Goal: Task Accomplishment & Management: Use online tool/utility

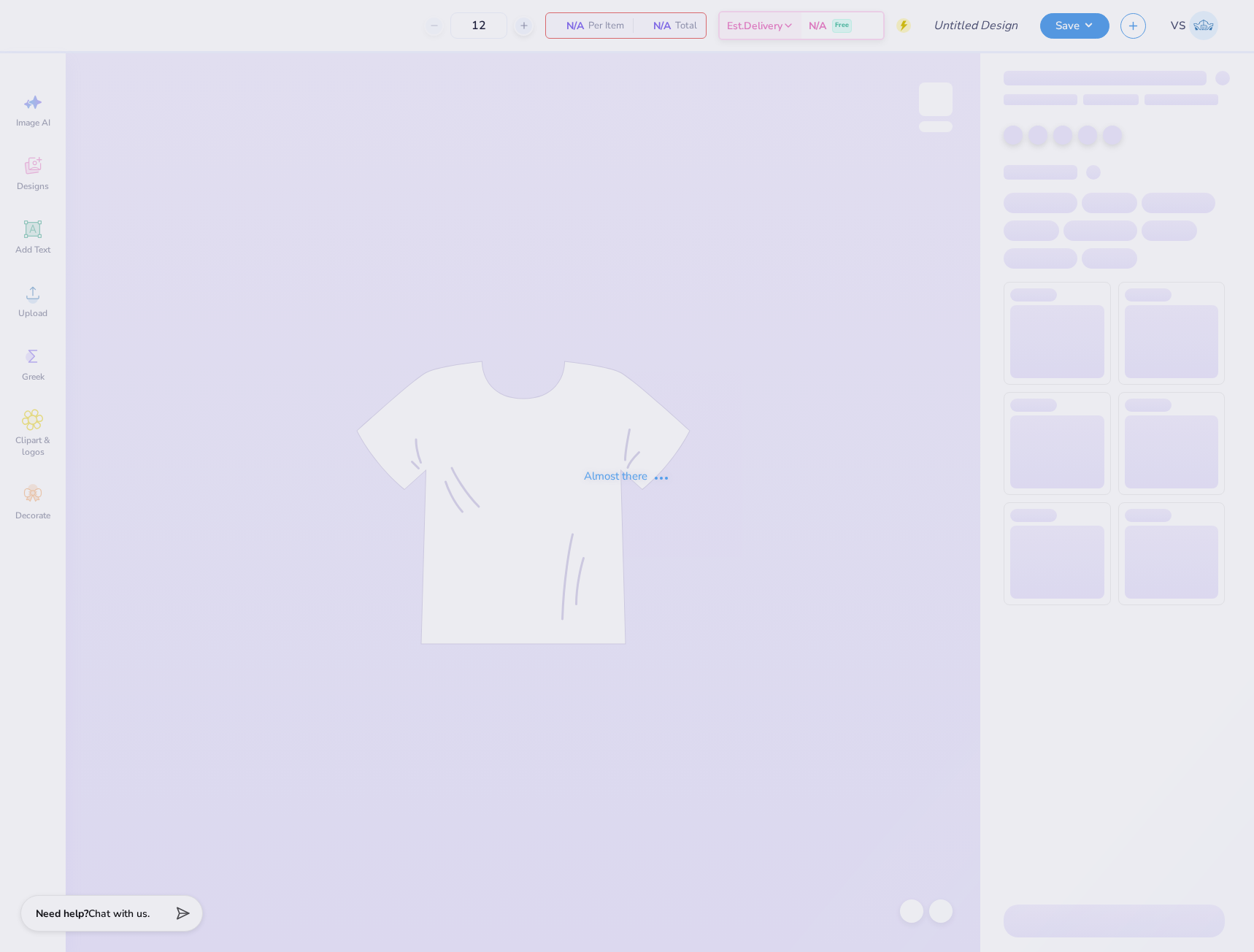
type input "chi o hoco merch???"
type input "40"
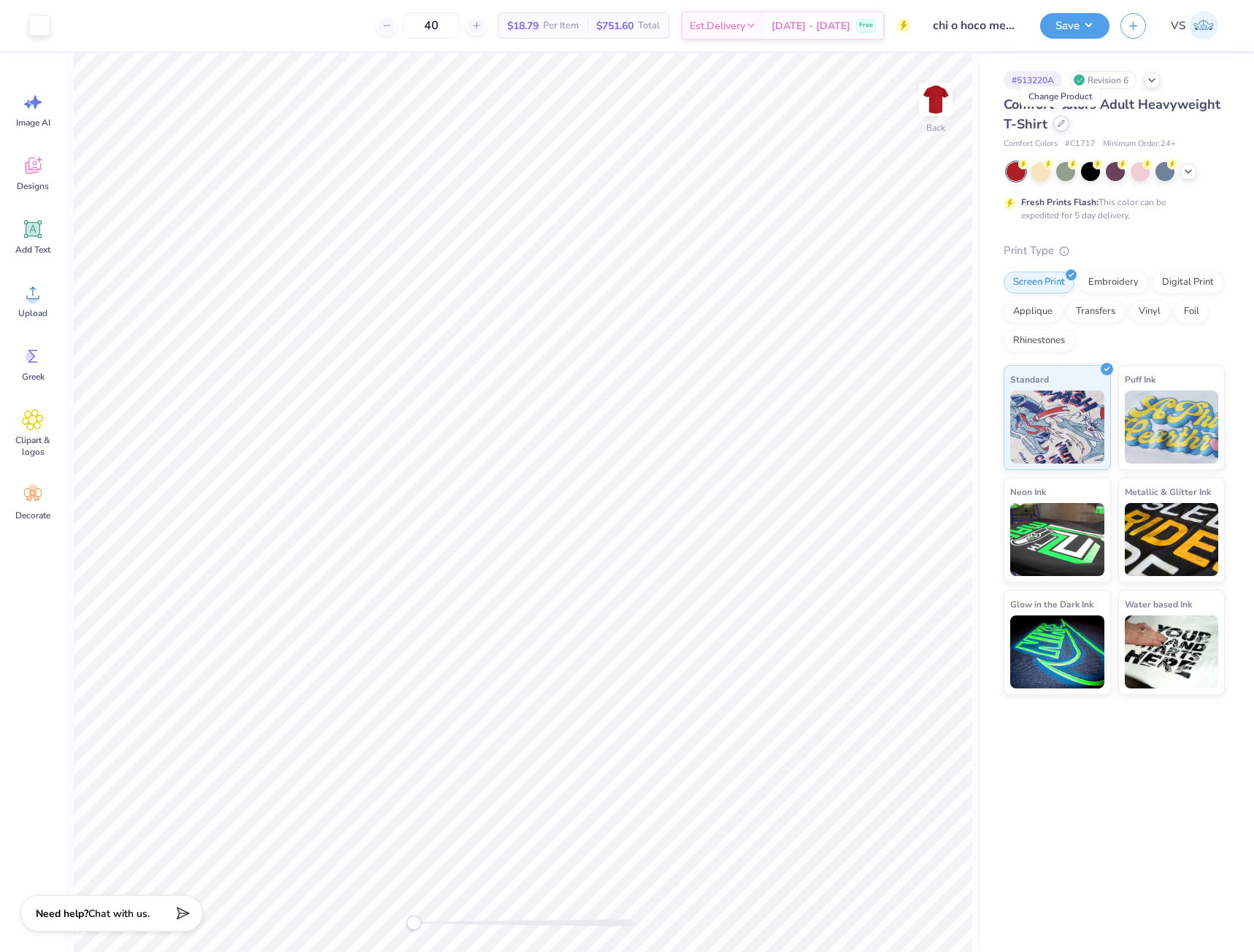
click at [1061, 128] on div at bounding box center [1061, 124] width 16 height 16
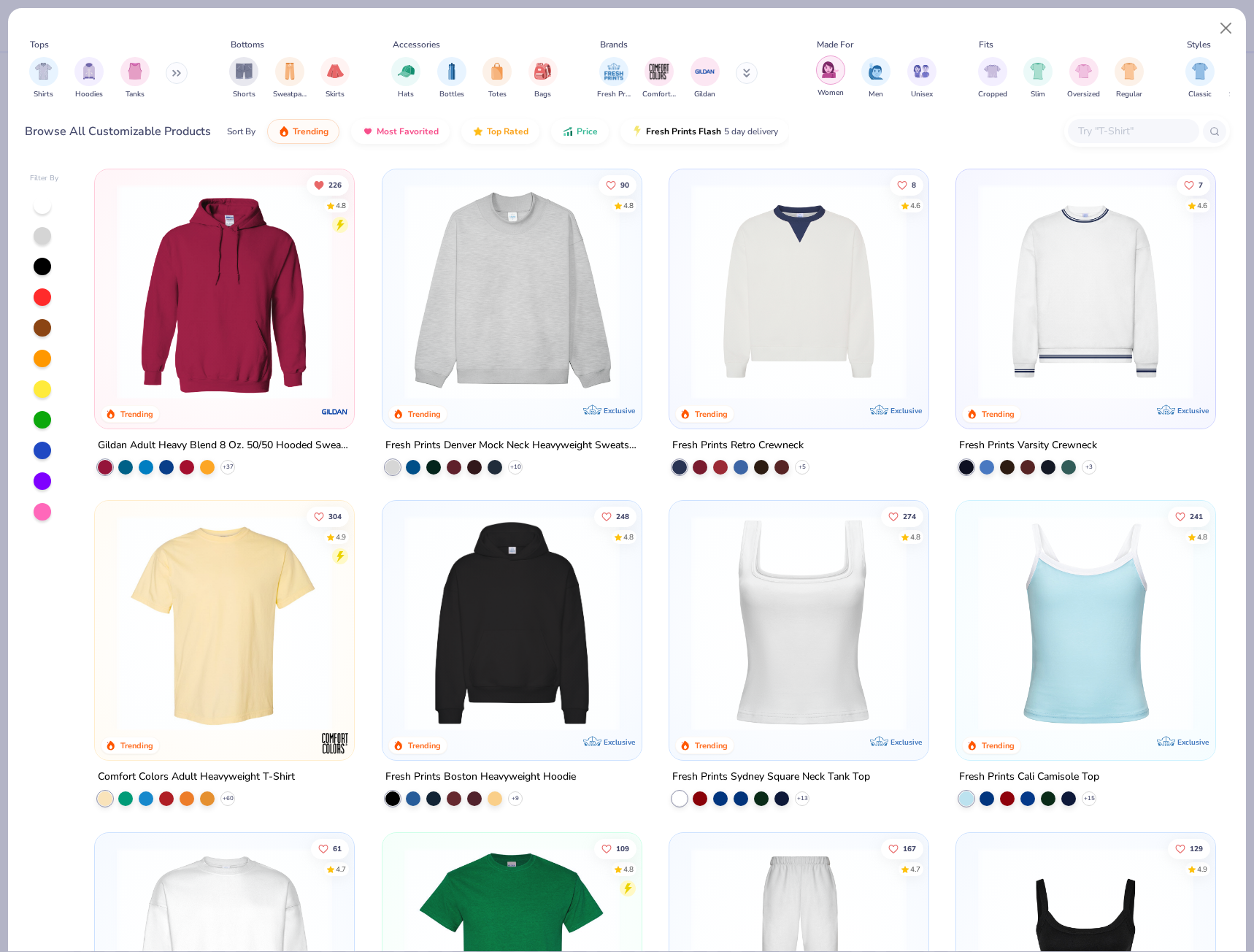
click at [830, 80] on div "filter for Women" at bounding box center [831, 70] width 29 height 29
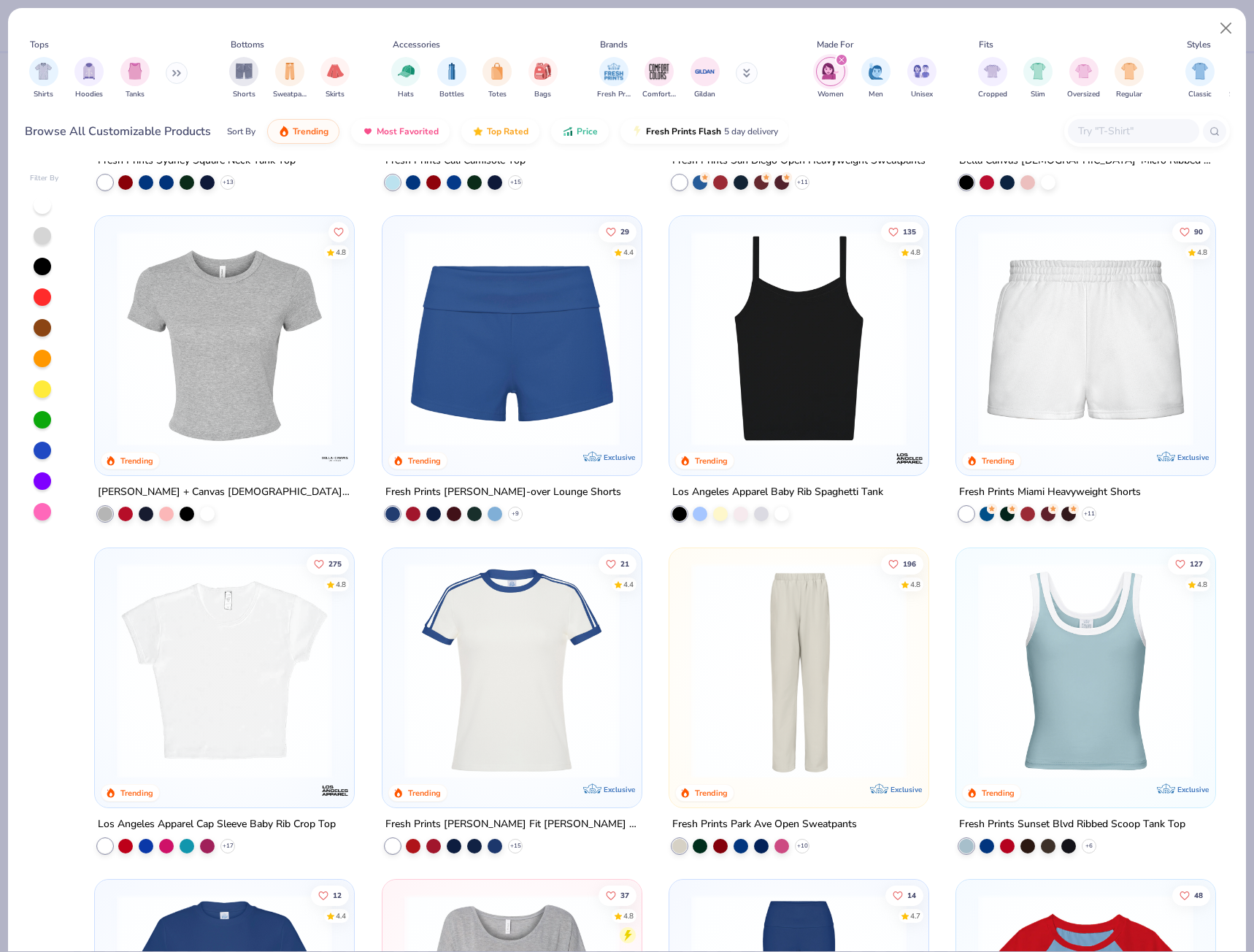
scroll to position [365, 0]
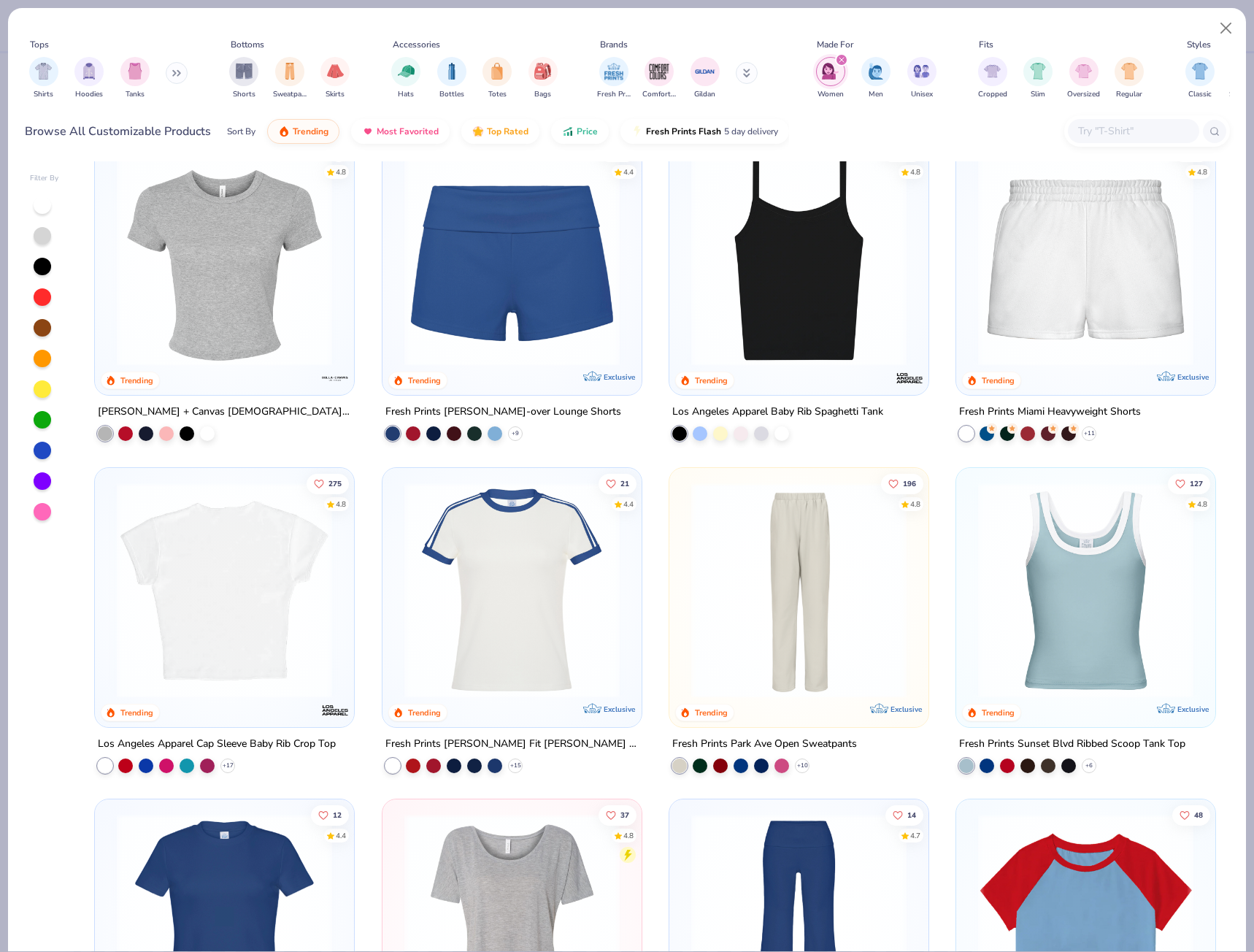
click at [269, 654] on img at bounding box center [224, 589] width 230 height 215
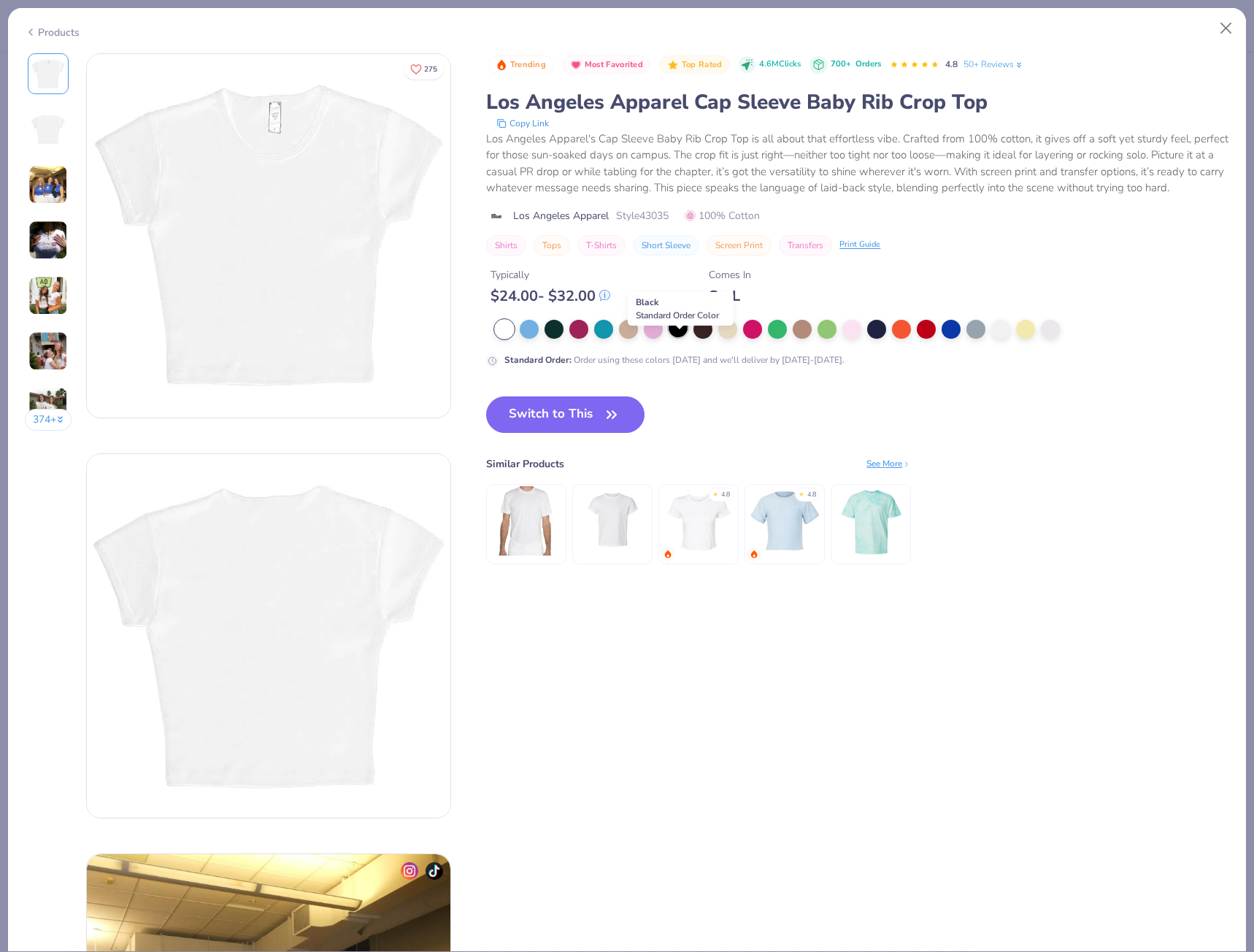
click at [675, 337] on div at bounding box center [677, 327] width 19 height 19
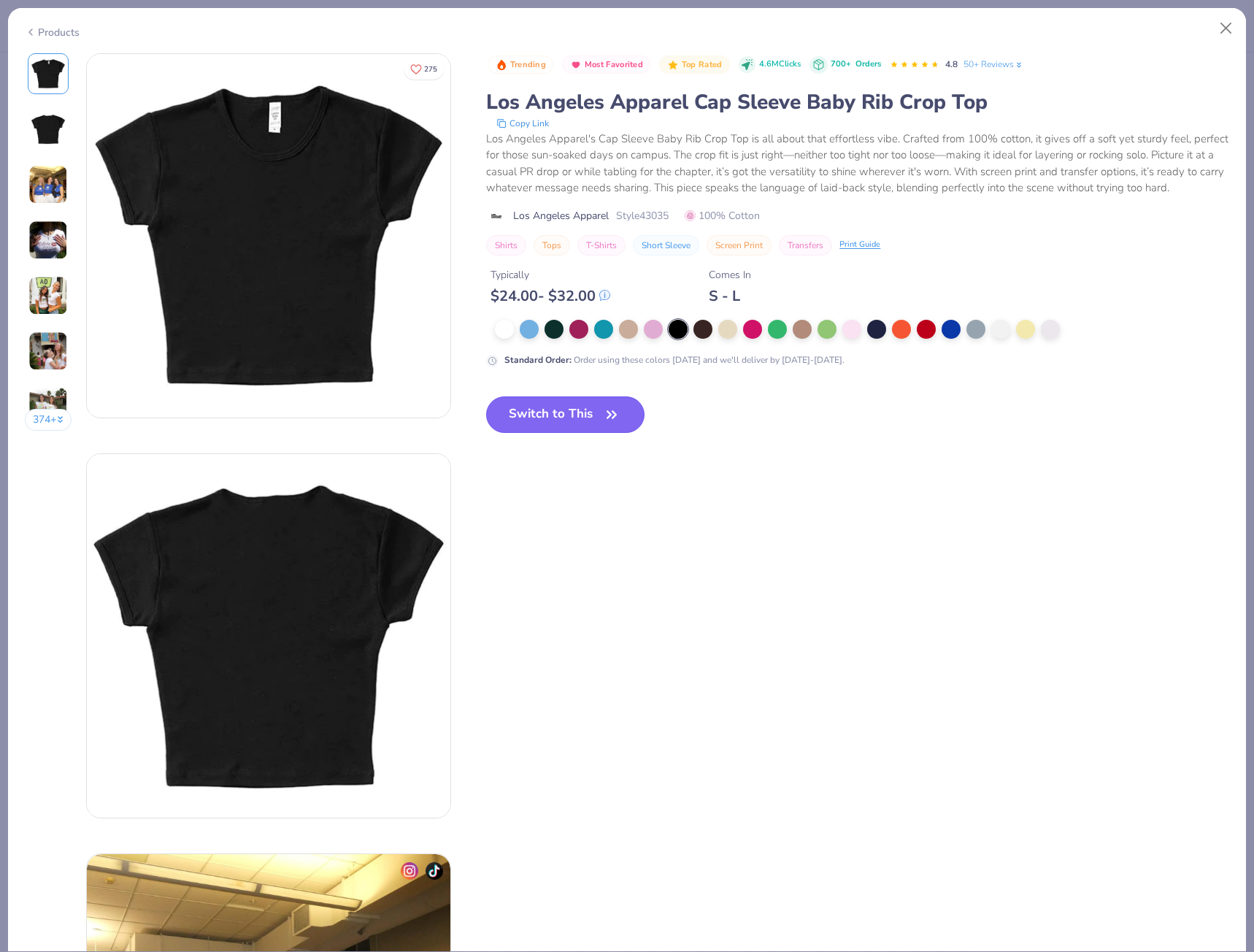
click at [598, 433] on button "Switch to This" at bounding box center [565, 414] width 158 height 36
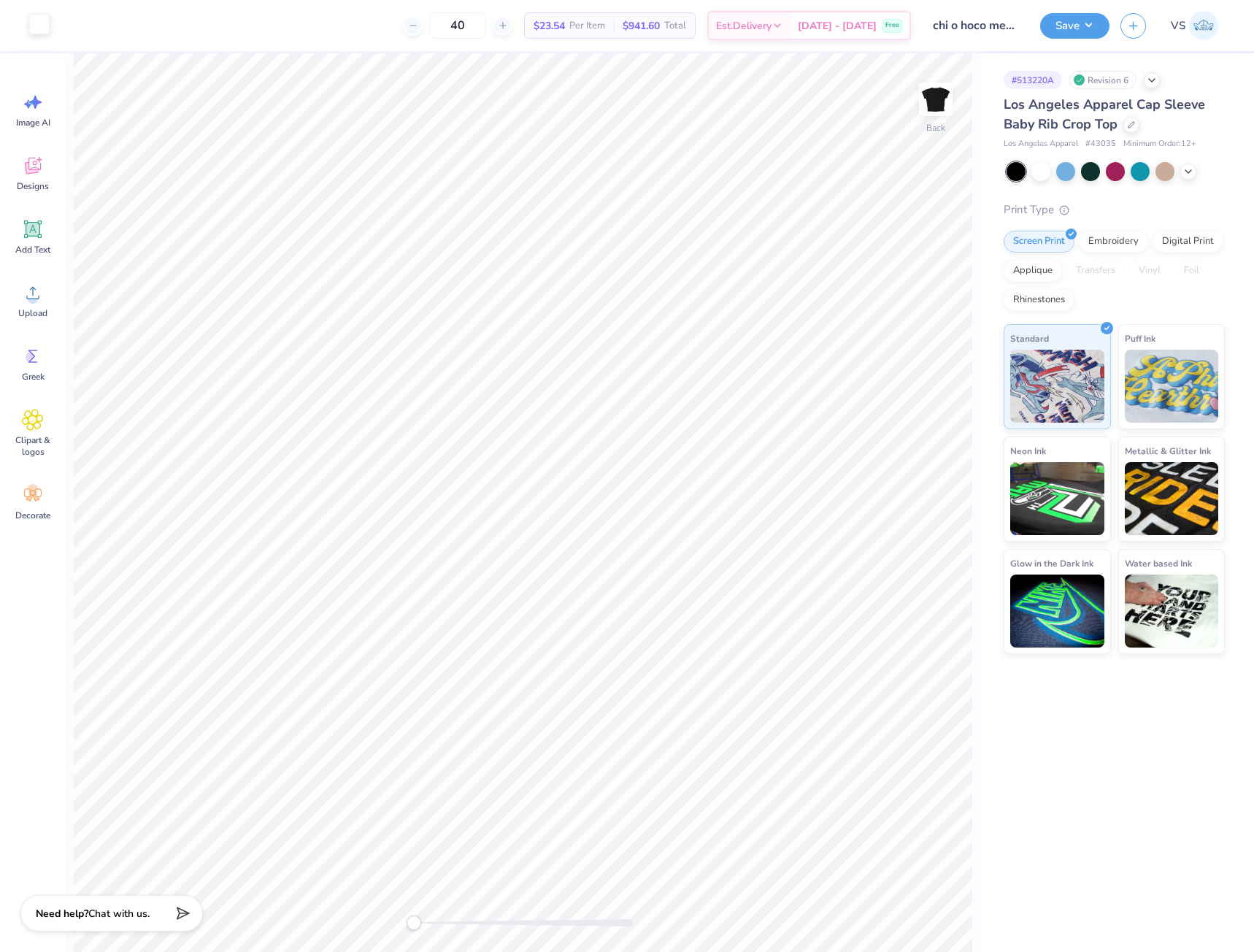
click at [45, 28] on div at bounding box center [39, 24] width 21 height 21
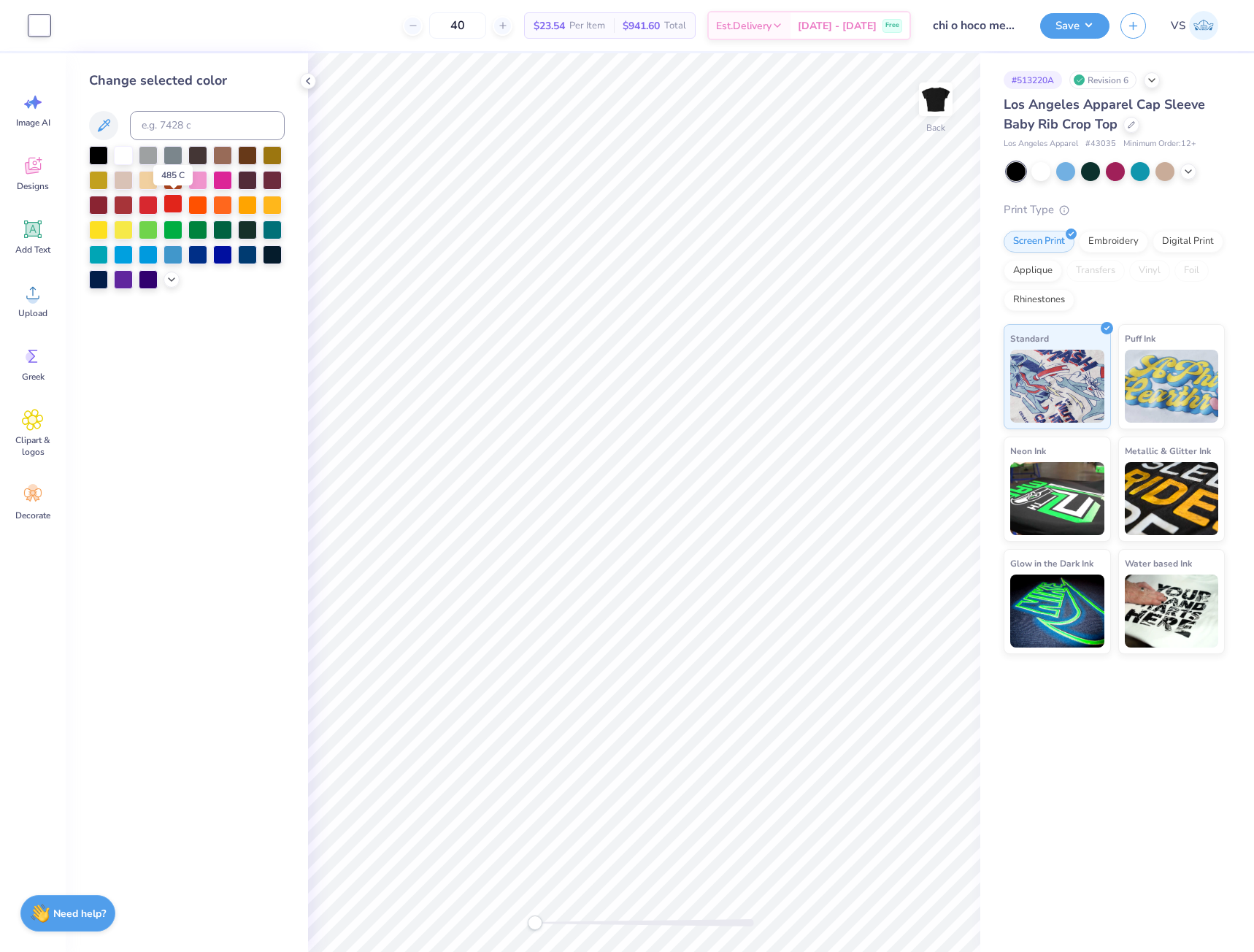
click at [174, 200] on div at bounding box center [173, 203] width 19 height 19
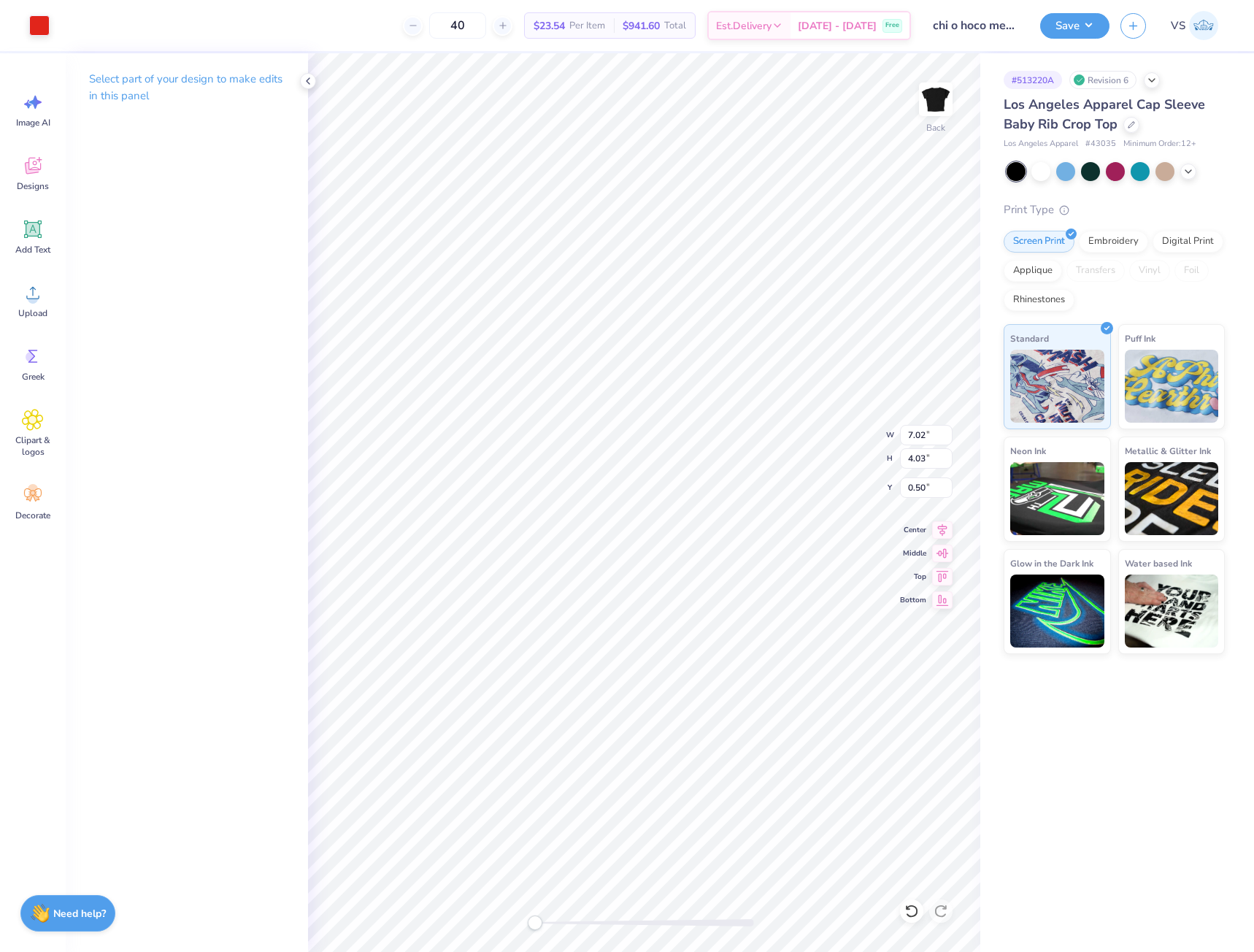
type input "0.61"
click at [829, 420] on div "Back W 7.02 7.02 " H 4.03 4.03 " Y 0.61 0.61 " Center Middle Top Bottom" at bounding box center [645, 503] width 673 height 899
type input "0.80"
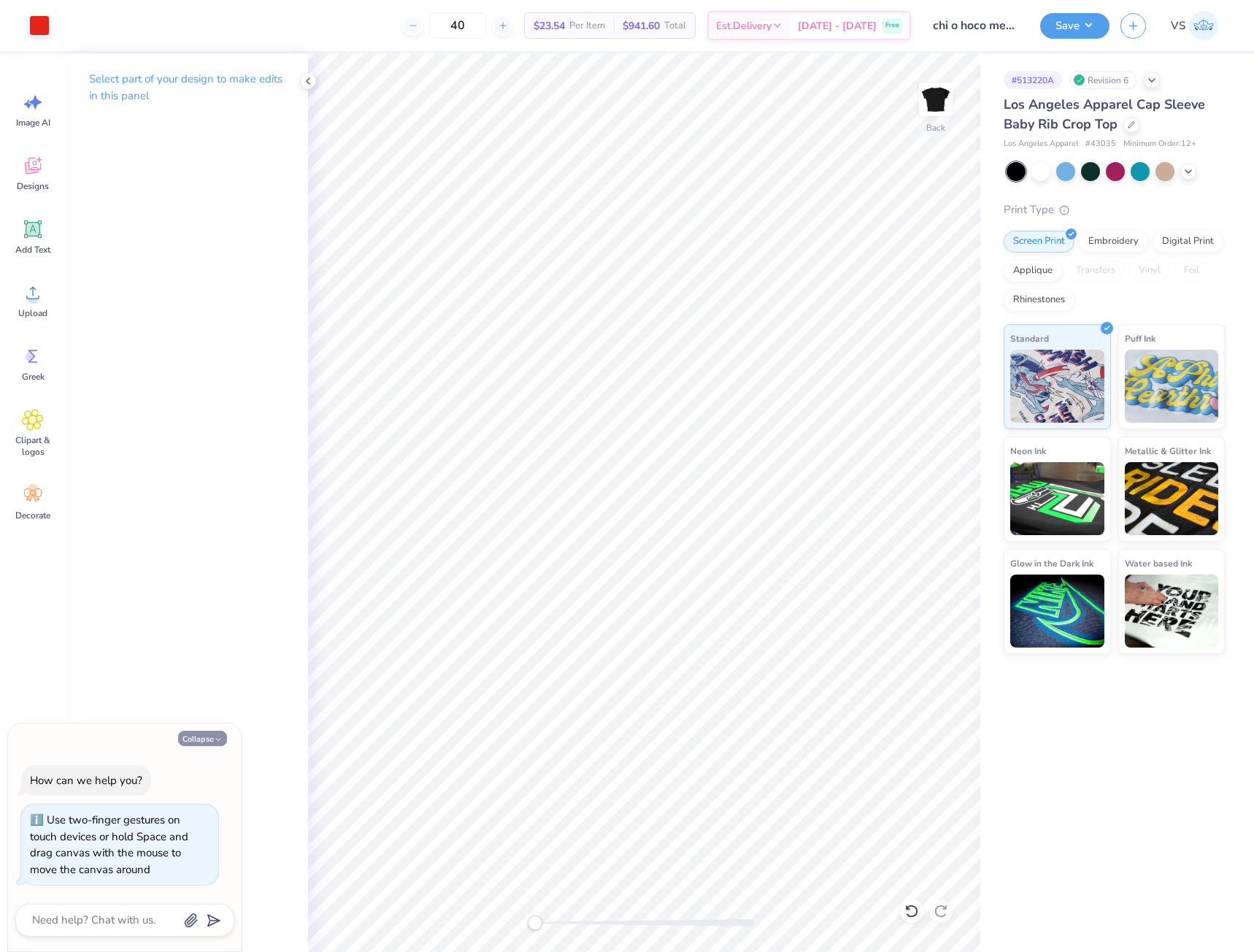
click at [209, 744] on button "Collapse" at bounding box center [203, 738] width 49 height 15
type textarea "x"
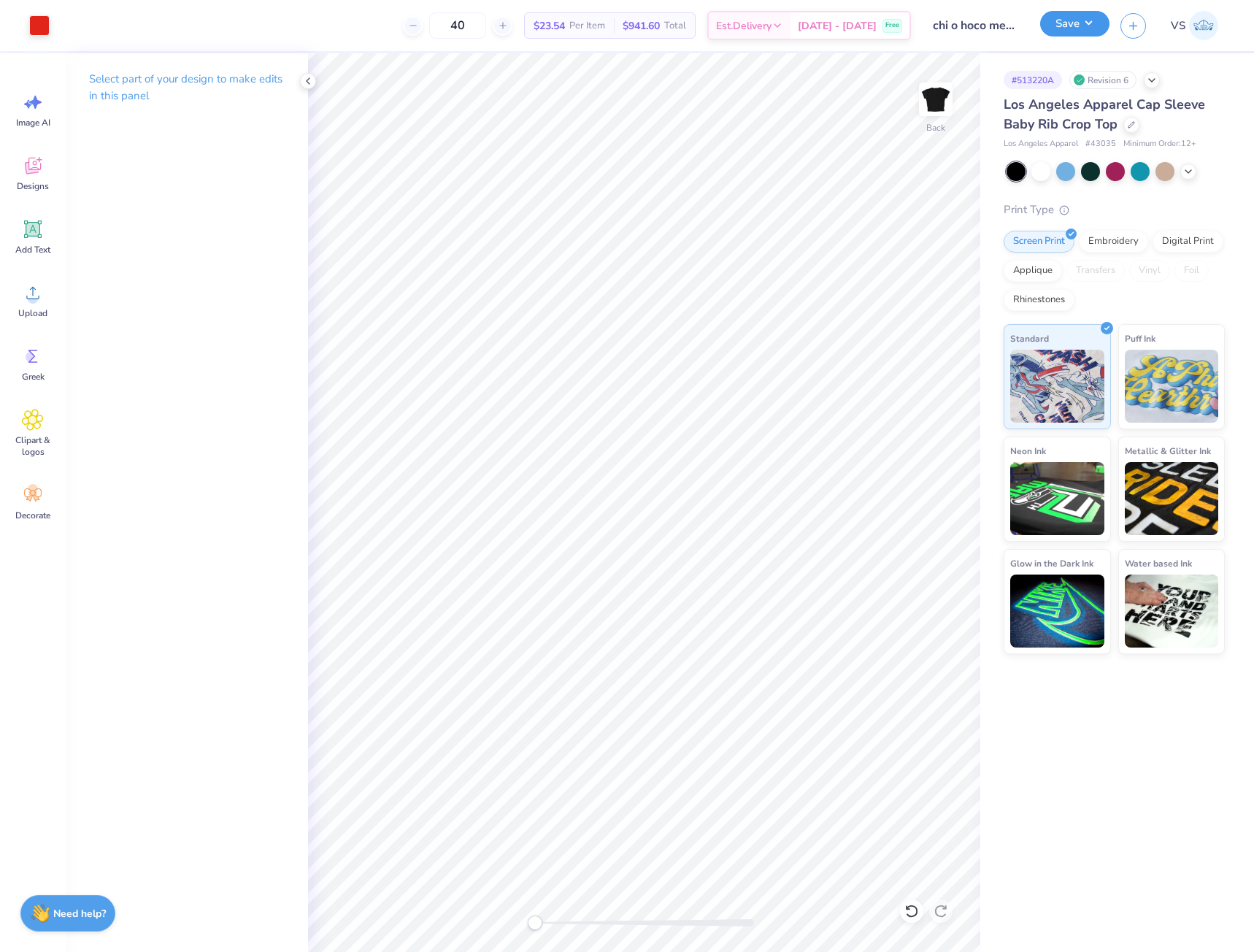
click at [1060, 33] on button "Save" at bounding box center [1074, 24] width 70 height 25
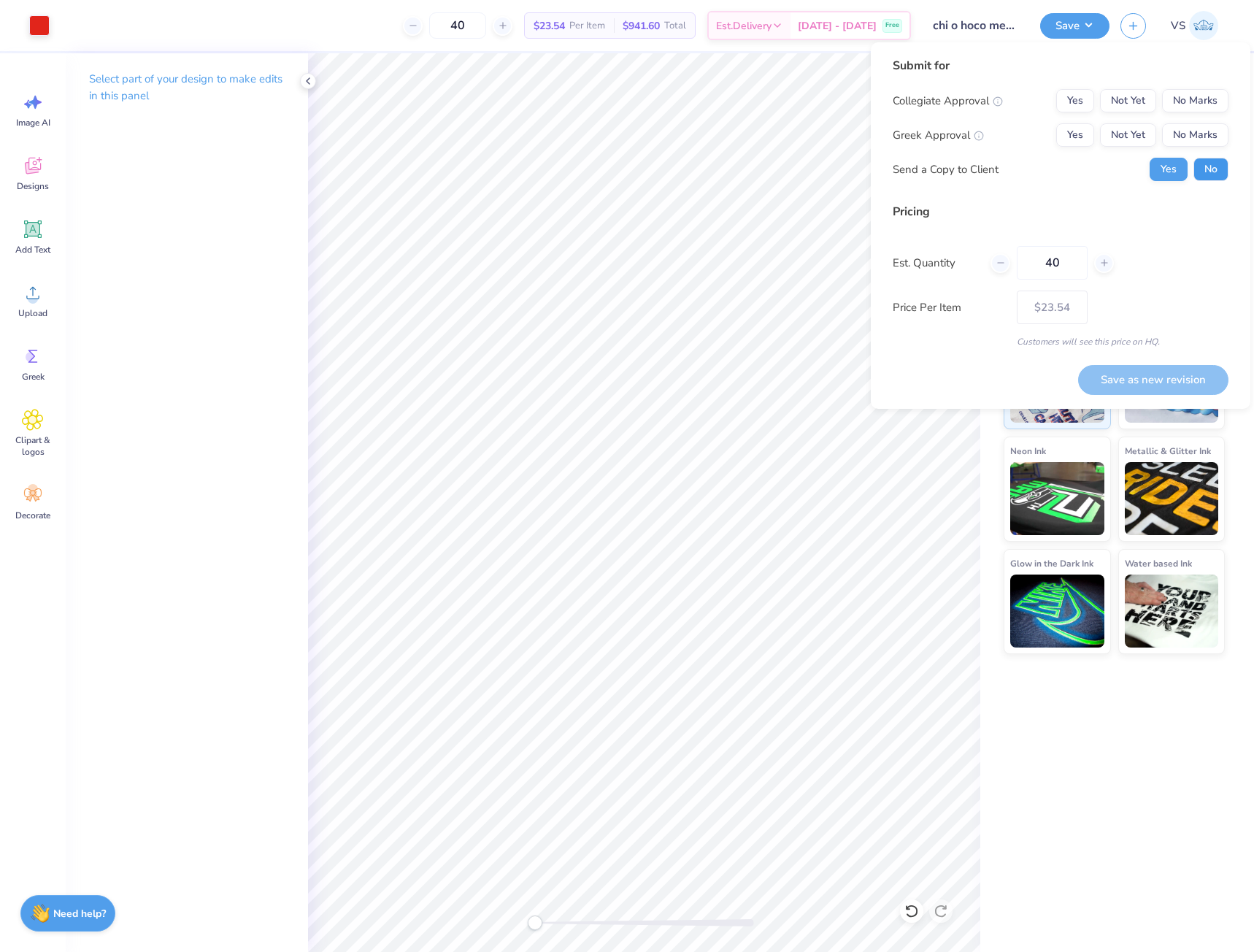
click at [1206, 165] on button "No" at bounding box center [1211, 169] width 35 height 24
click at [1173, 131] on button "No Marks" at bounding box center [1194, 135] width 66 height 24
click at [1173, 105] on button "No Marks" at bounding box center [1194, 100] width 66 height 24
click at [1167, 372] on button "Save as new revision" at bounding box center [1153, 380] width 150 height 30
type input "$23.54"
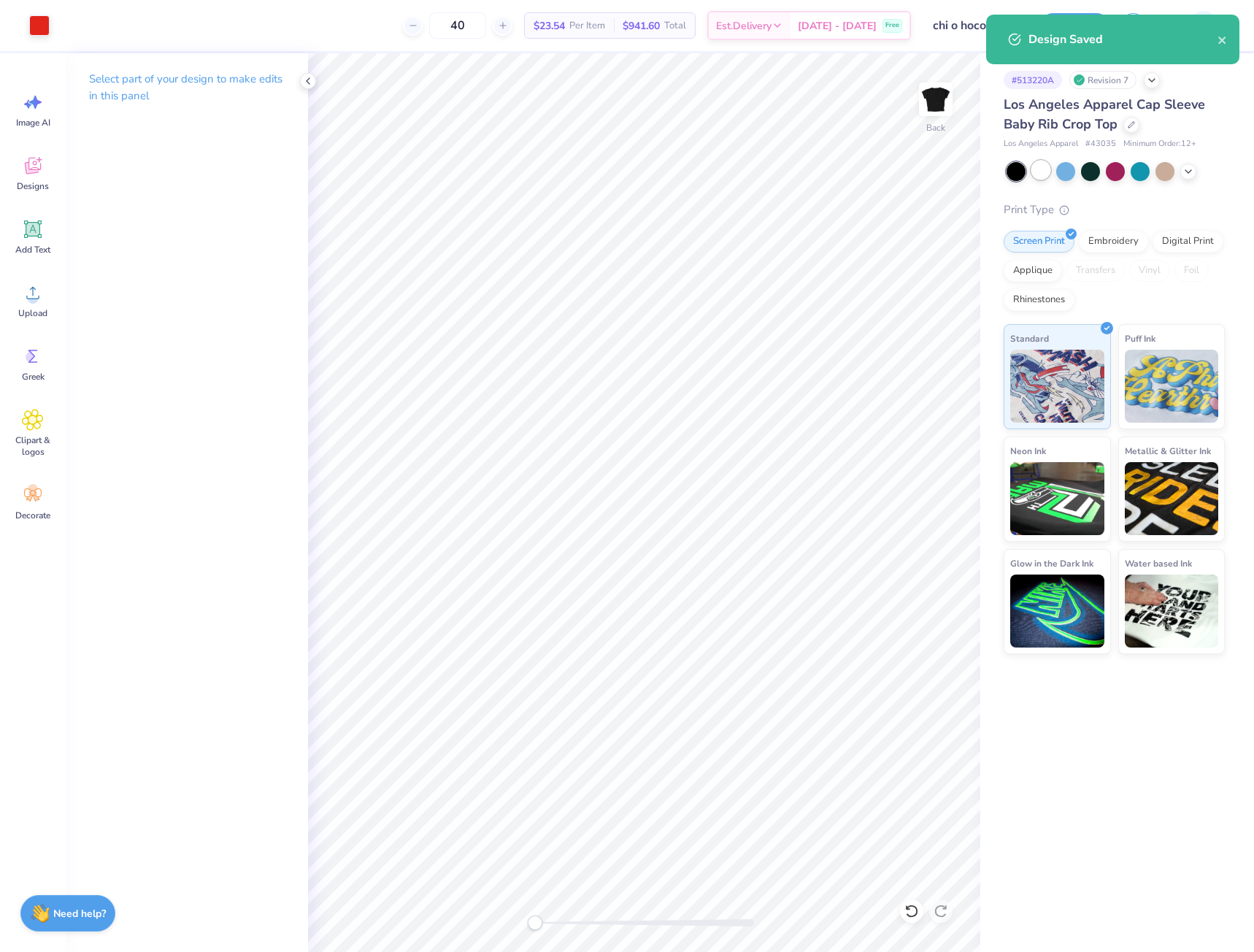
click at [1047, 162] on div at bounding box center [1041, 170] width 19 height 19
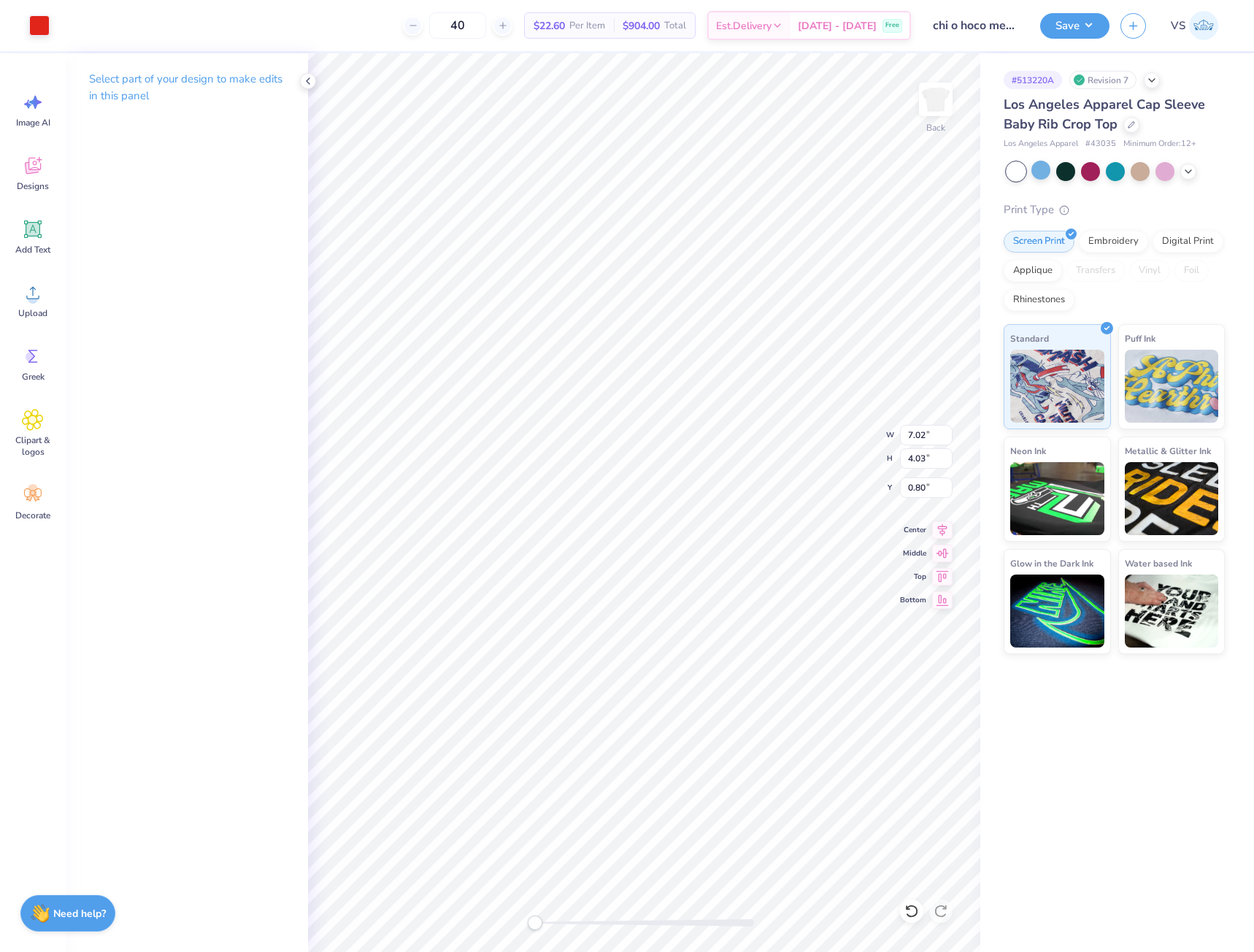
type input "0.98"
type input "1.15"
click at [1070, 31] on button "Save" at bounding box center [1074, 24] width 70 height 25
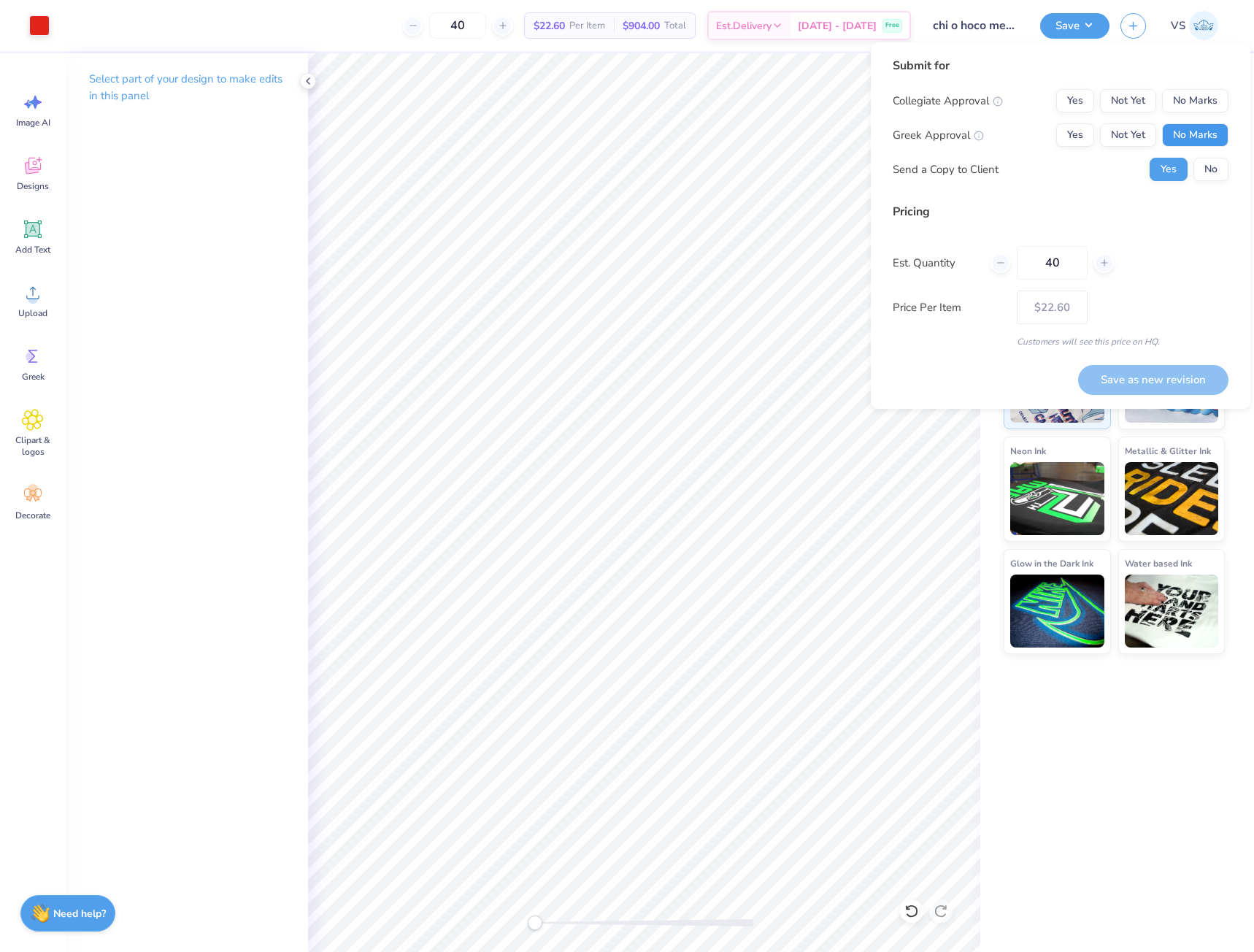
click at [1212, 135] on button "No Marks" at bounding box center [1194, 135] width 66 height 24
click at [1204, 113] on div "Collegiate Approval Yes Not Yet No Marks Greek Approval Yes Not Yet No Marks Se…" at bounding box center [1060, 135] width 335 height 92
click at [1208, 102] on button "No Marks" at bounding box center [1194, 100] width 66 height 24
click at [1218, 176] on button "No" at bounding box center [1211, 169] width 35 height 24
click at [1170, 377] on button "Save as new revision" at bounding box center [1153, 380] width 150 height 30
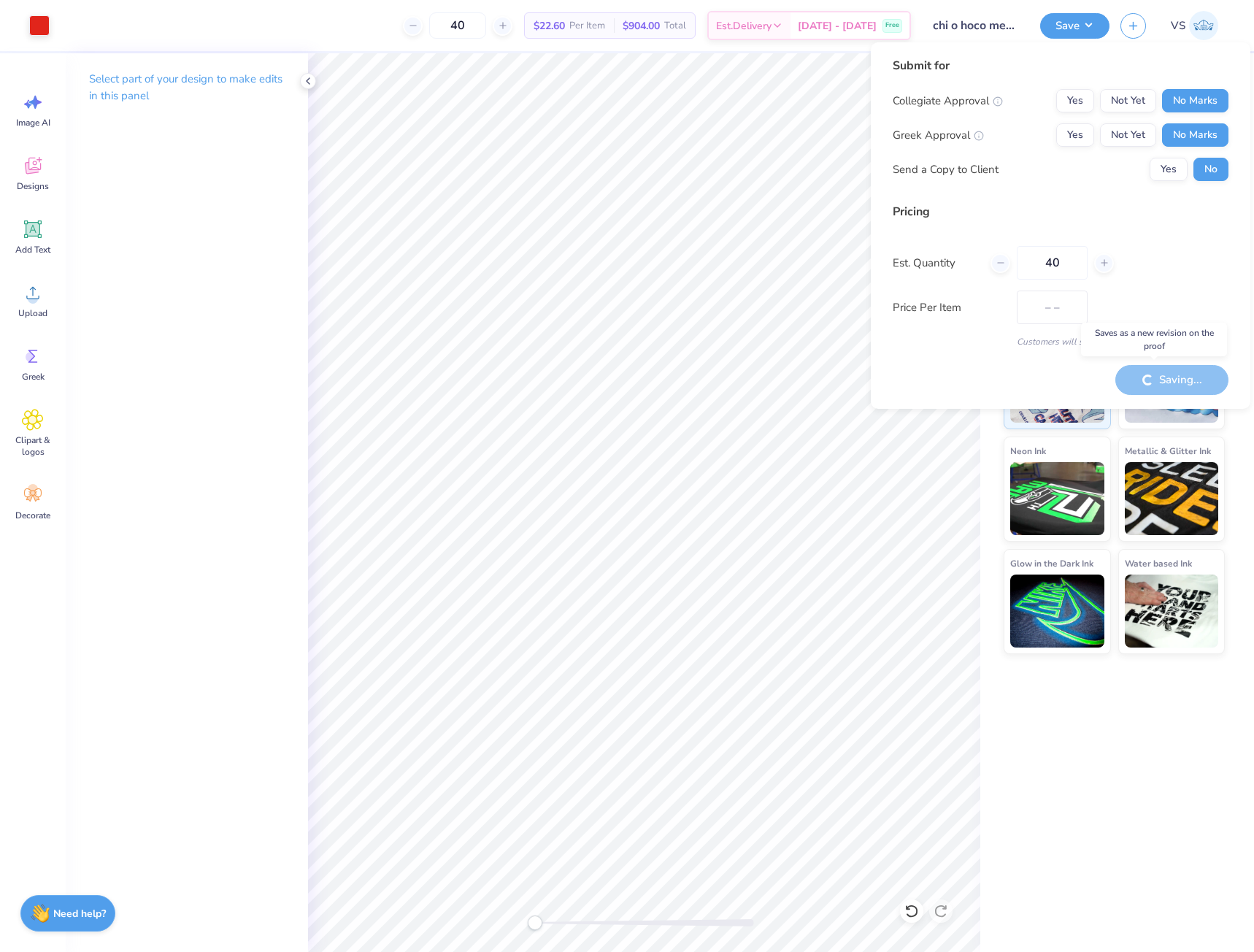
type input "$22.60"
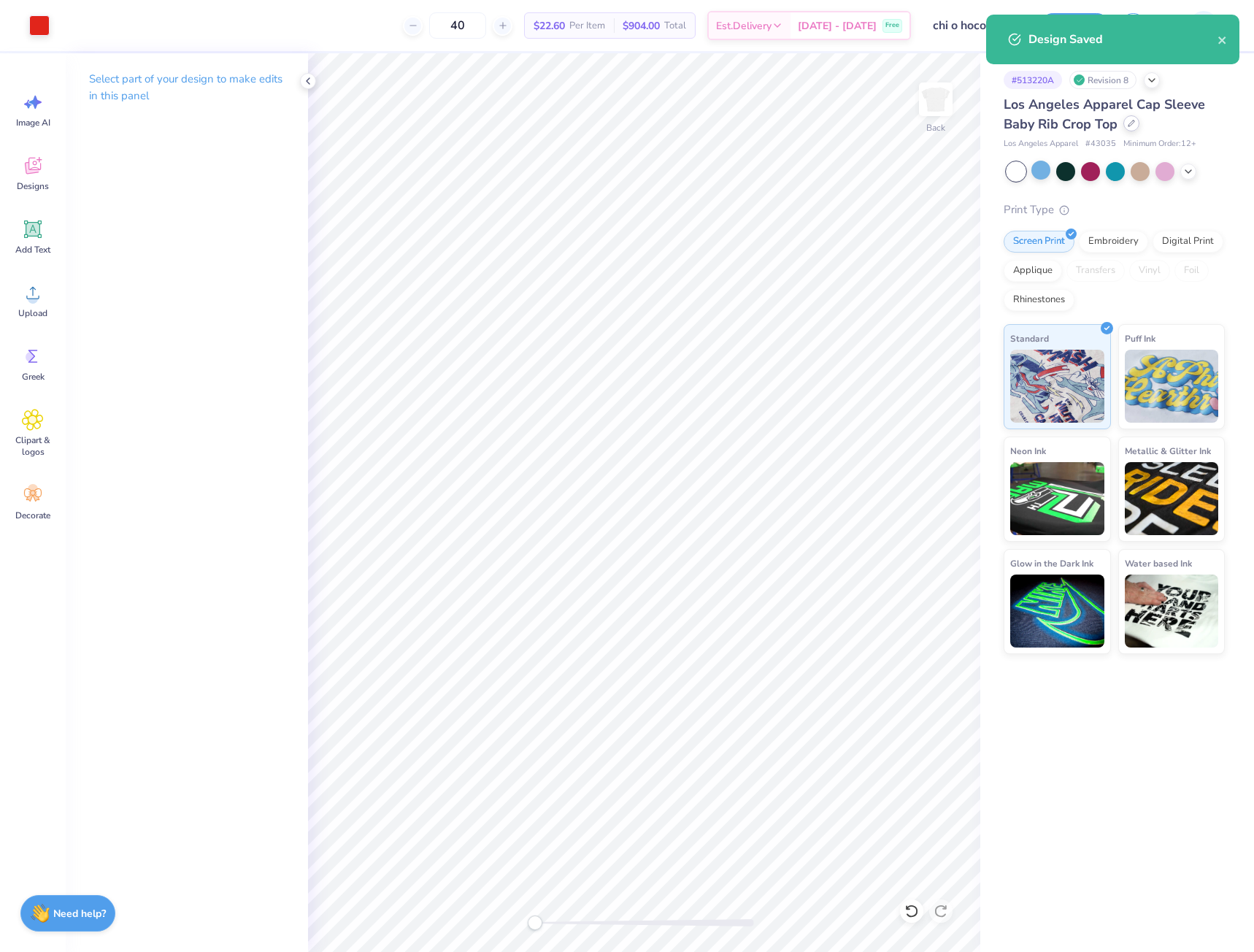
click at [1138, 123] on div at bounding box center [1131, 124] width 16 height 16
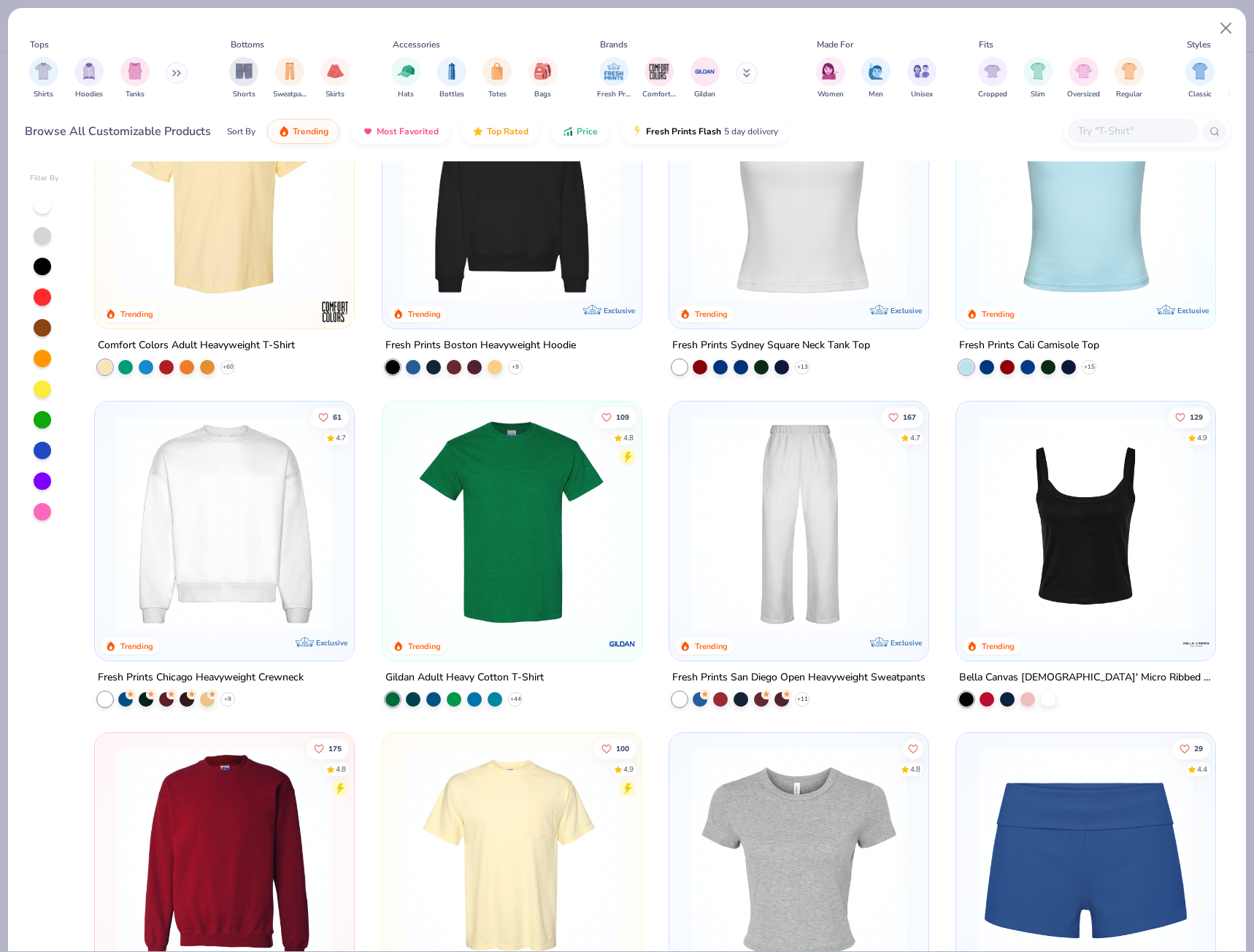
scroll to position [438, 0]
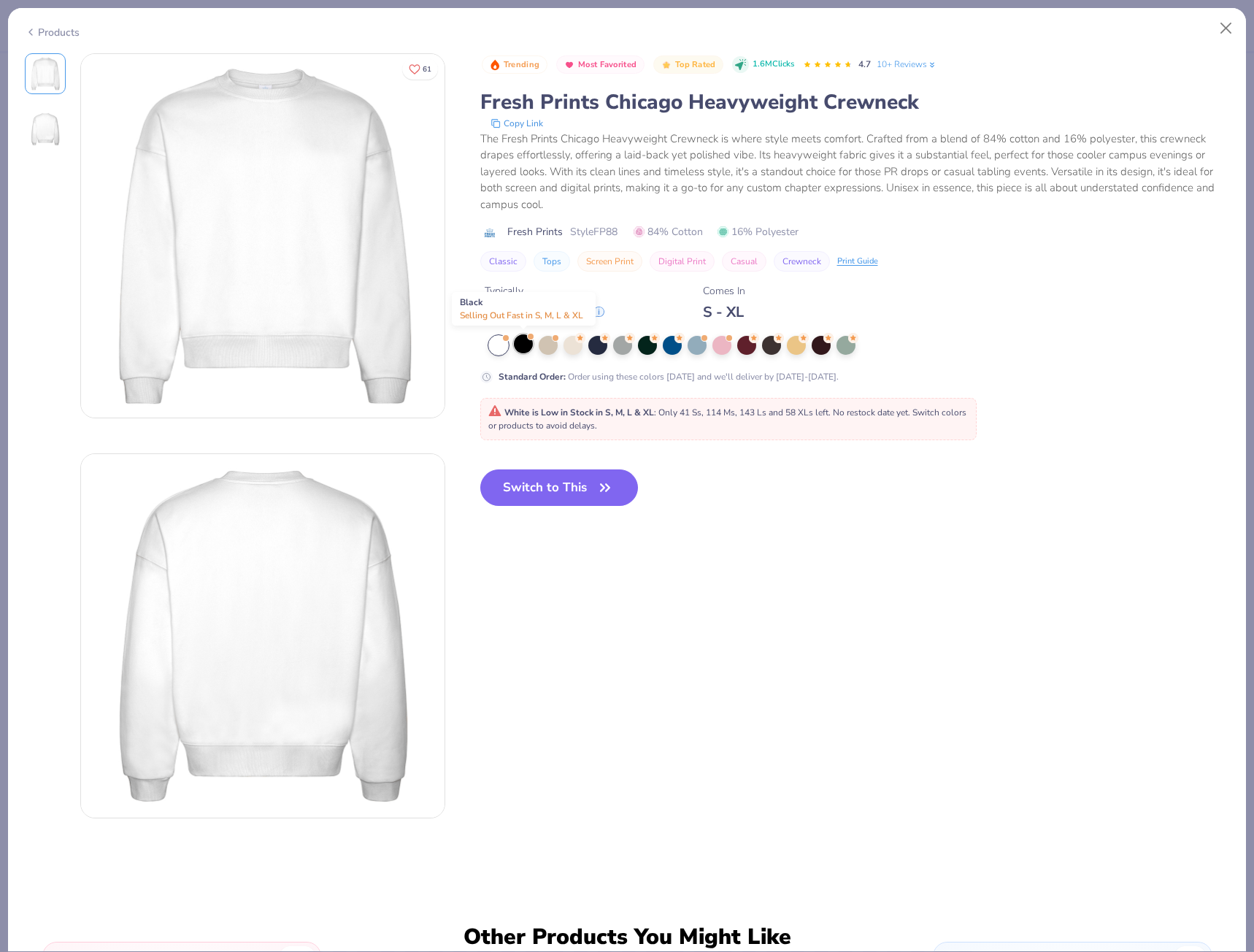
click at [521, 353] on div at bounding box center [523, 344] width 19 height 19
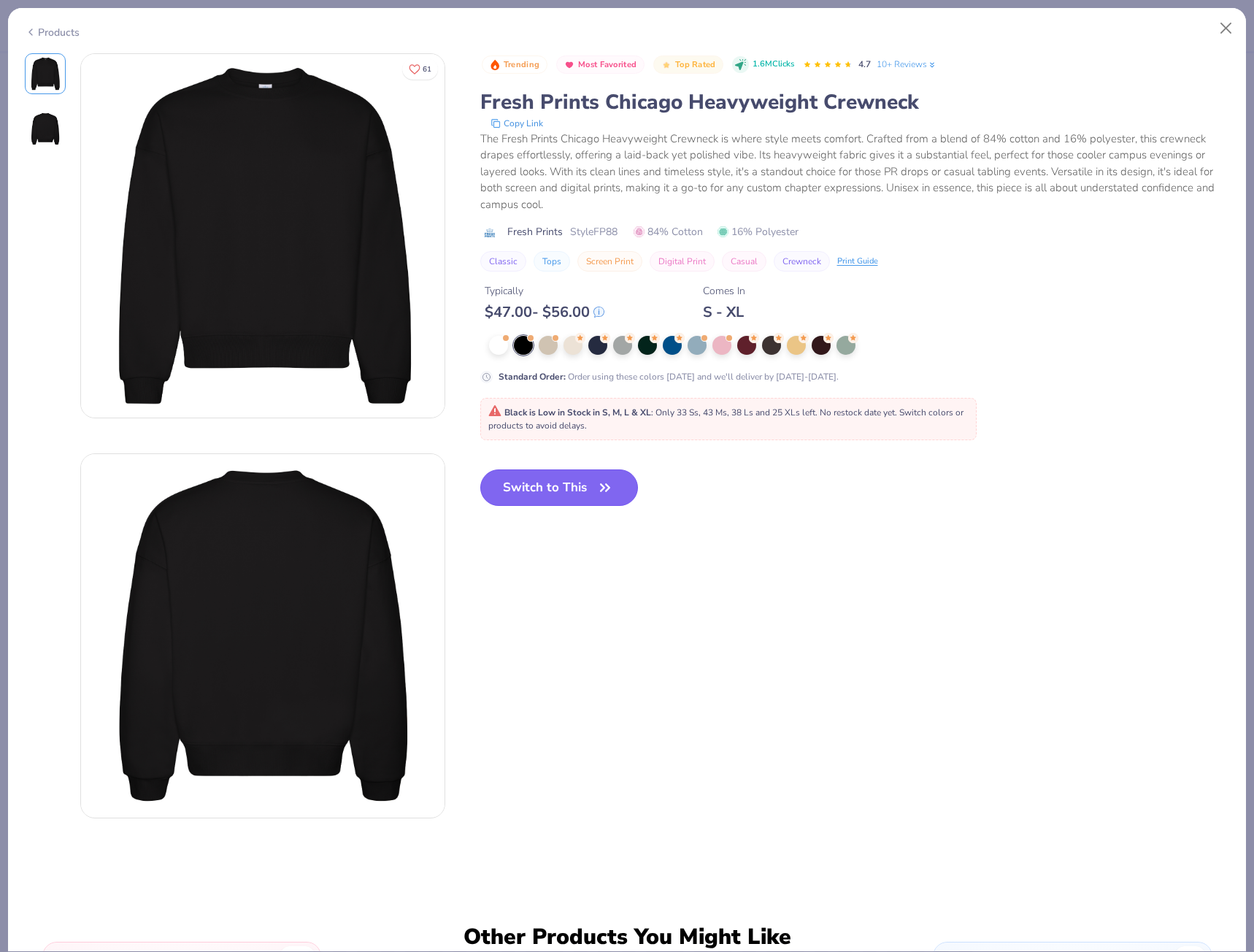
click at [552, 495] on button "Switch to This" at bounding box center [559, 487] width 158 height 36
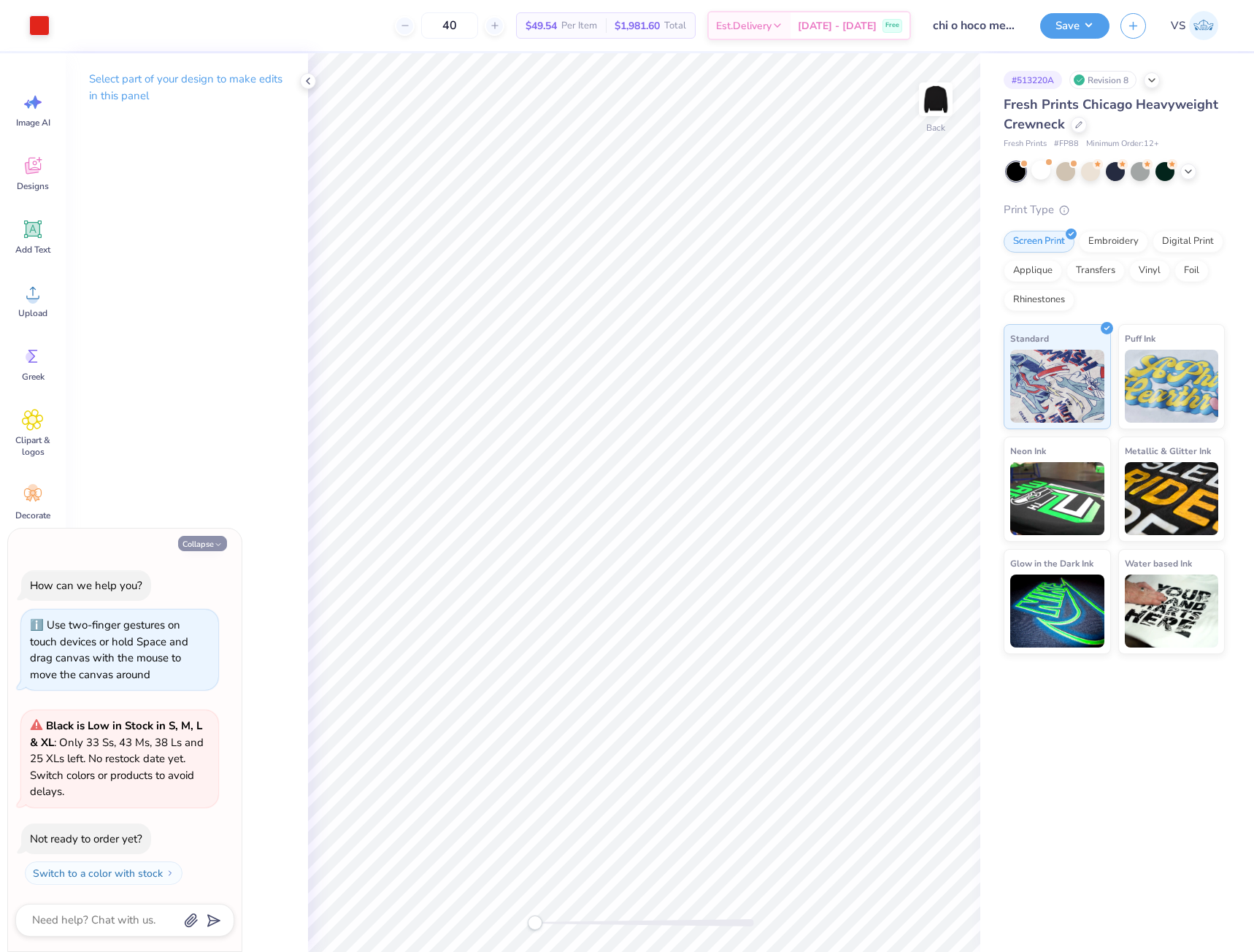
click at [211, 539] on button "Collapse" at bounding box center [203, 543] width 49 height 15
type textarea "x"
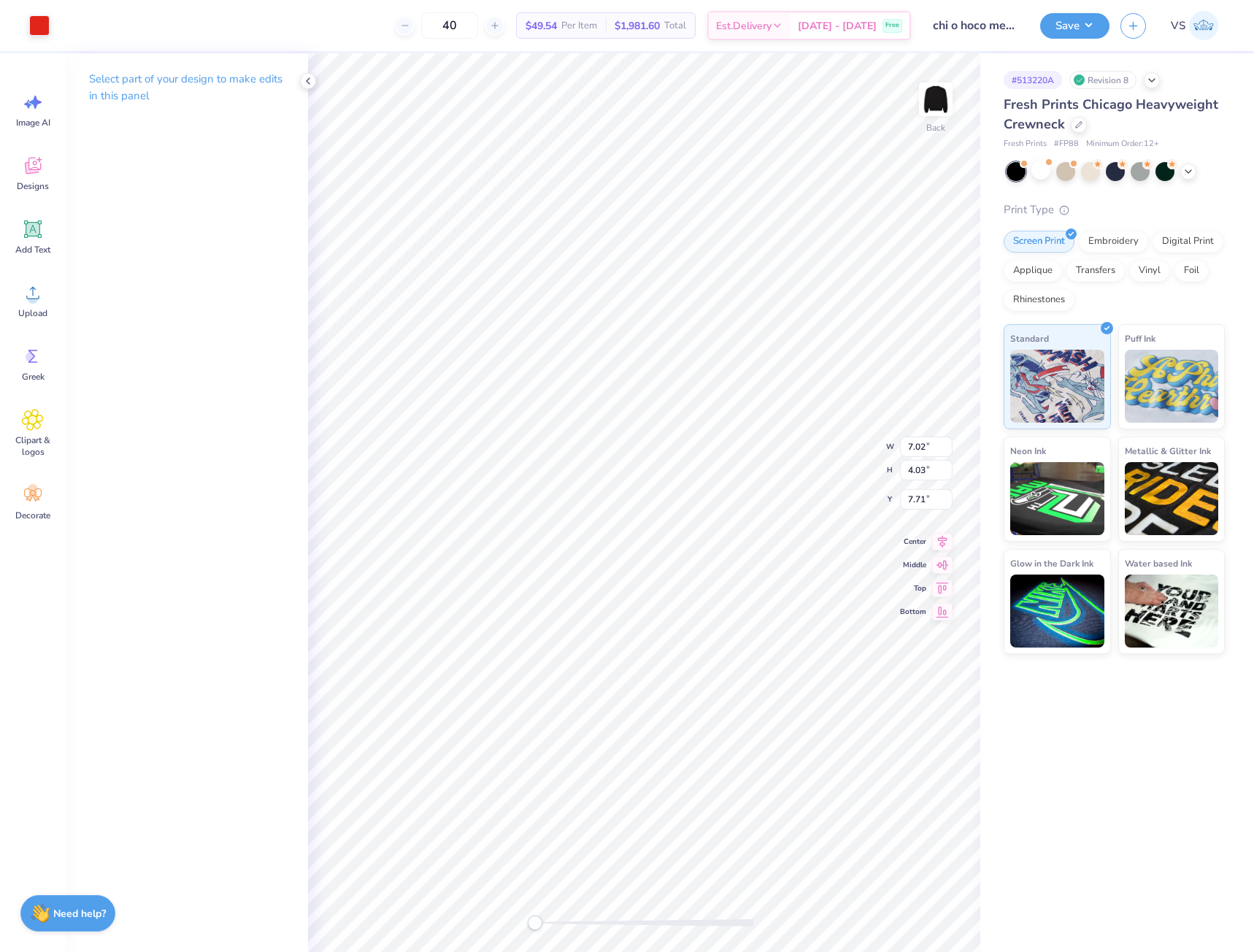
type input "11.44"
type input "6.57"
type input "12.49"
type input "7.17"
type input "2.62"
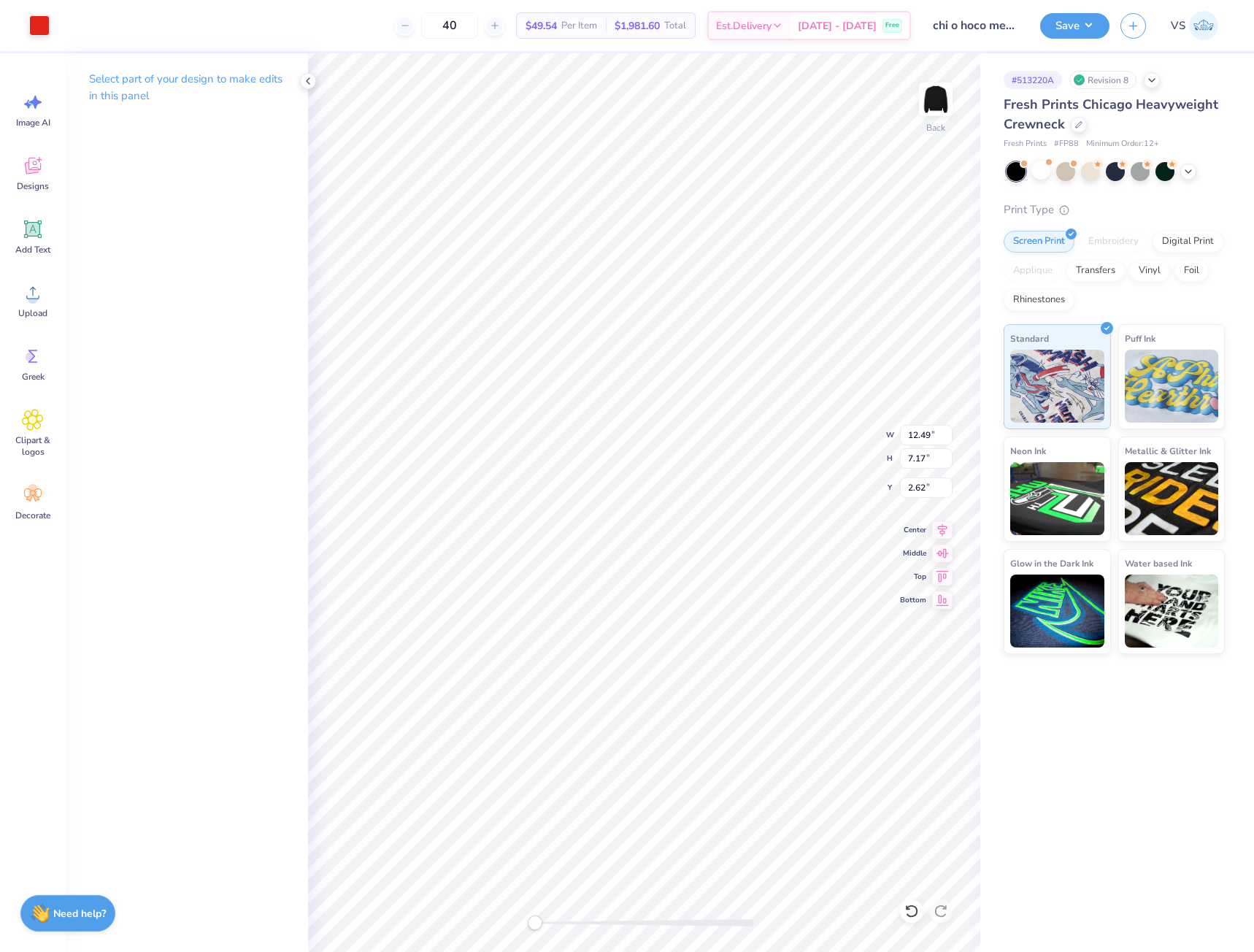
type input "2.28"
click at [1097, 37] on button "Save" at bounding box center [1074, 26] width 70 height 25
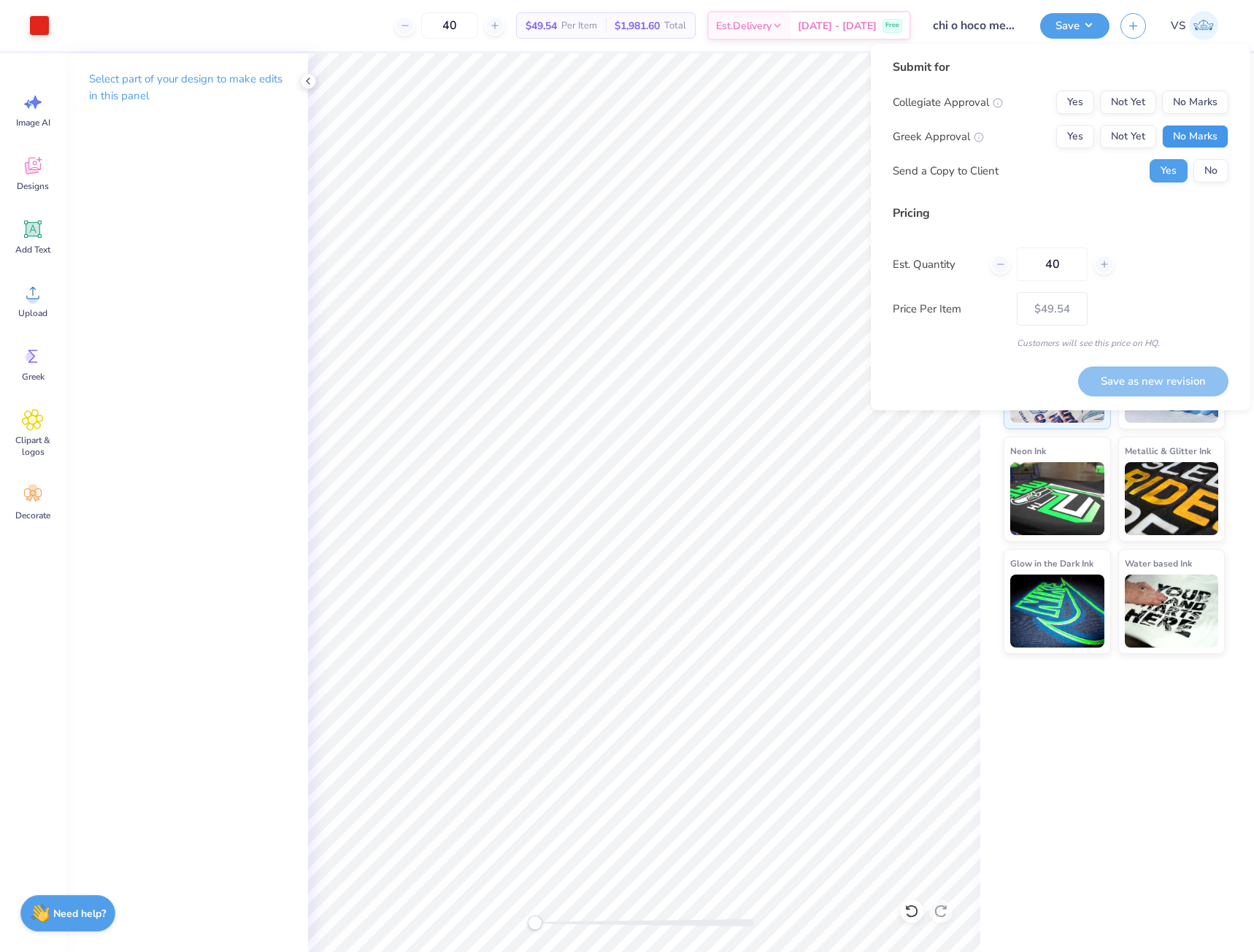
click at [1194, 144] on button "No Marks" at bounding box center [1194, 137] width 66 height 24
click at [1188, 97] on button "No Marks" at bounding box center [1194, 102] width 66 height 24
click at [1204, 247] on div "Pricing Est. Quantity 40 Price Per Item $49.54 Customers will see this price on…" at bounding box center [1060, 277] width 335 height 146
click at [1202, 180] on button "No" at bounding box center [1211, 171] width 35 height 24
click at [1173, 228] on div "Pricing Est. Quantity 40 Price Per Item $49.54 Customers will see this price on…" at bounding box center [1060, 277] width 335 height 146
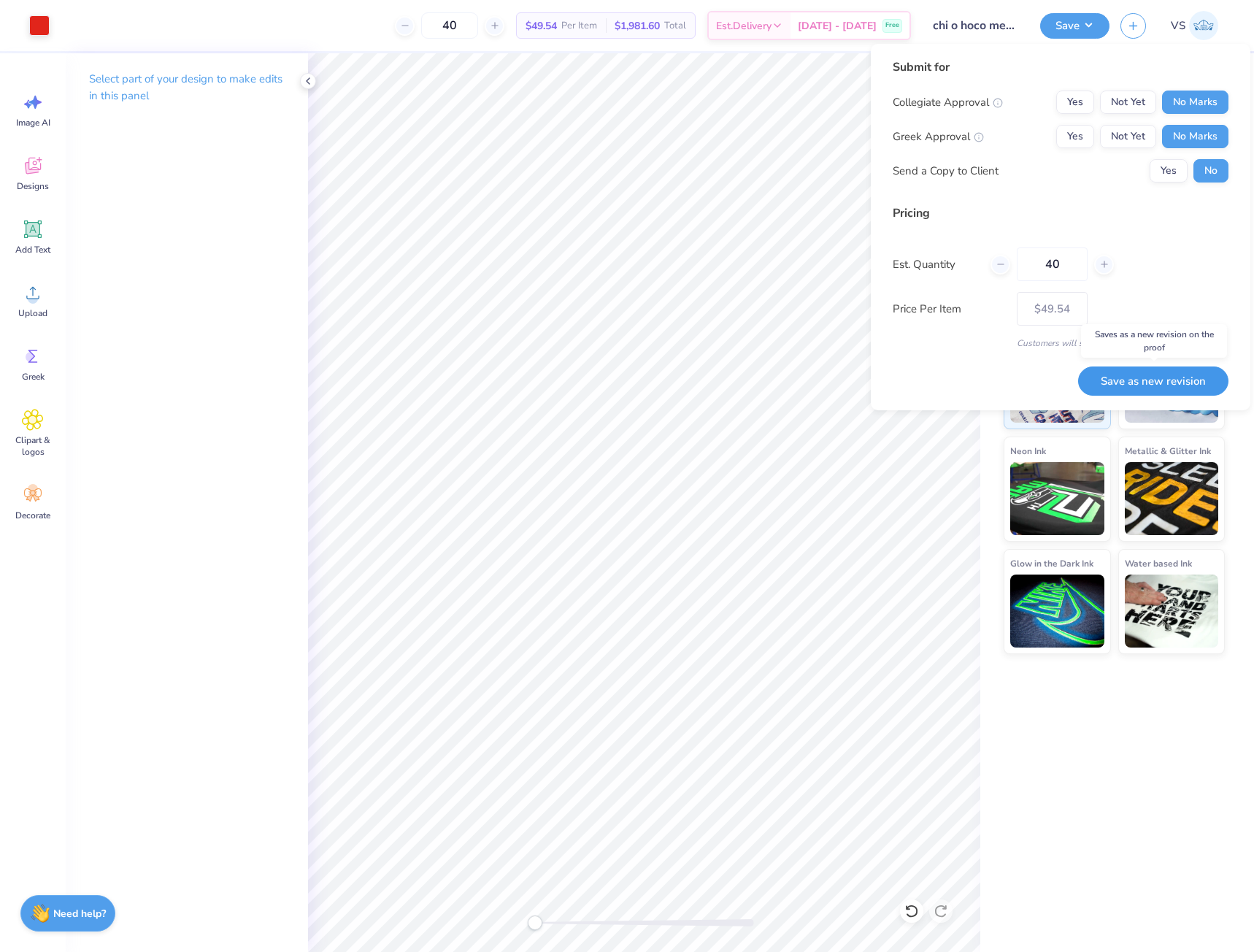
click at [1158, 377] on button "Save as new revision" at bounding box center [1153, 381] width 150 height 30
type input "$49.54"
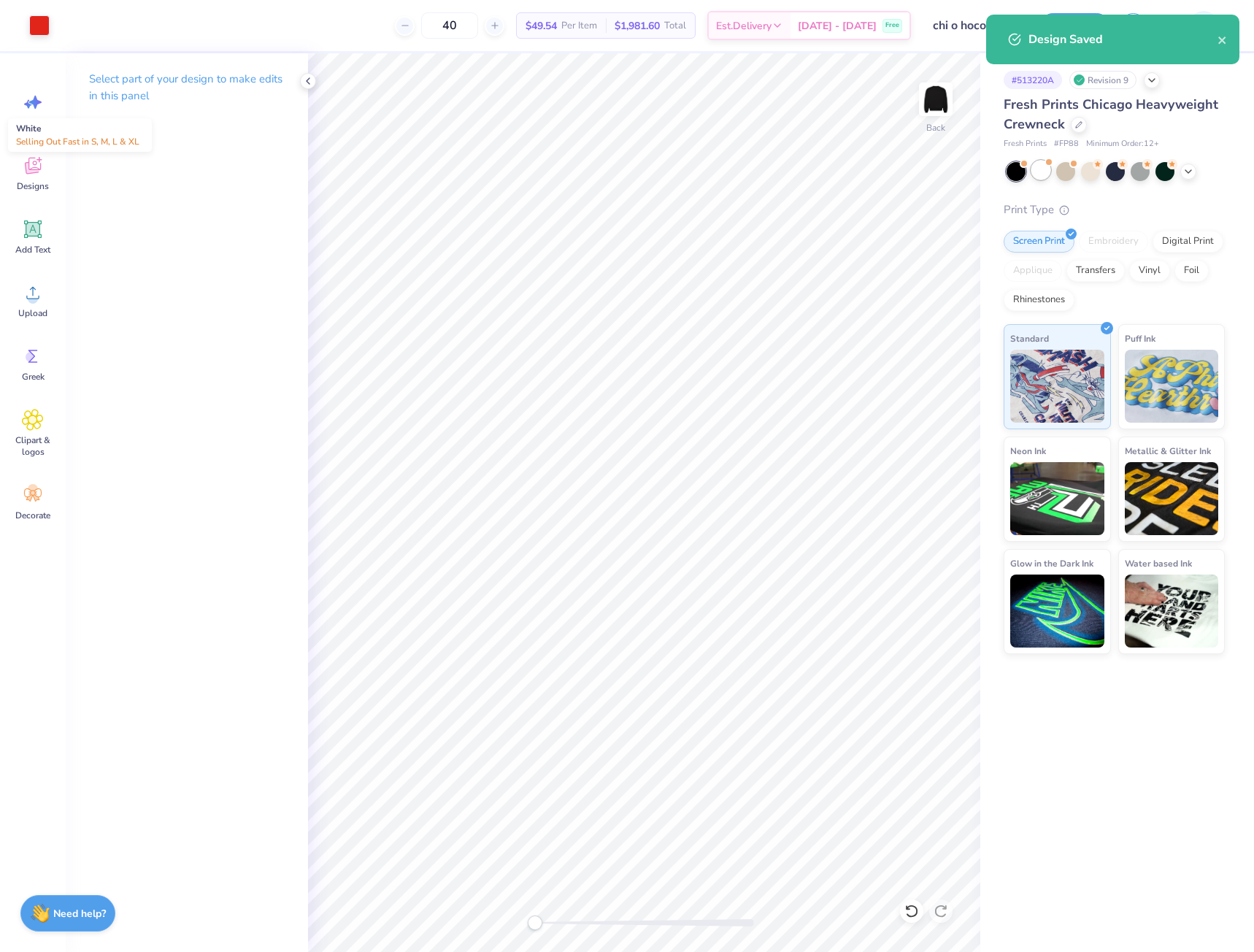
click at [1047, 173] on div at bounding box center [1041, 170] width 19 height 19
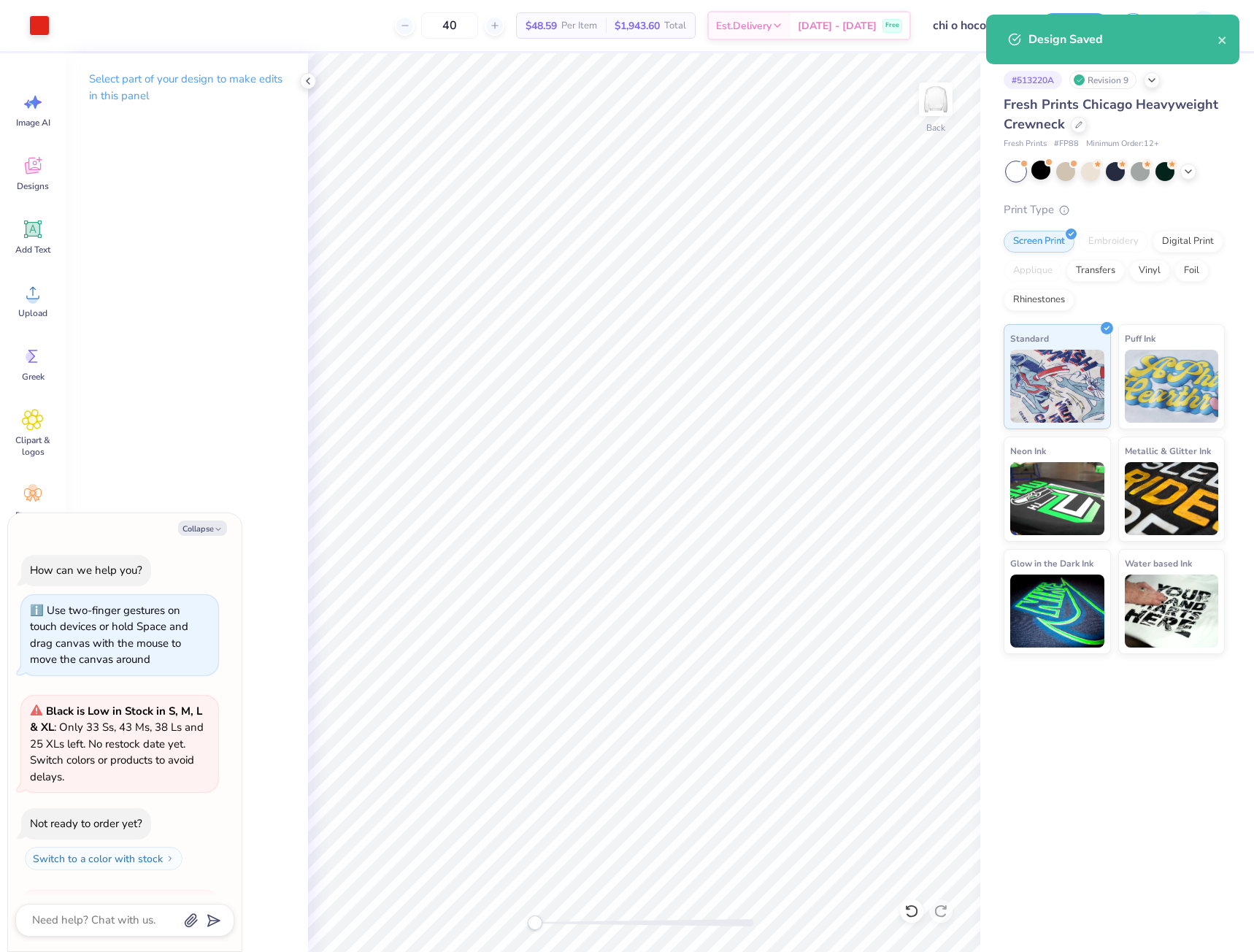
scroll to position [180, 0]
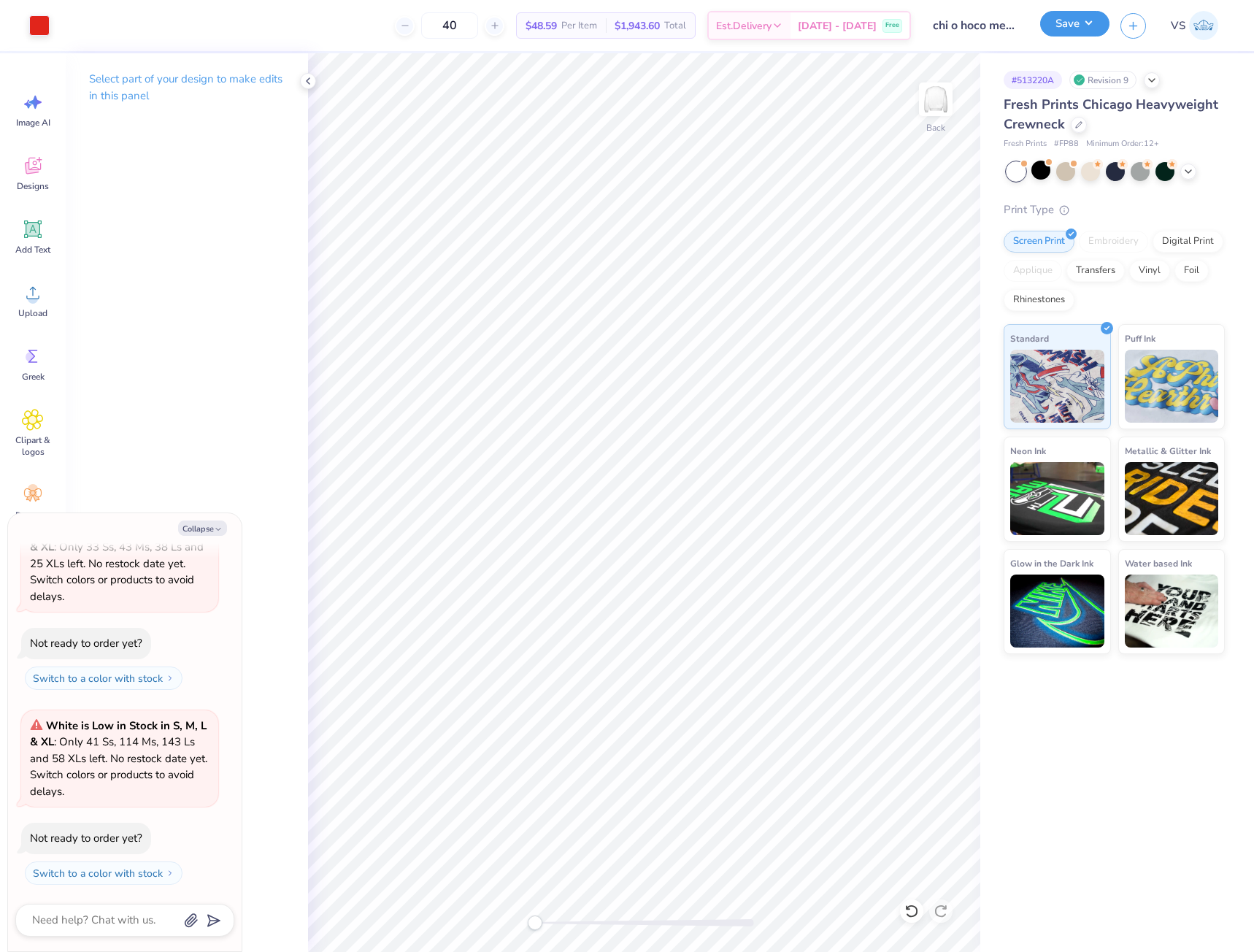
click at [1069, 33] on button "Save" at bounding box center [1074, 24] width 70 height 25
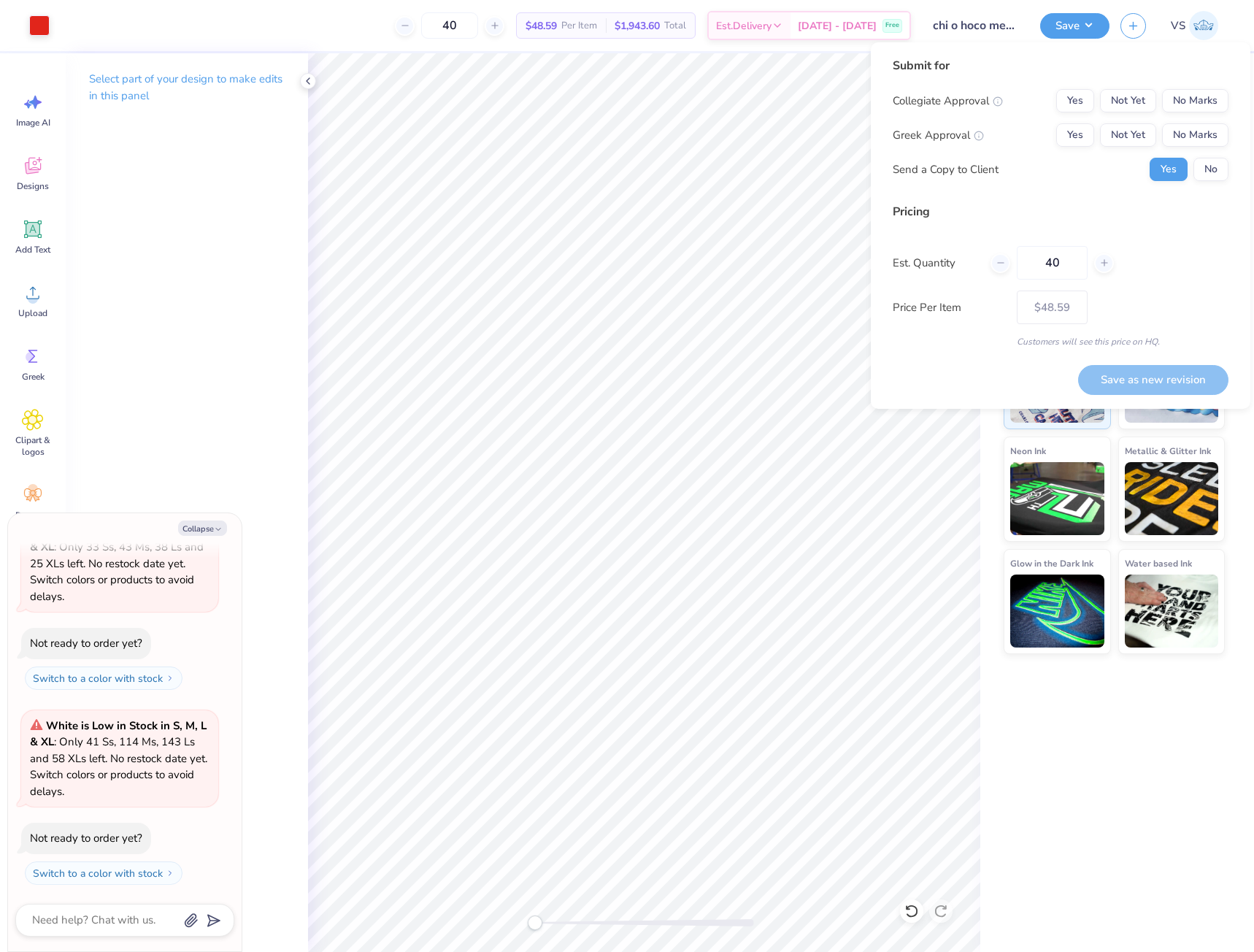
click at [1199, 157] on div "Collegiate Approval Yes Not Yet No Marks Greek Approval Yes Not Yet No Marks Se…" at bounding box center [1060, 135] width 335 height 92
click at [1191, 135] on button "No Marks" at bounding box center [1194, 135] width 66 height 24
click at [1191, 109] on button "No Marks" at bounding box center [1194, 100] width 66 height 24
click at [1218, 187] on div "Submit for Collegiate Approval Yes Not Yet No Marks Greek Approval Yes Not Yet …" at bounding box center [1060, 124] width 335 height 135
click at [1212, 170] on button "No" at bounding box center [1211, 169] width 35 height 24
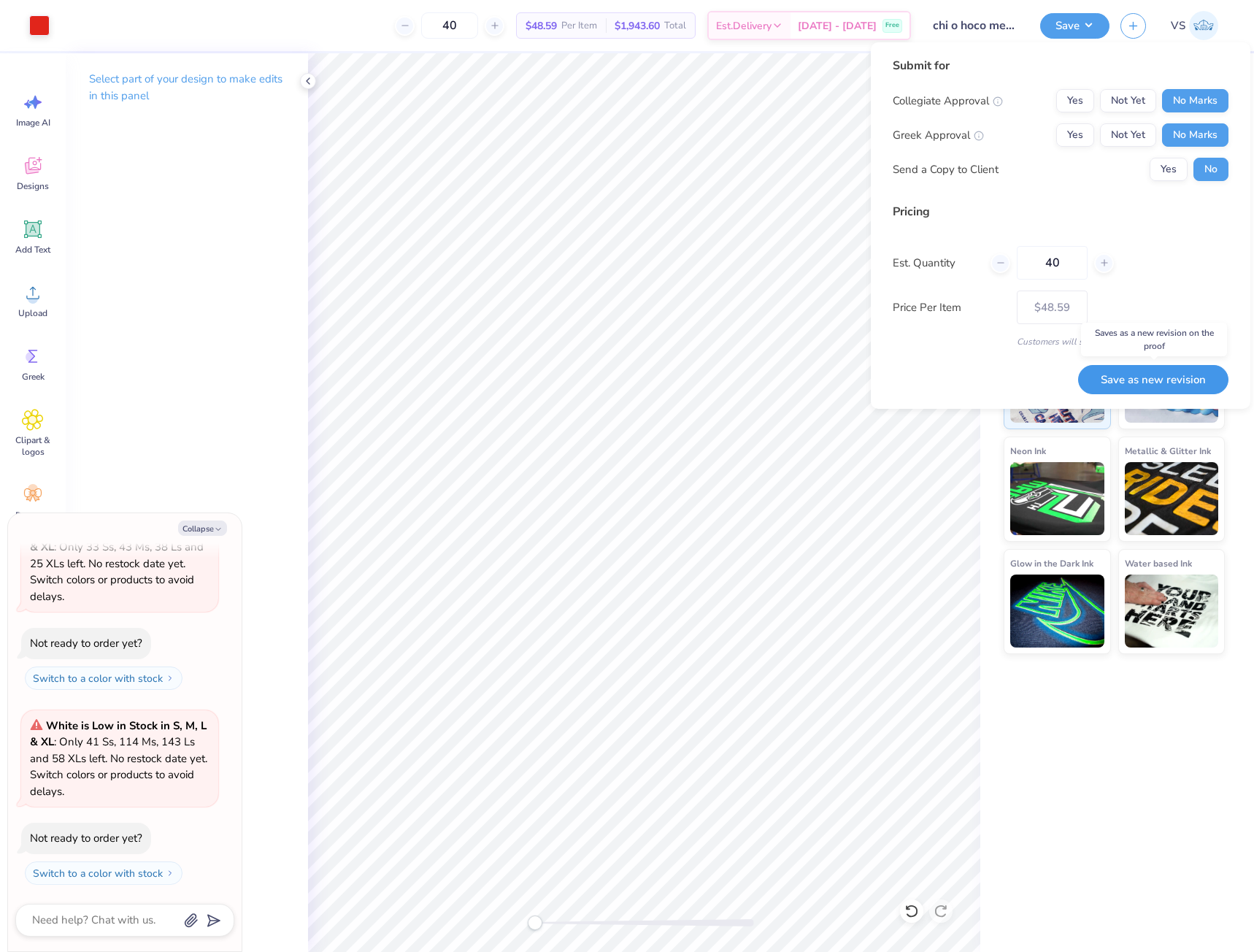
click at [1193, 383] on button "Save as new revision" at bounding box center [1153, 380] width 150 height 30
type textarea "x"
type input "– –"
type textarea "x"
type input "$48.59"
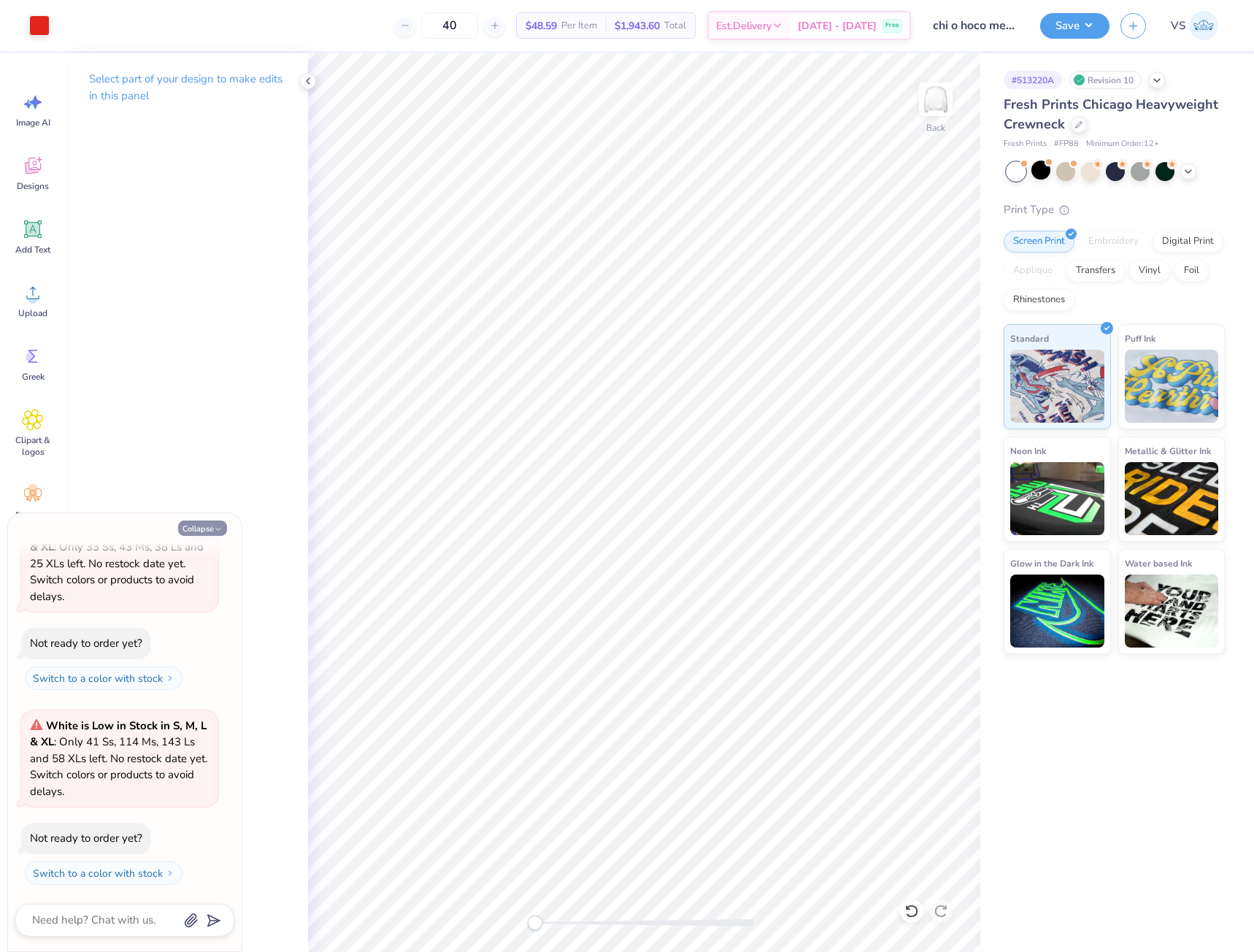
click at [192, 533] on button "Collapse" at bounding box center [203, 528] width 49 height 15
type textarea "x"
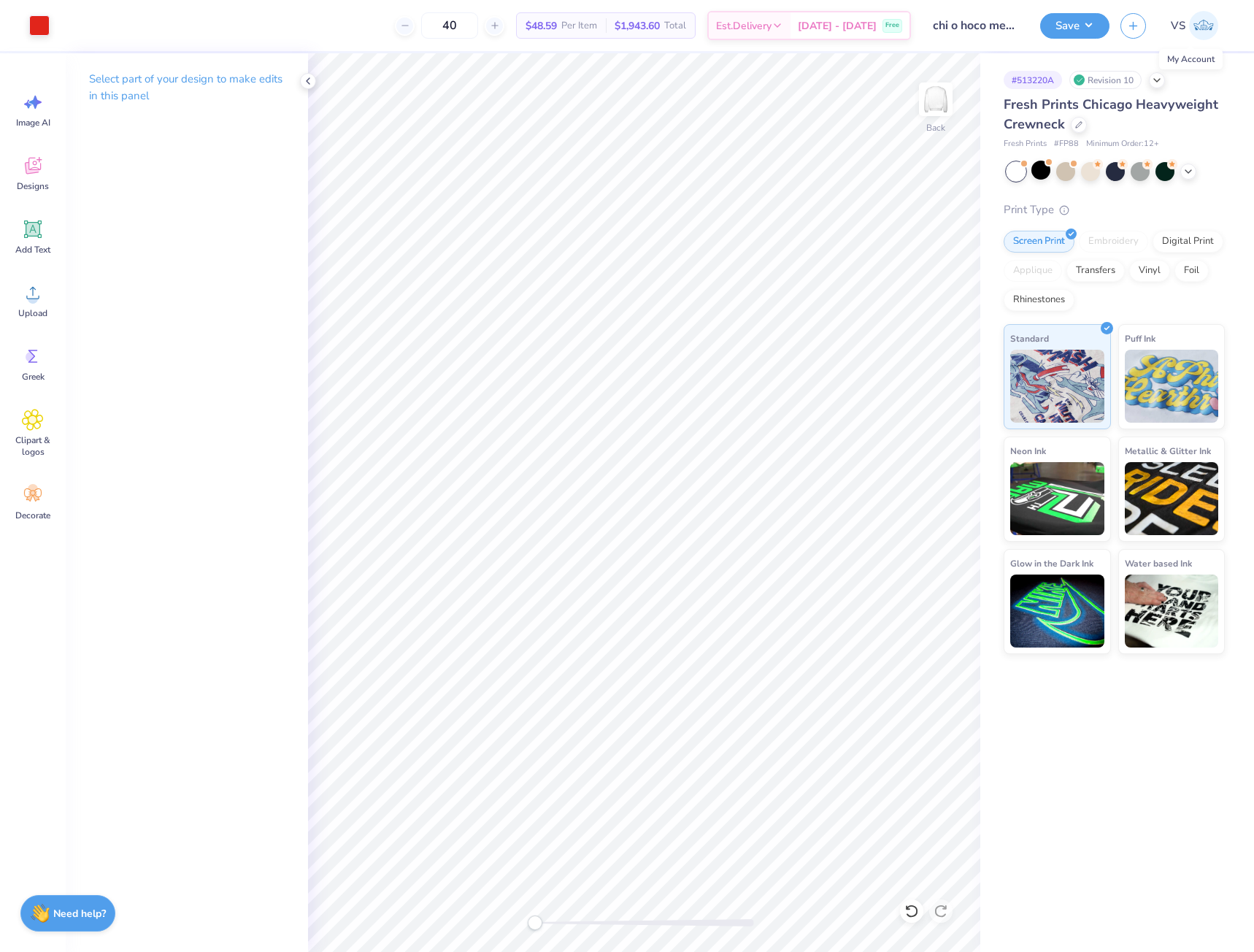
click at [1179, 27] on span "VS" at bounding box center [1178, 25] width 14 height 17
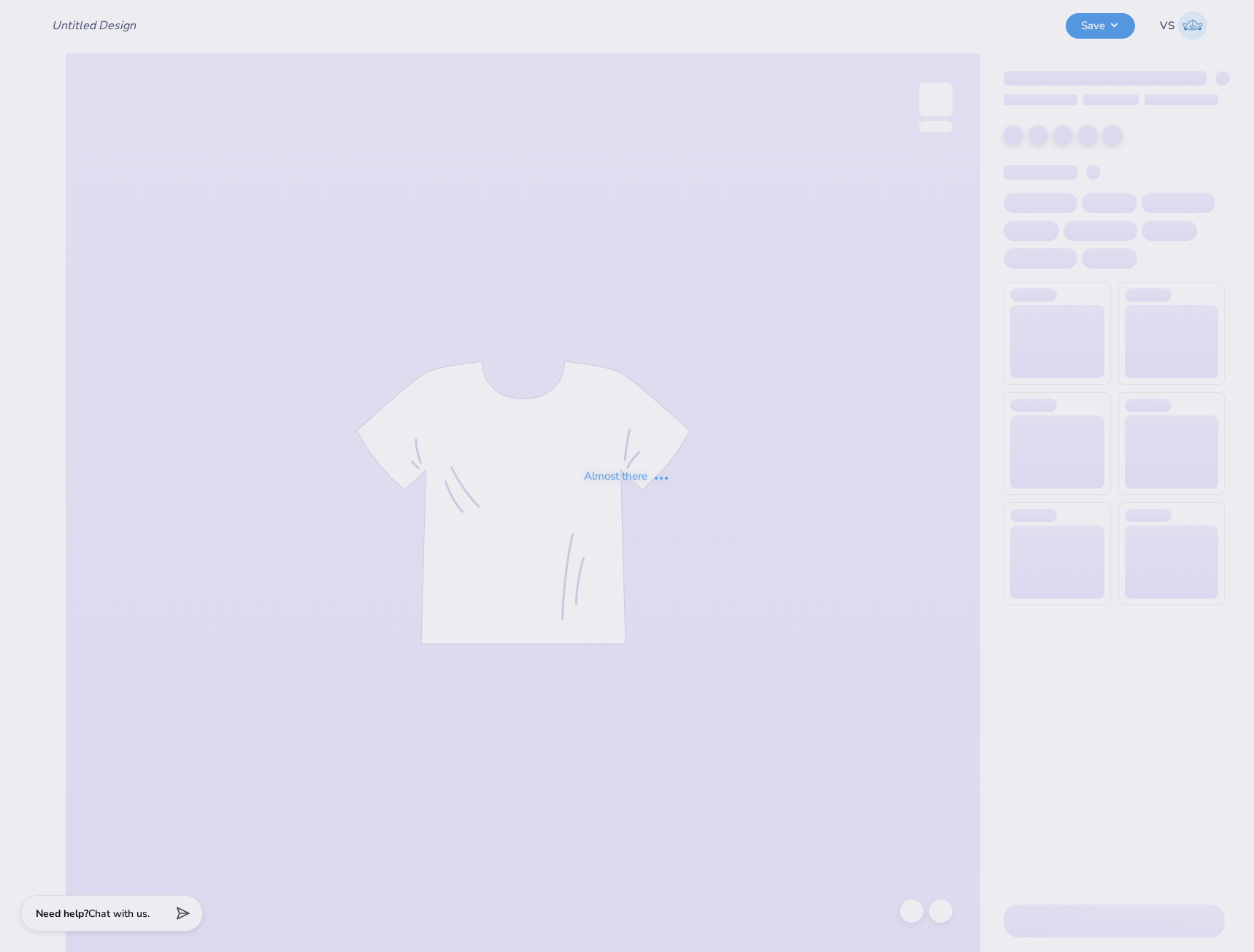
type input "chi o hoco merch???"
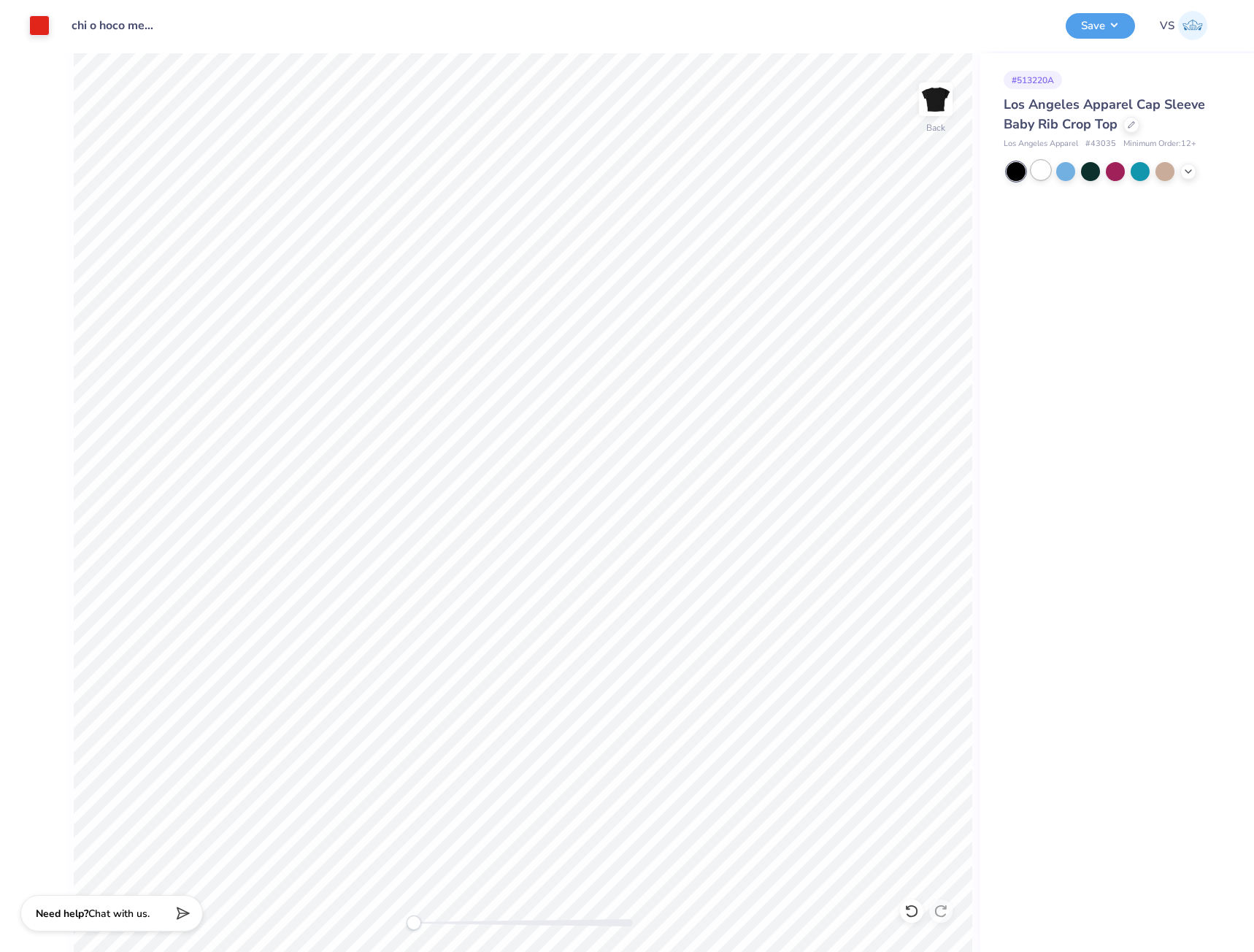
click at [1032, 170] on div at bounding box center [1041, 170] width 19 height 19
click at [1106, 25] on button "Save" at bounding box center [1100, 24] width 70 height 25
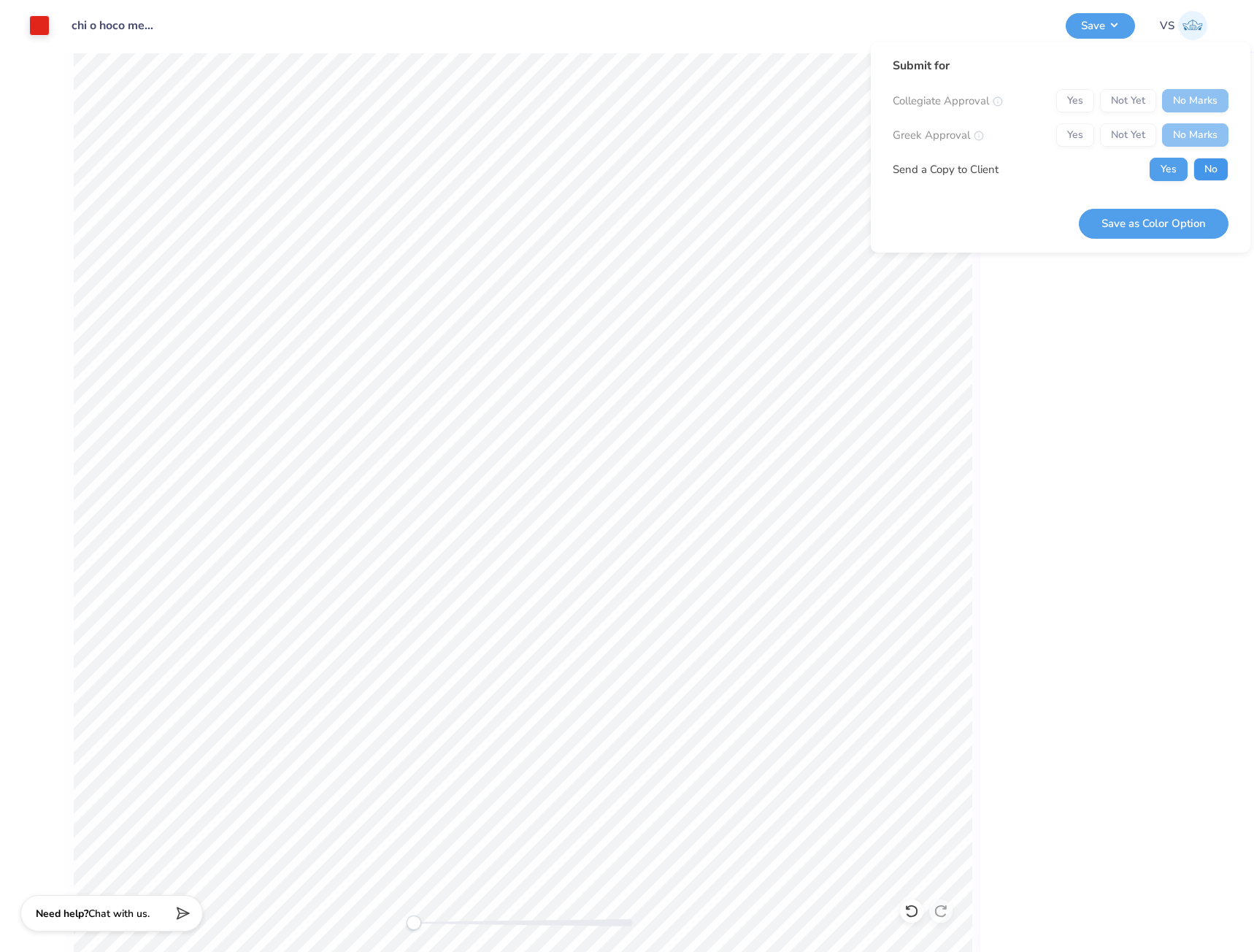
click at [1204, 176] on button "No" at bounding box center [1211, 169] width 35 height 24
click at [1191, 218] on button "Save as Color Option" at bounding box center [1153, 223] width 149 height 30
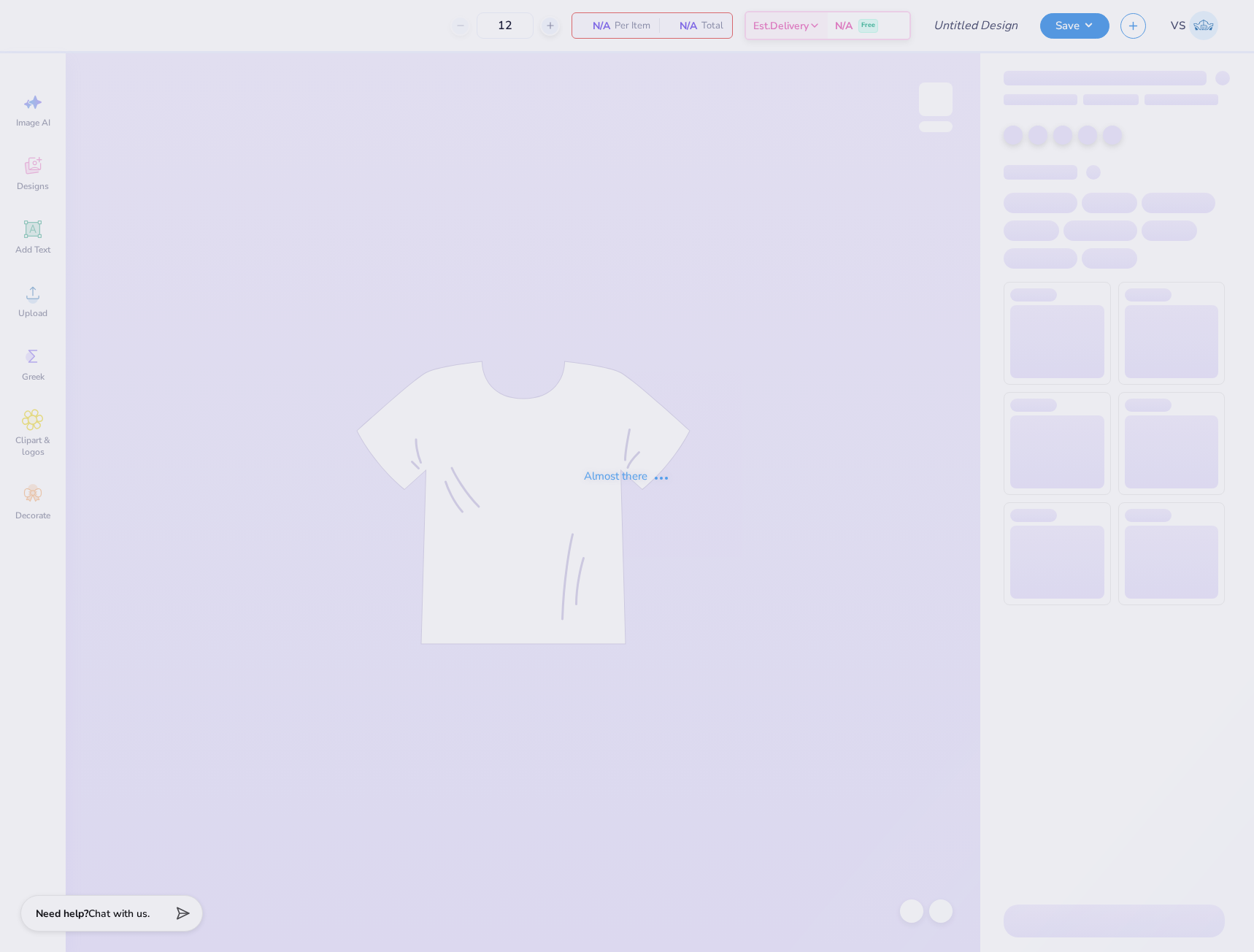
type input "chi o hoco merch???"
type input "40"
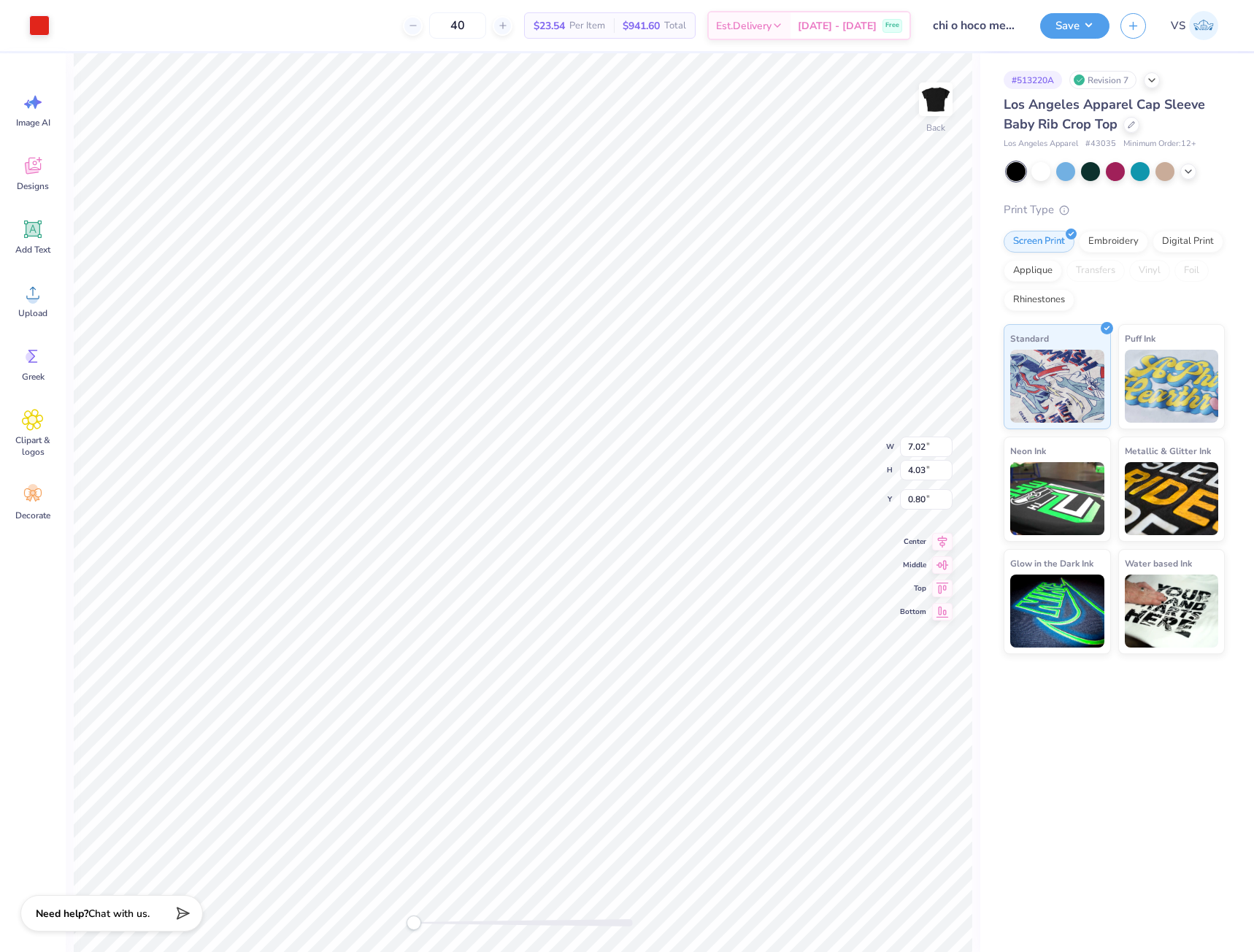
type input "1.53"
click at [1071, 19] on button "Save" at bounding box center [1074, 24] width 70 height 25
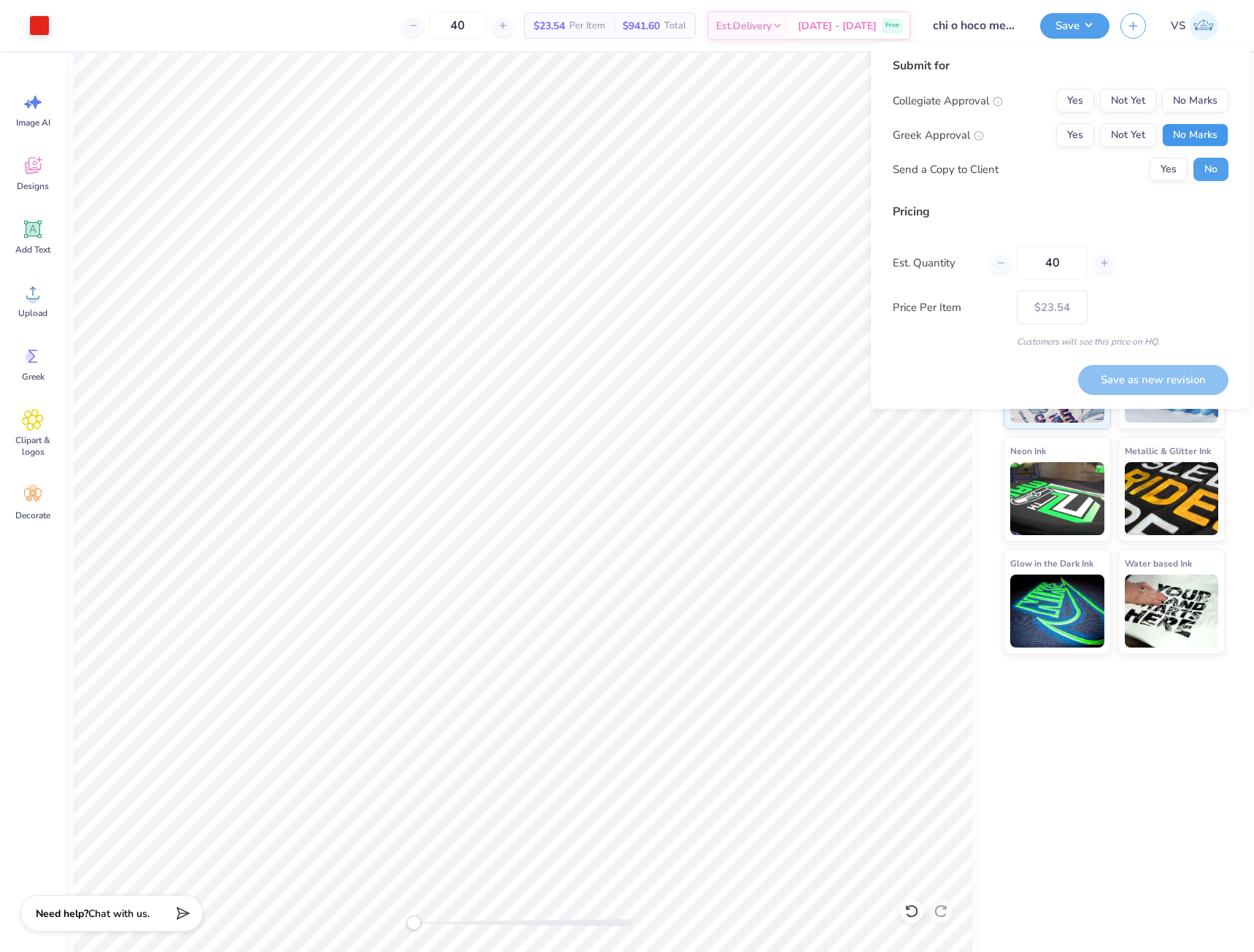
click at [1180, 130] on button "No Marks" at bounding box center [1194, 135] width 66 height 24
click at [1183, 113] on div "Collegiate Approval Yes Not Yet No Marks Greek Approval Yes Not Yet No Marks Se…" at bounding box center [1060, 135] width 335 height 92
click at [1183, 108] on button "No Marks" at bounding box center [1194, 100] width 66 height 24
click at [1177, 379] on button "Save as new revision" at bounding box center [1153, 380] width 150 height 30
type input "$23.54"
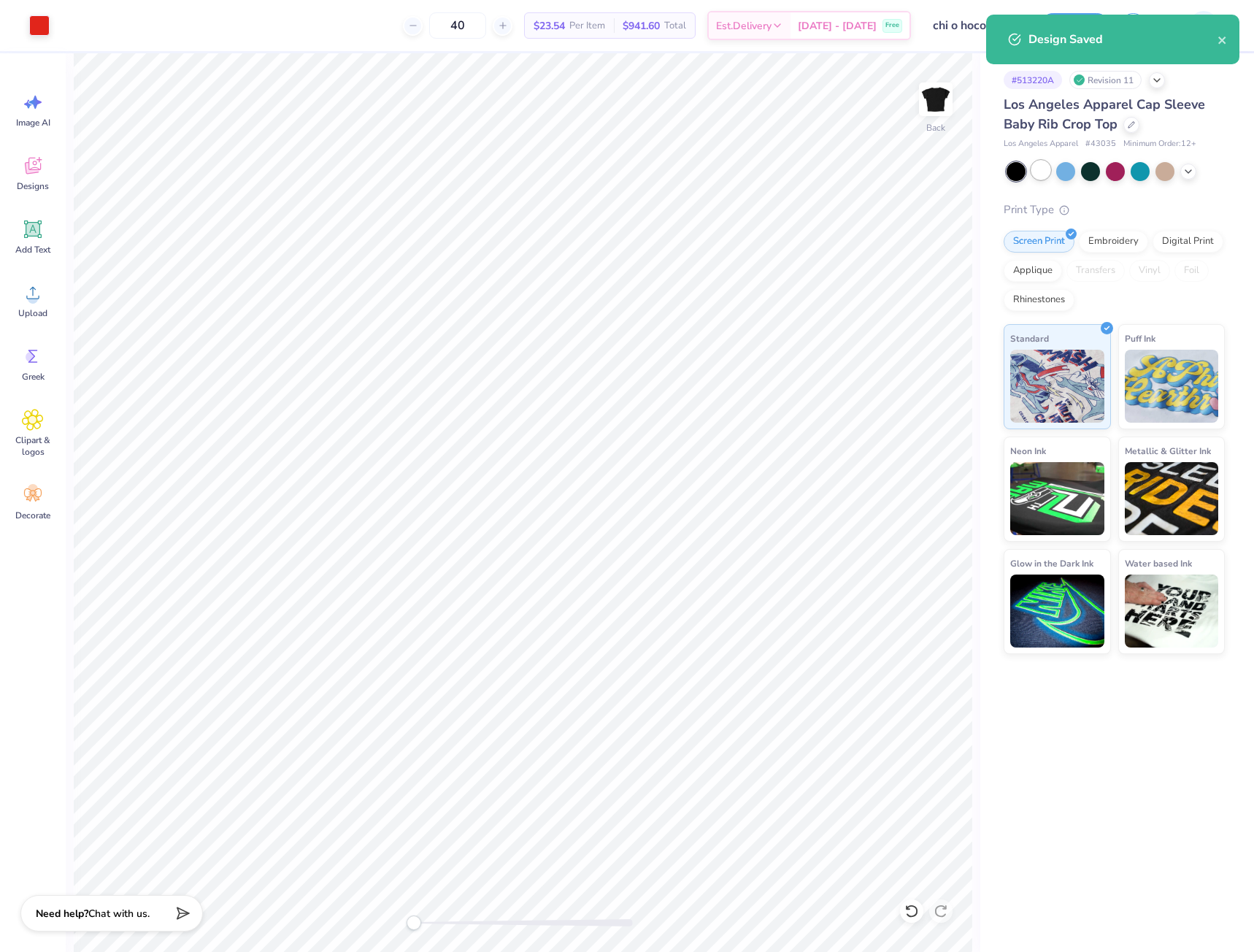
click at [1047, 173] on div at bounding box center [1041, 170] width 19 height 19
click at [1210, 207] on div "Print Type" at bounding box center [1114, 210] width 222 height 17
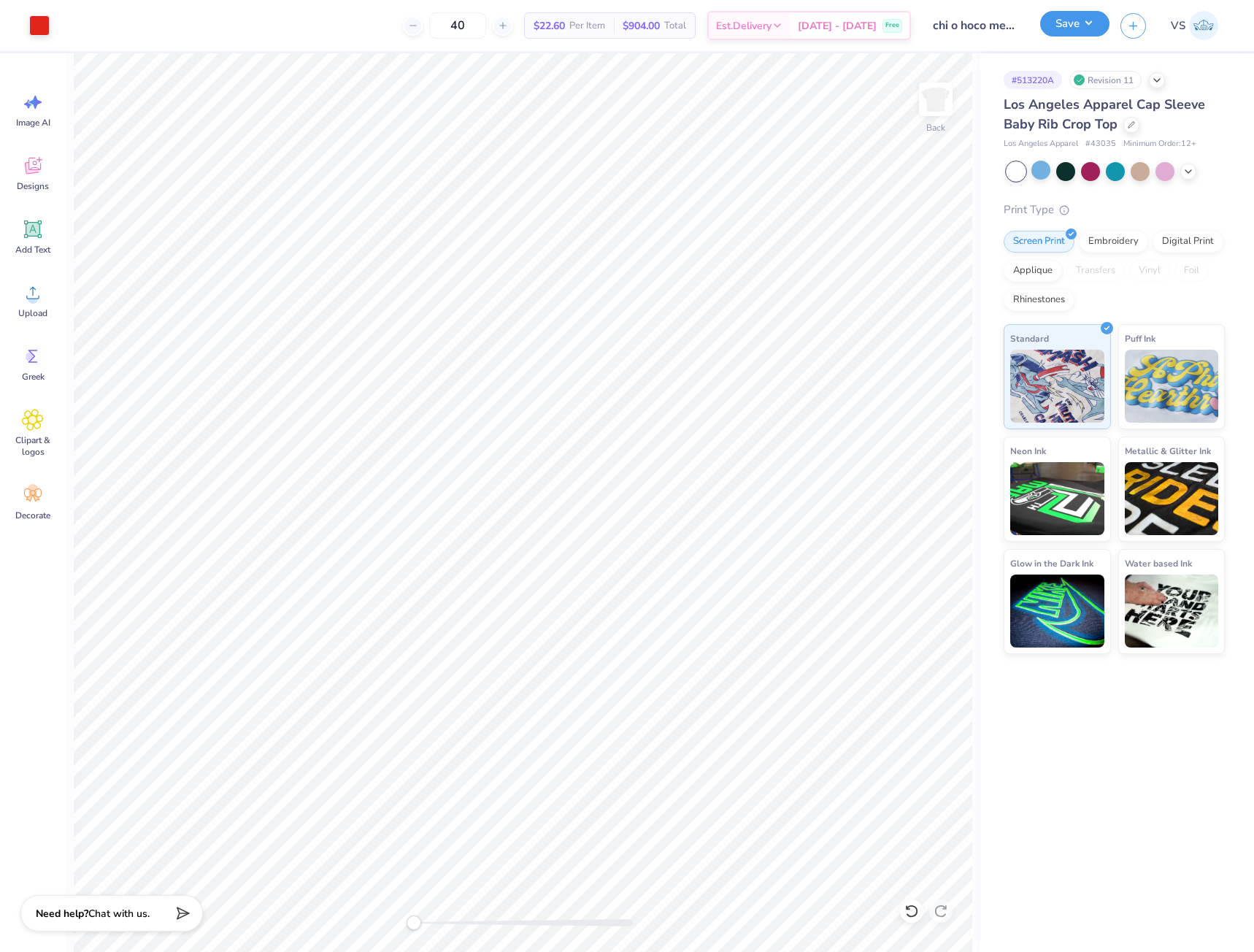
click at [1086, 32] on button "Save" at bounding box center [1074, 24] width 70 height 25
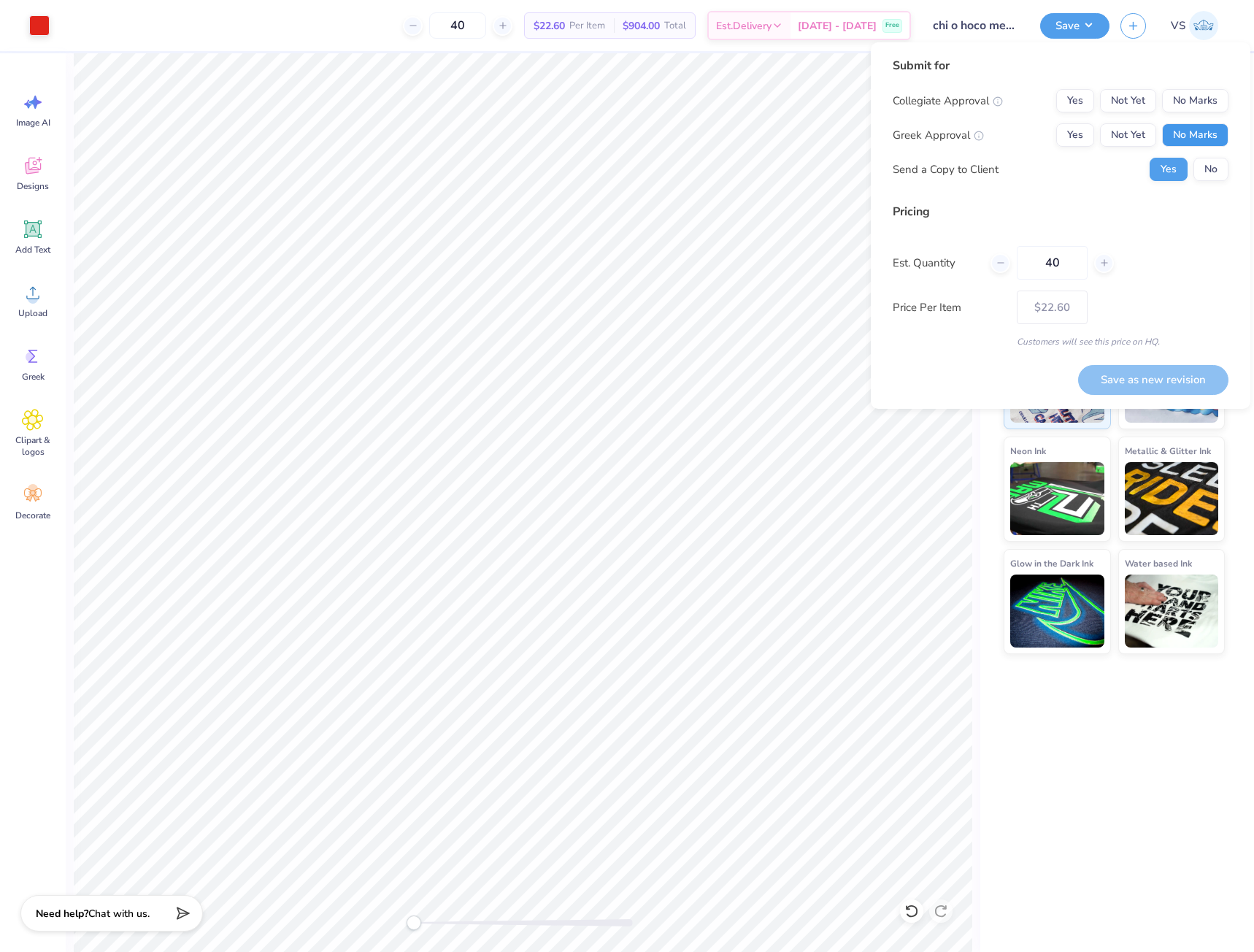
click at [1188, 135] on button "No Marks" at bounding box center [1194, 135] width 66 height 24
click at [1187, 104] on button "No Marks" at bounding box center [1194, 100] width 66 height 24
click at [1211, 176] on button "No" at bounding box center [1211, 169] width 35 height 24
click at [1164, 384] on button "Save as new revision" at bounding box center [1153, 380] width 150 height 30
type input "$22.60"
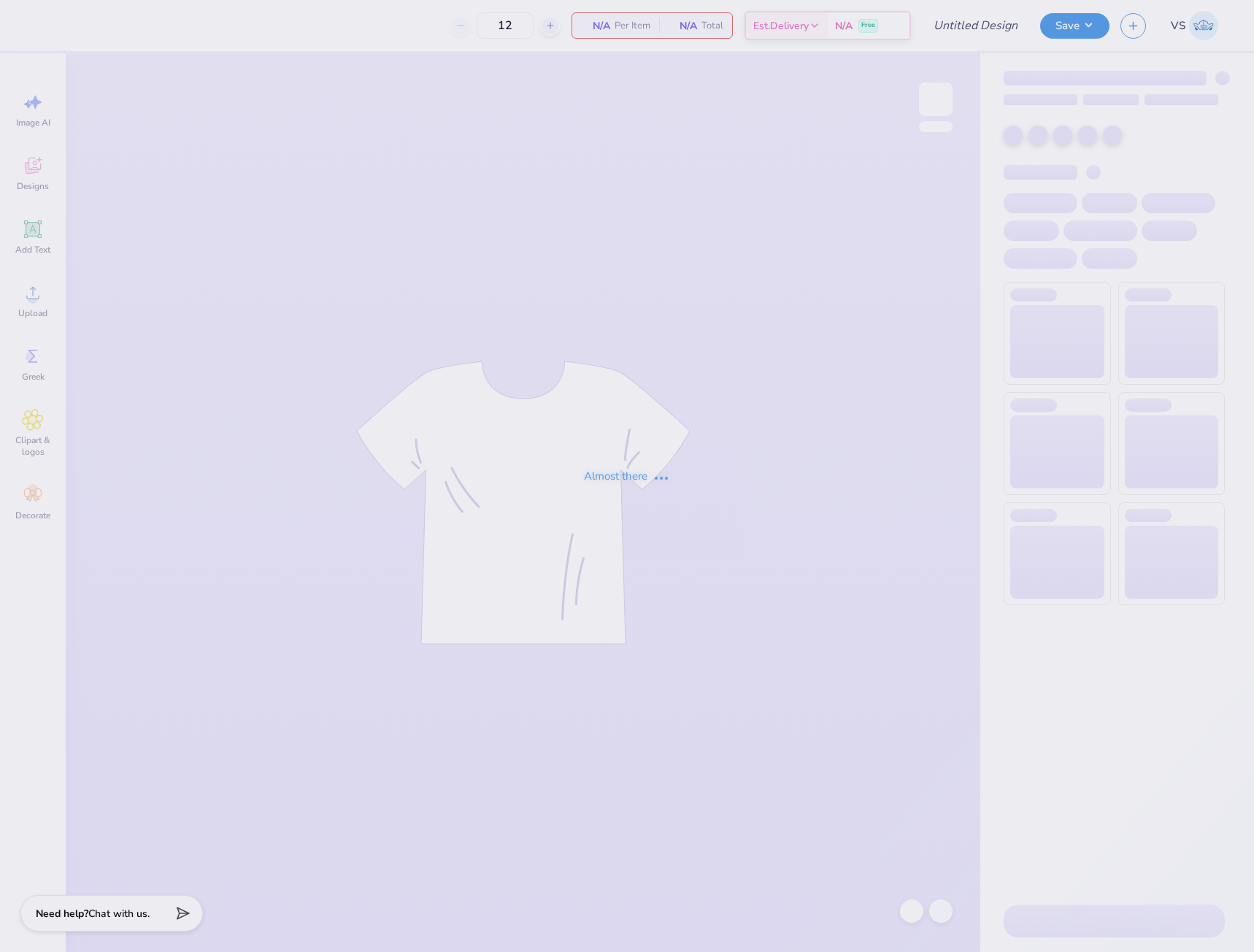
type input "chi o hoco merch???"
type input "40"
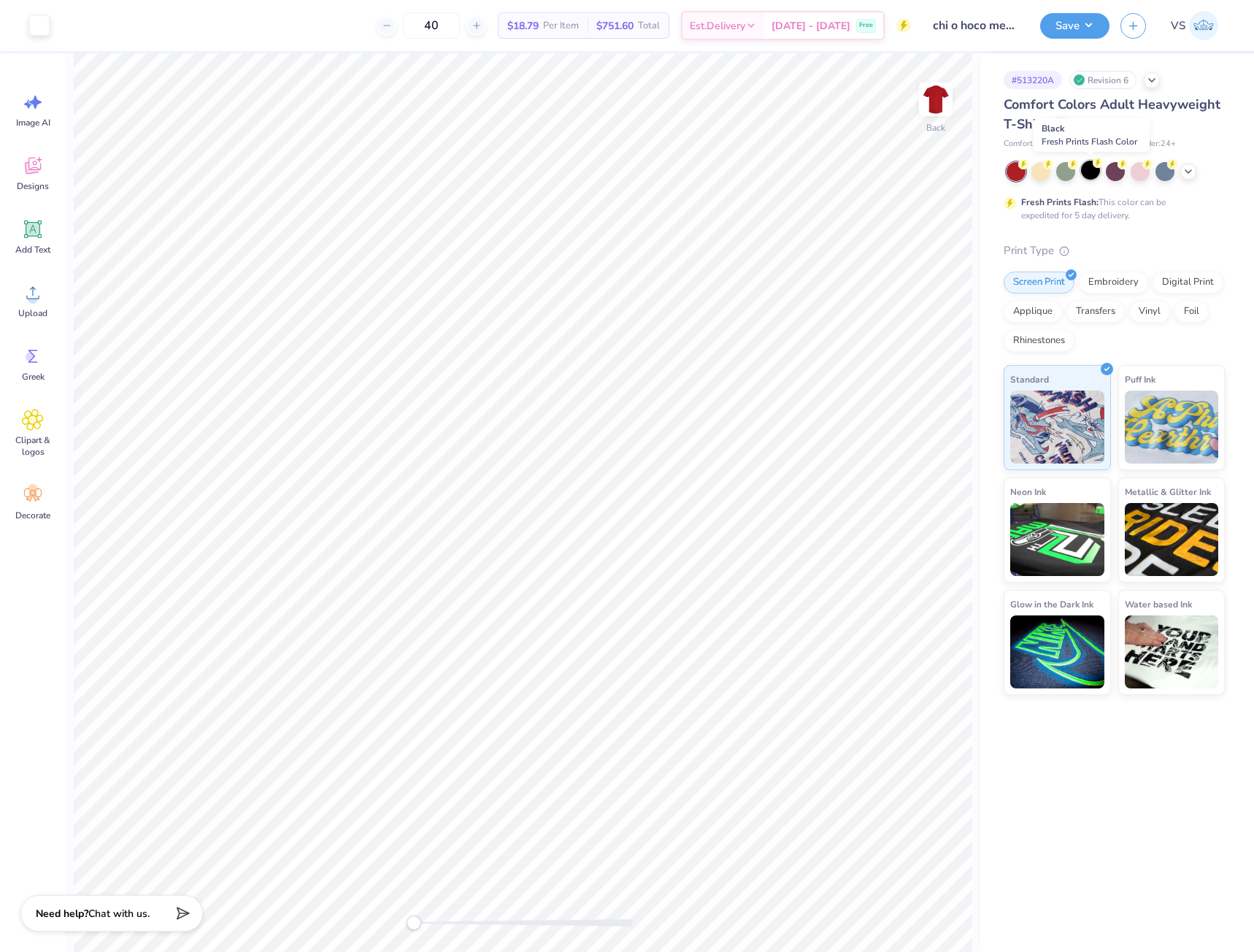
click at [1089, 167] on div at bounding box center [1090, 170] width 19 height 19
click at [47, 28] on div at bounding box center [39, 24] width 21 height 21
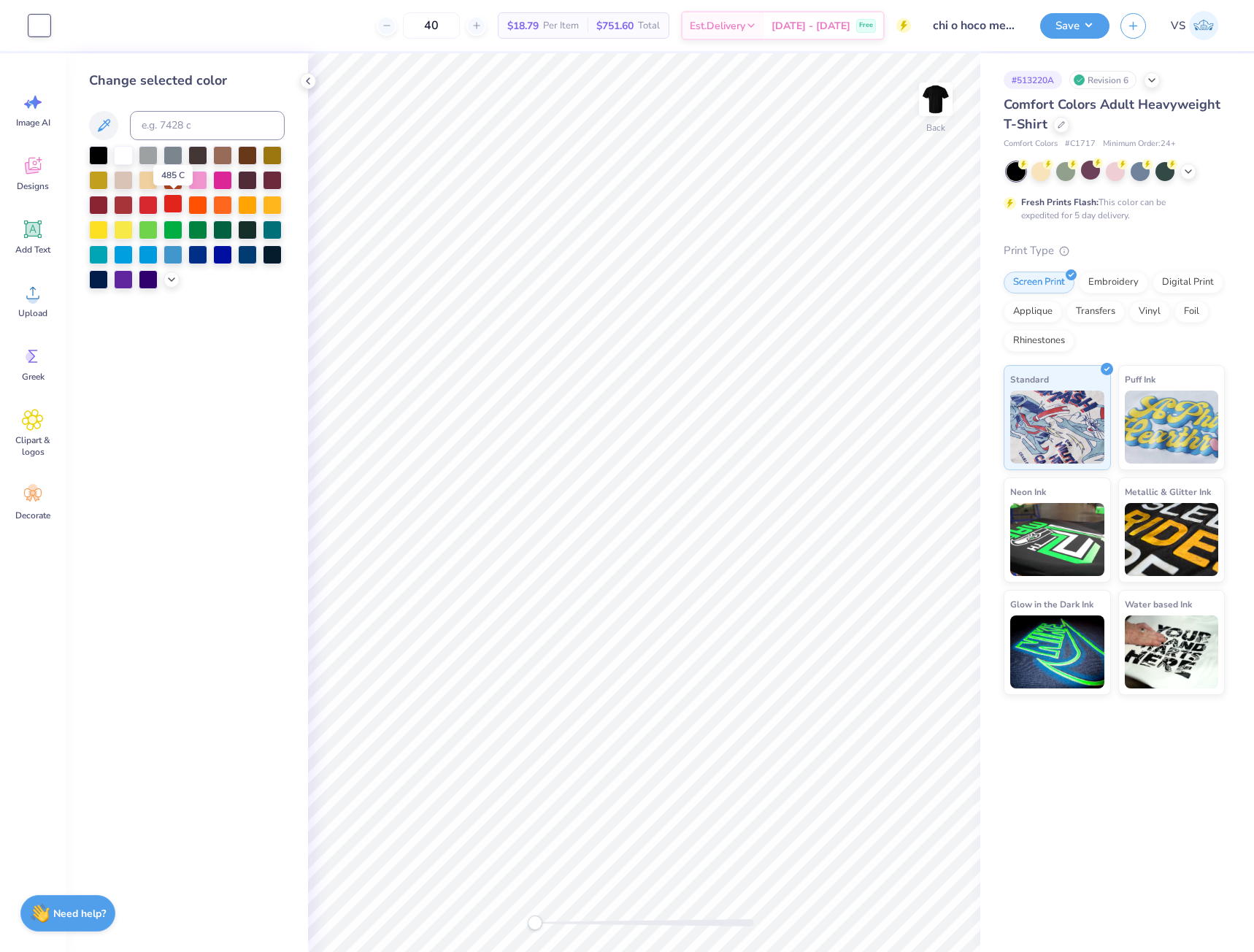
click at [170, 204] on div at bounding box center [173, 203] width 19 height 19
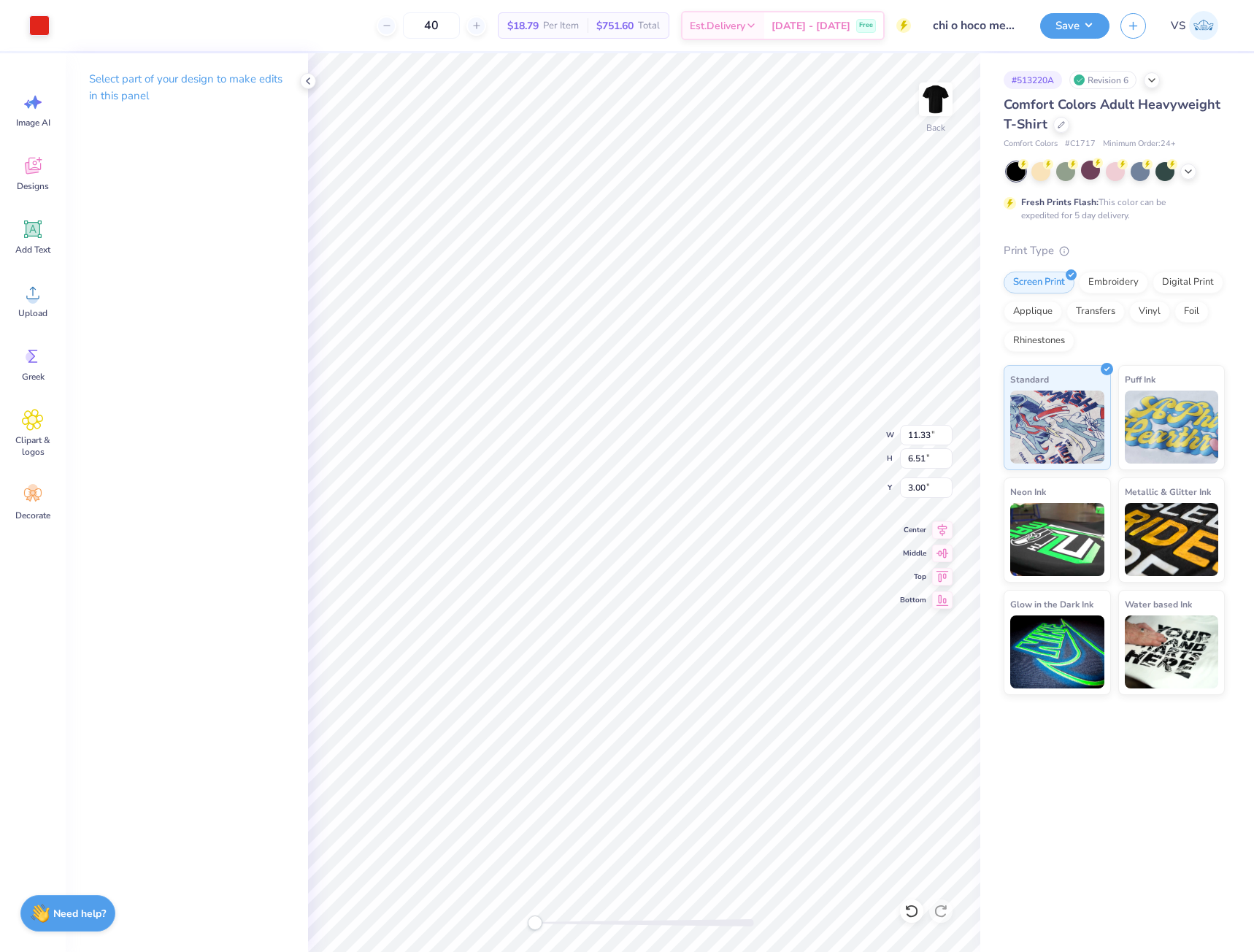
type input "10.78"
type input "6.19"
type input "2.83"
click at [1068, 40] on div "Save VS" at bounding box center [1146, 25] width 214 height 52
click at [1064, 36] on div "Save" at bounding box center [1074, 26] width 70 height 25
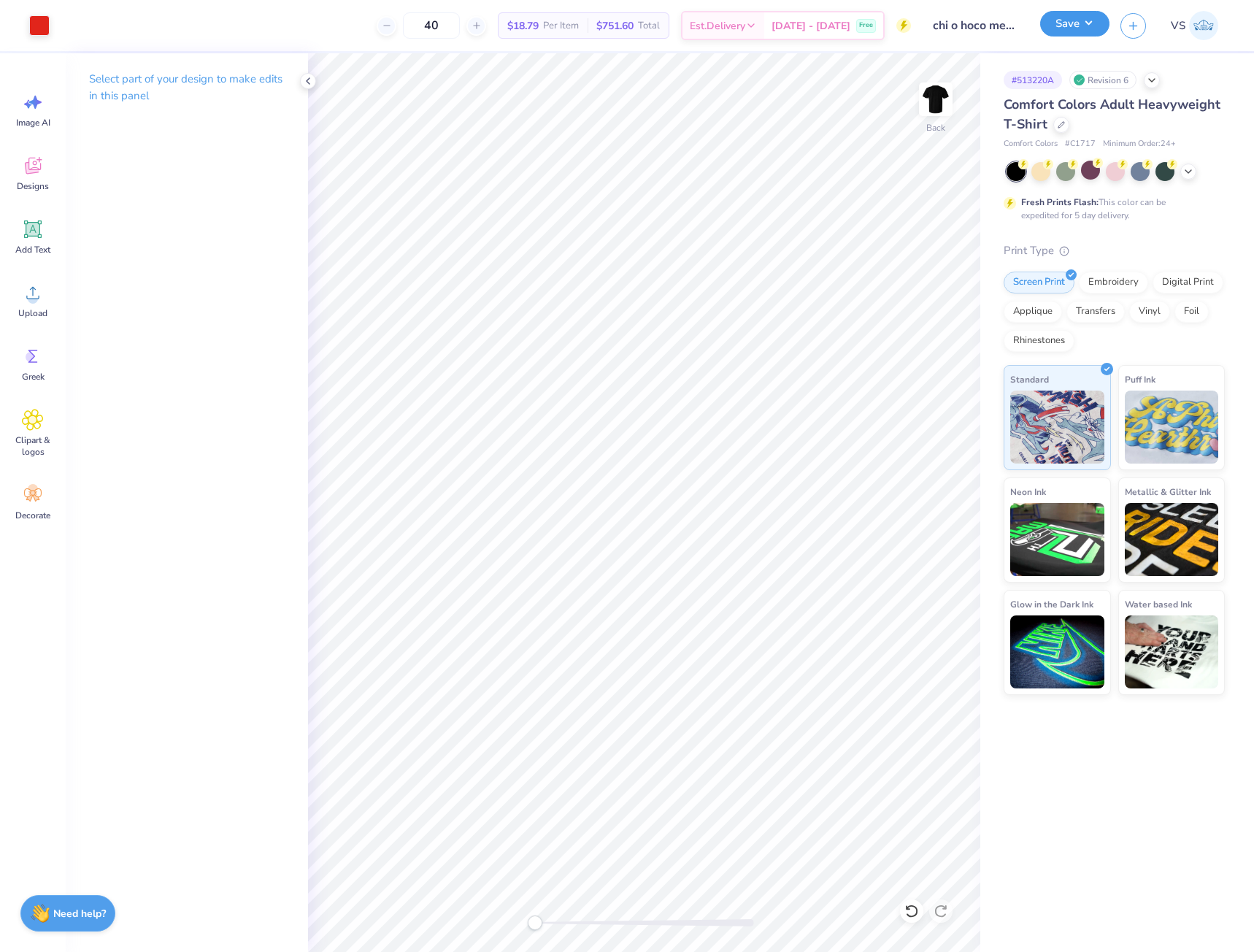
click at [1078, 28] on button "Save" at bounding box center [1074, 24] width 70 height 25
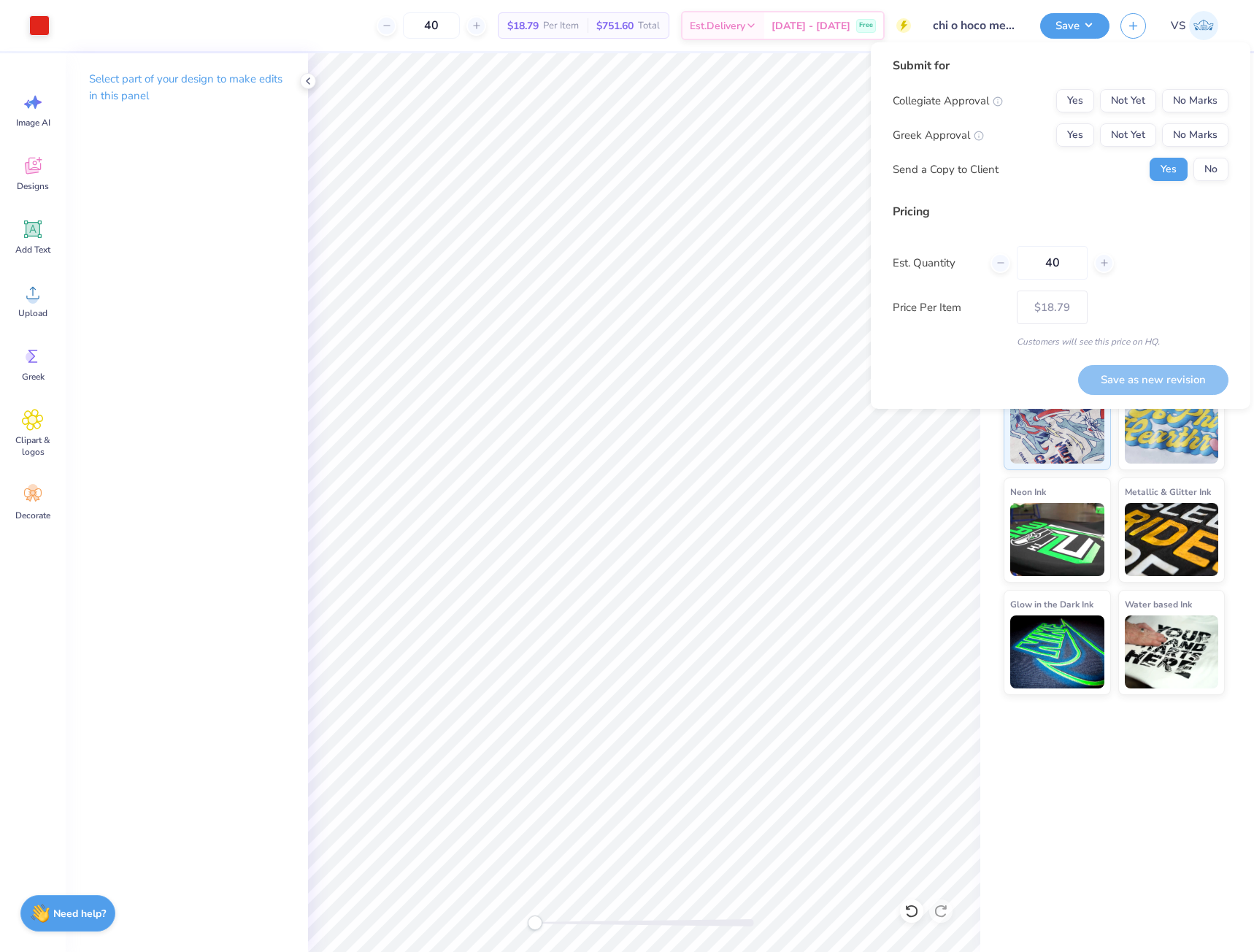
click at [1203, 154] on div "Collegiate Approval Yes Not Yet No Marks Greek Approval Yes Not Yet No Marks Se…" at bounding box center [1060, 135] width 335 height 92
click at [1202, 137] on button "No Marks" at bounding box center [1194, 135] width 66 height 24
click at [1198, 97] on button "No Marks" at bounding box center [1194, 100] width 66 height 24
click at [1208, 174] on button "No" at bounding box center [1211, 169] width 35 height 24
click at [1083, 196] on div "Submit for Collegiate Approval Yes Not Yet No Marks Greek Approval Yes Not Yet …" at bounding box center [1060, 203] width 335 height 291
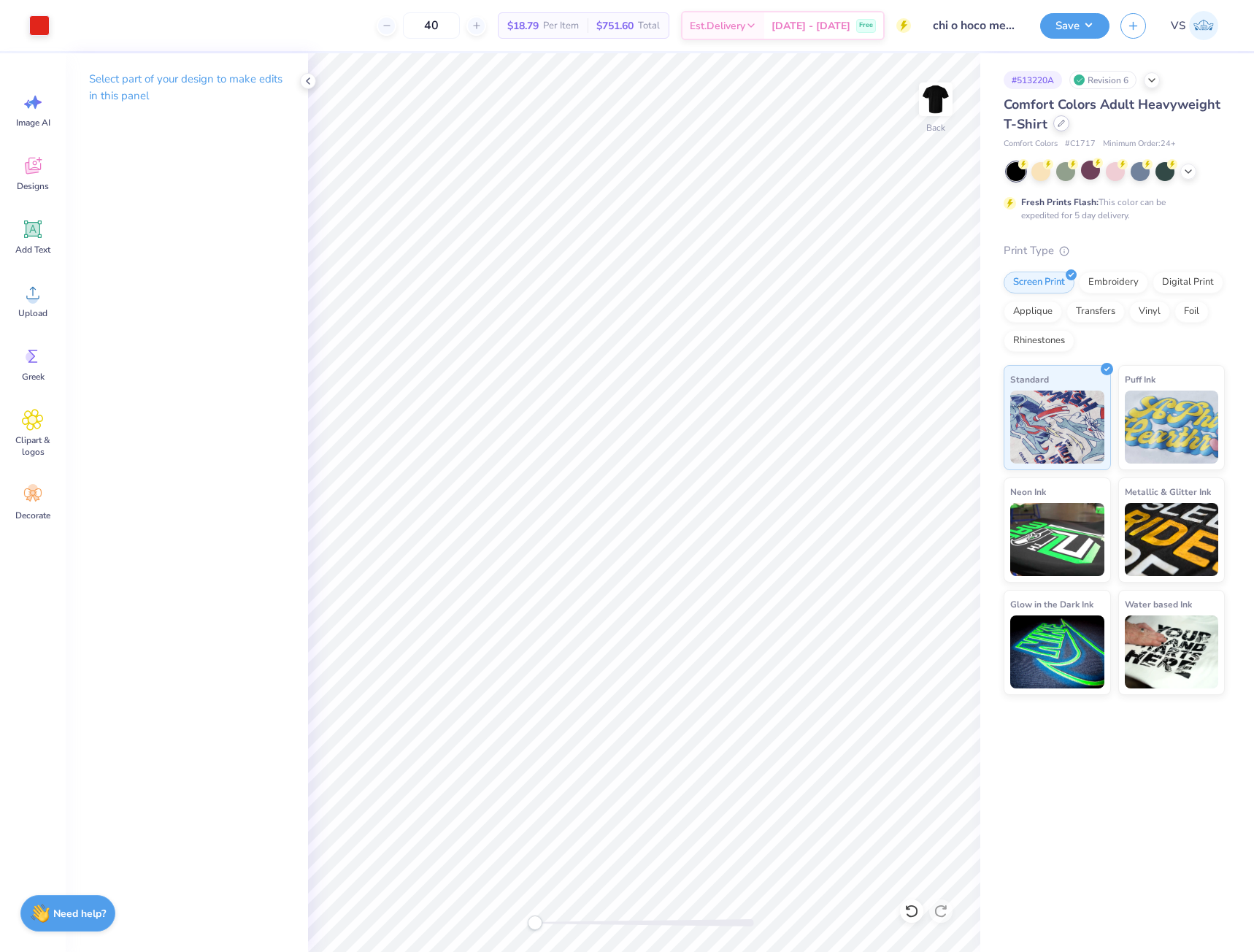
click at [1061, 119] on div at bounding box center [1061, 124] width 16 height 16
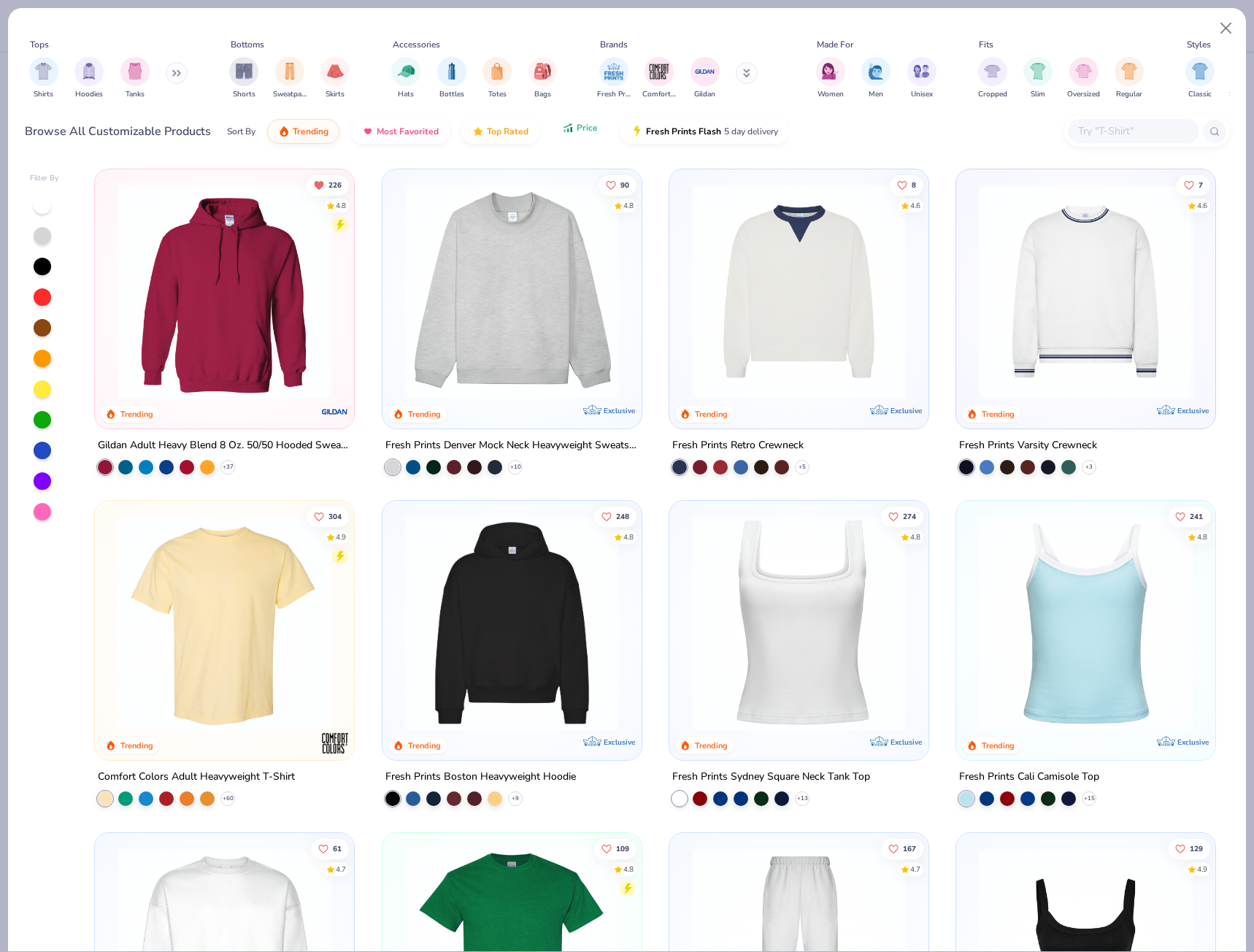
click at [567, 141] on div "Sort By Trending Most Favorited Top Rated Price Fresh Prints Flash 5 day delive…" at bounding box center [508, 131] width 562 height 41
click at [56, 69] on div "filter for Shirts" at bounding box center [43, 70] width 29 height 29
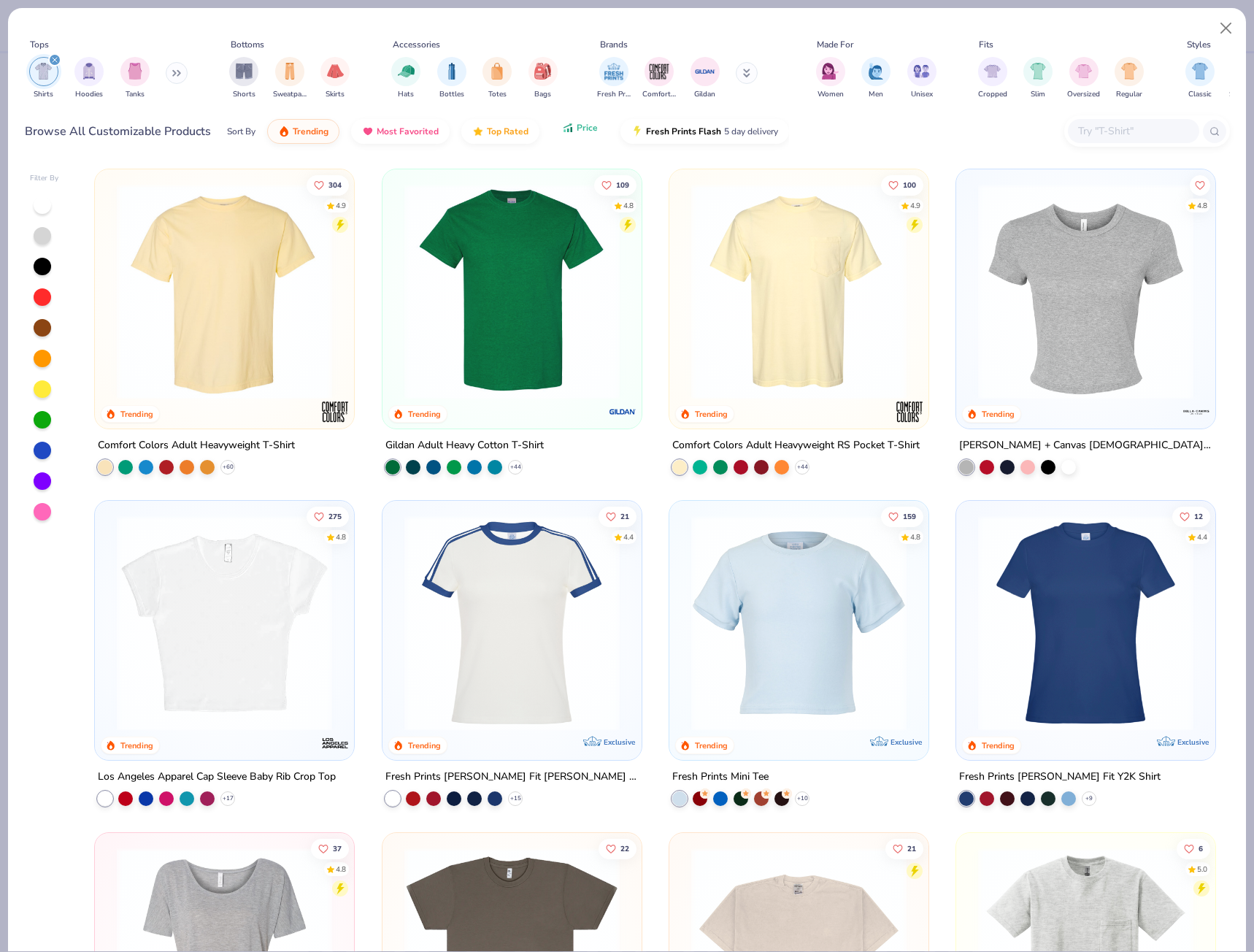
click at [576, 139] on button "Price" at bounding box center [580, 127] width 58 height 24
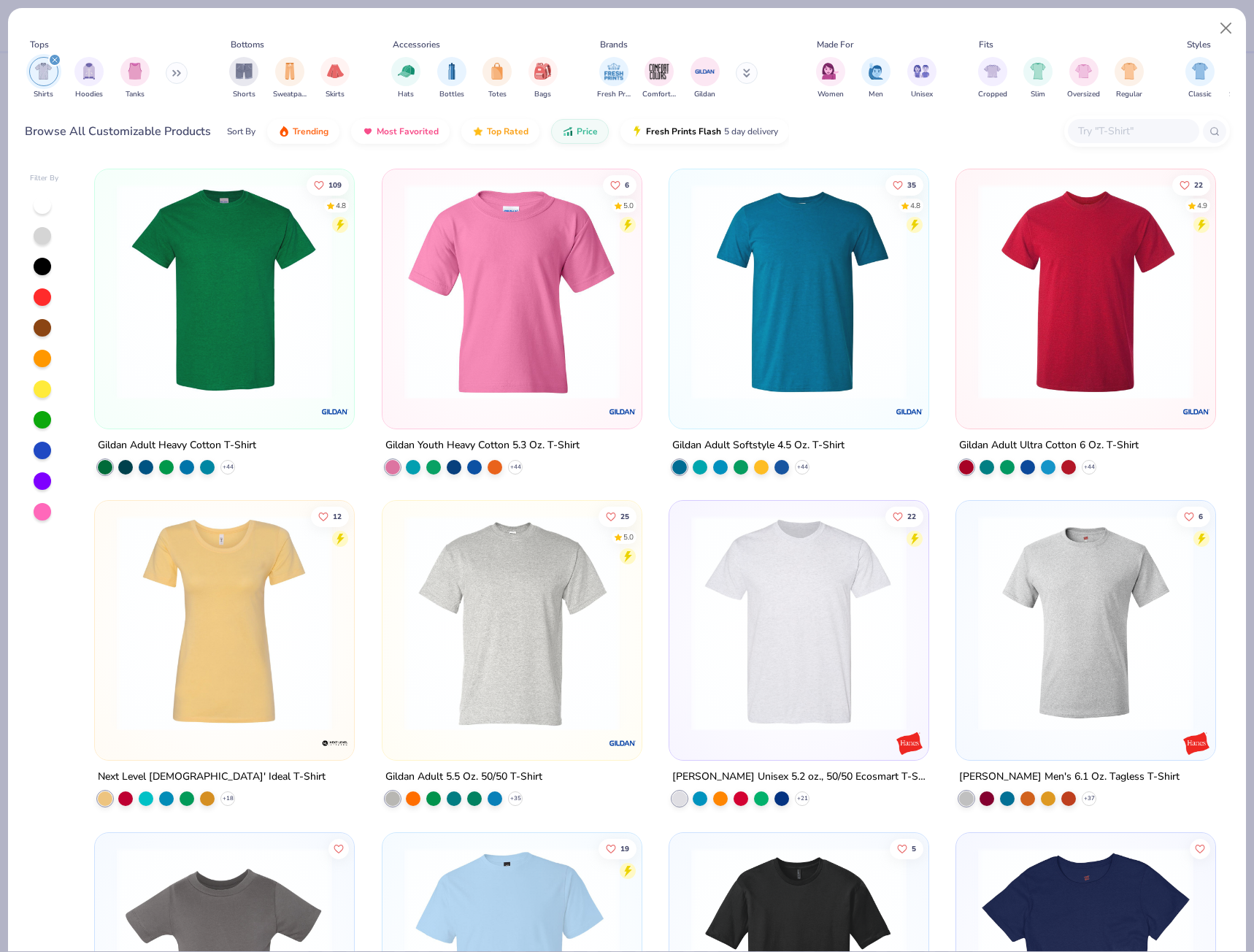
click at [264, 301] on img at bounding box center [224, 291] width 230 height 215
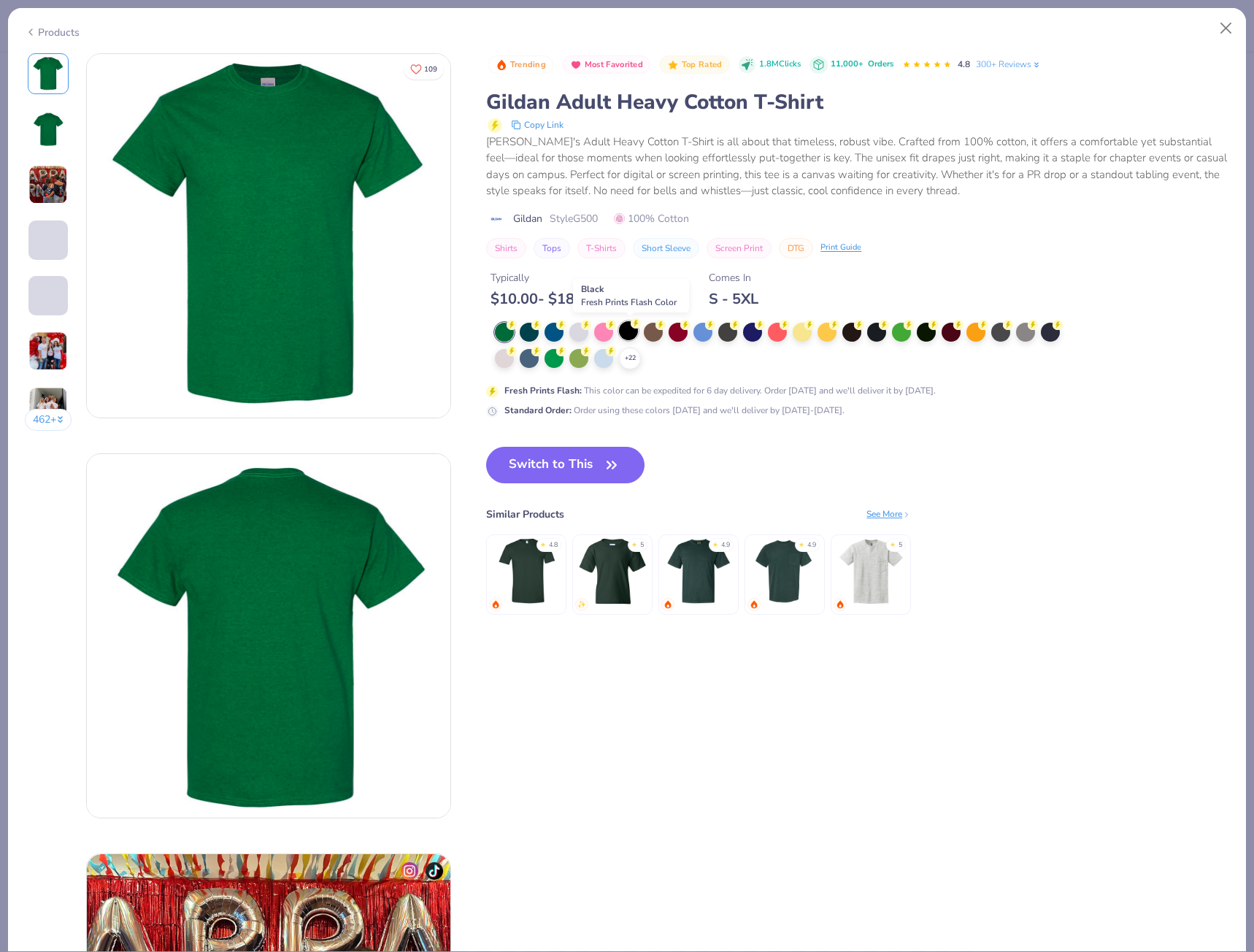
click at [627, 335] on div at bounding box center [628, 330] width 19 height 19
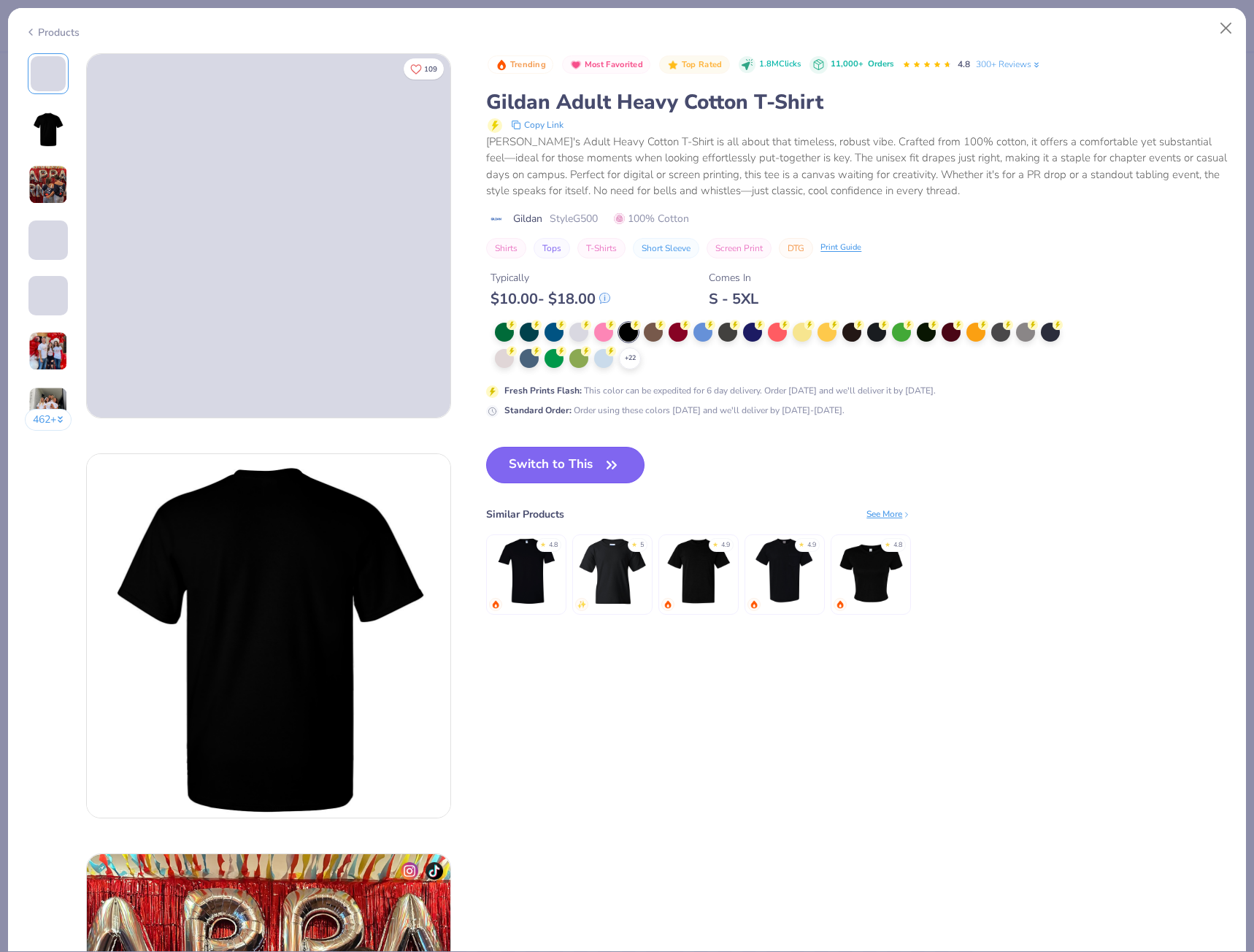
click at [570, 465] on button "Switch to This" at bounding box center [565, 465] width 158 height 36
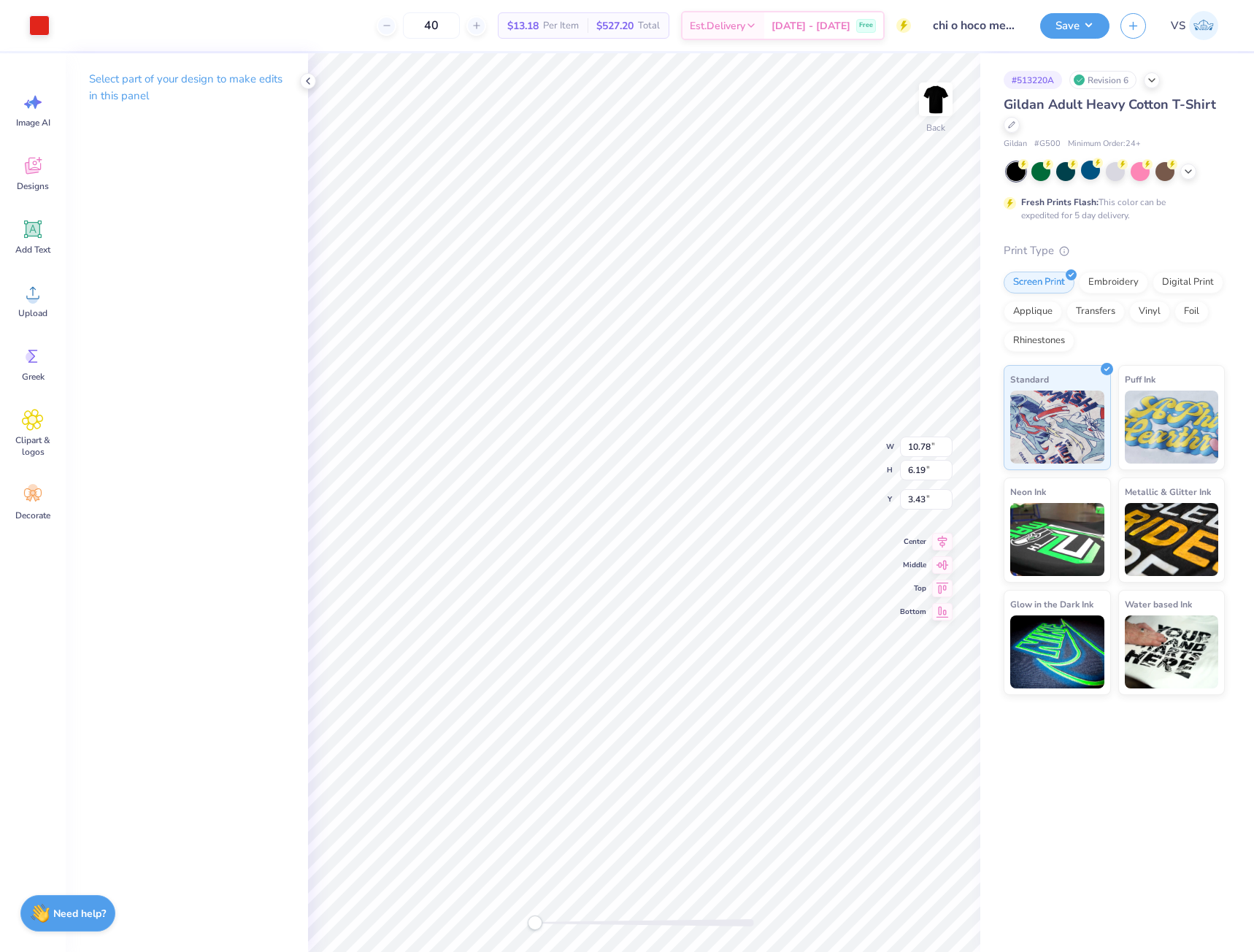
type input "2.58"
click at [1055, 34] on button "Save" at bounding box center [1074, 24] width 70 height 25
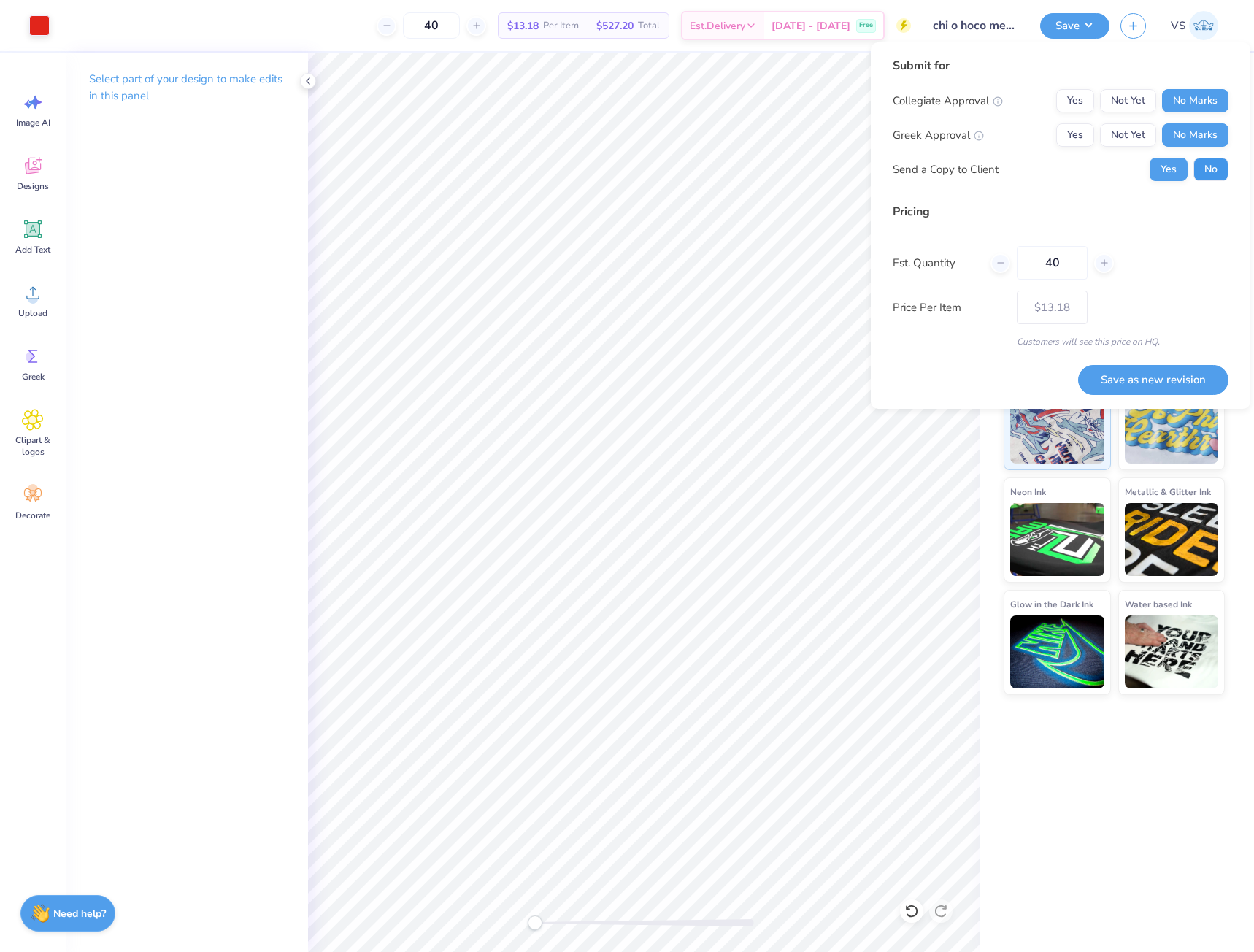
click at [1212, 162] on button "No" at bounding box center [1211, 169] width 35 height 24
click at [1201, 381] on button "Save as new revision" at bounding box center [1153, 380] width 150 height 30
type input "$13.18"
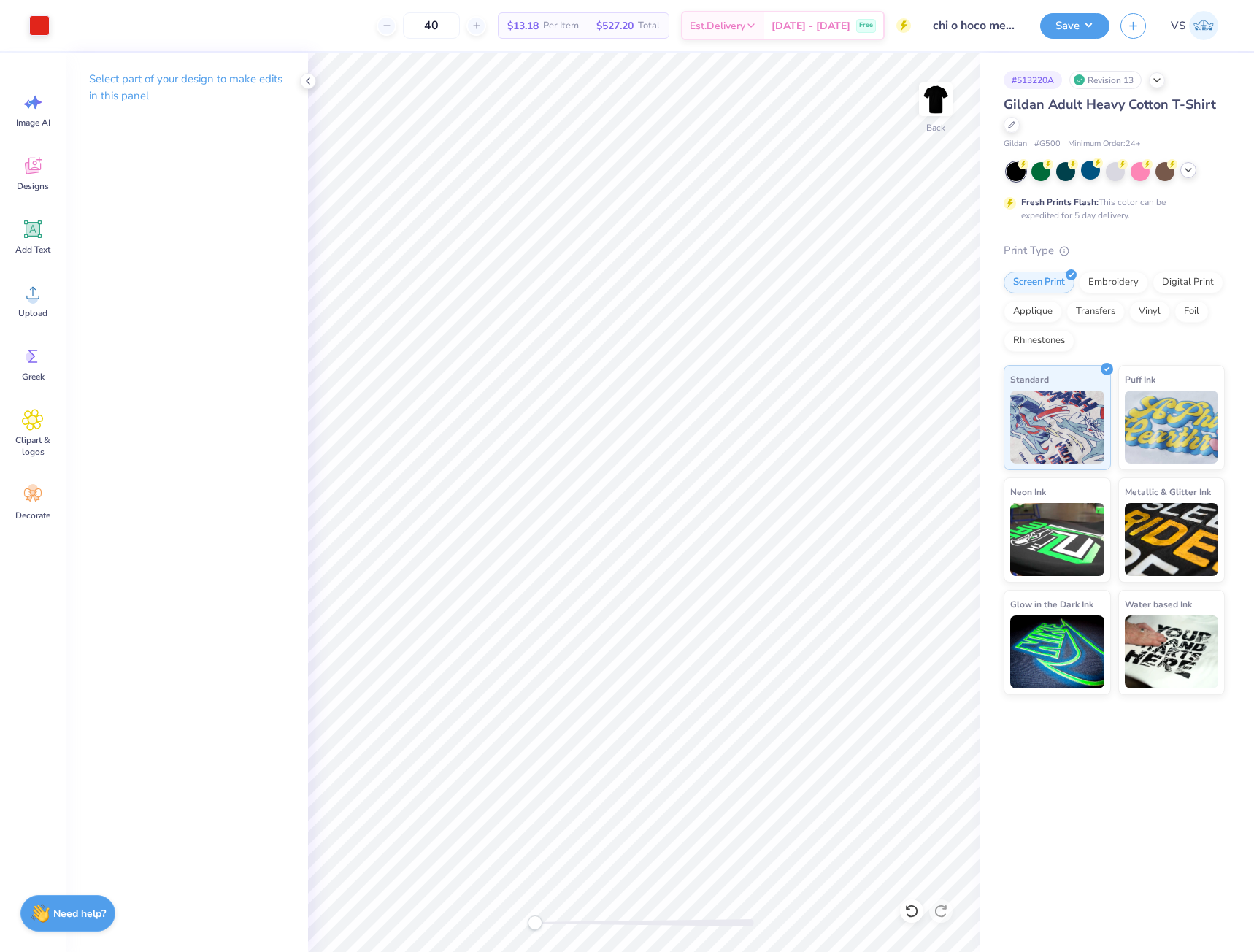
click at [1181, 175] on div at bounding box center [1115, 171] width 218 height 19
click at [1183, 177] on div at bounding box center [1115, 171] width 218 height 19
click at [1184, 176] on div at bounding box center [1188, 170] width 16 height 16
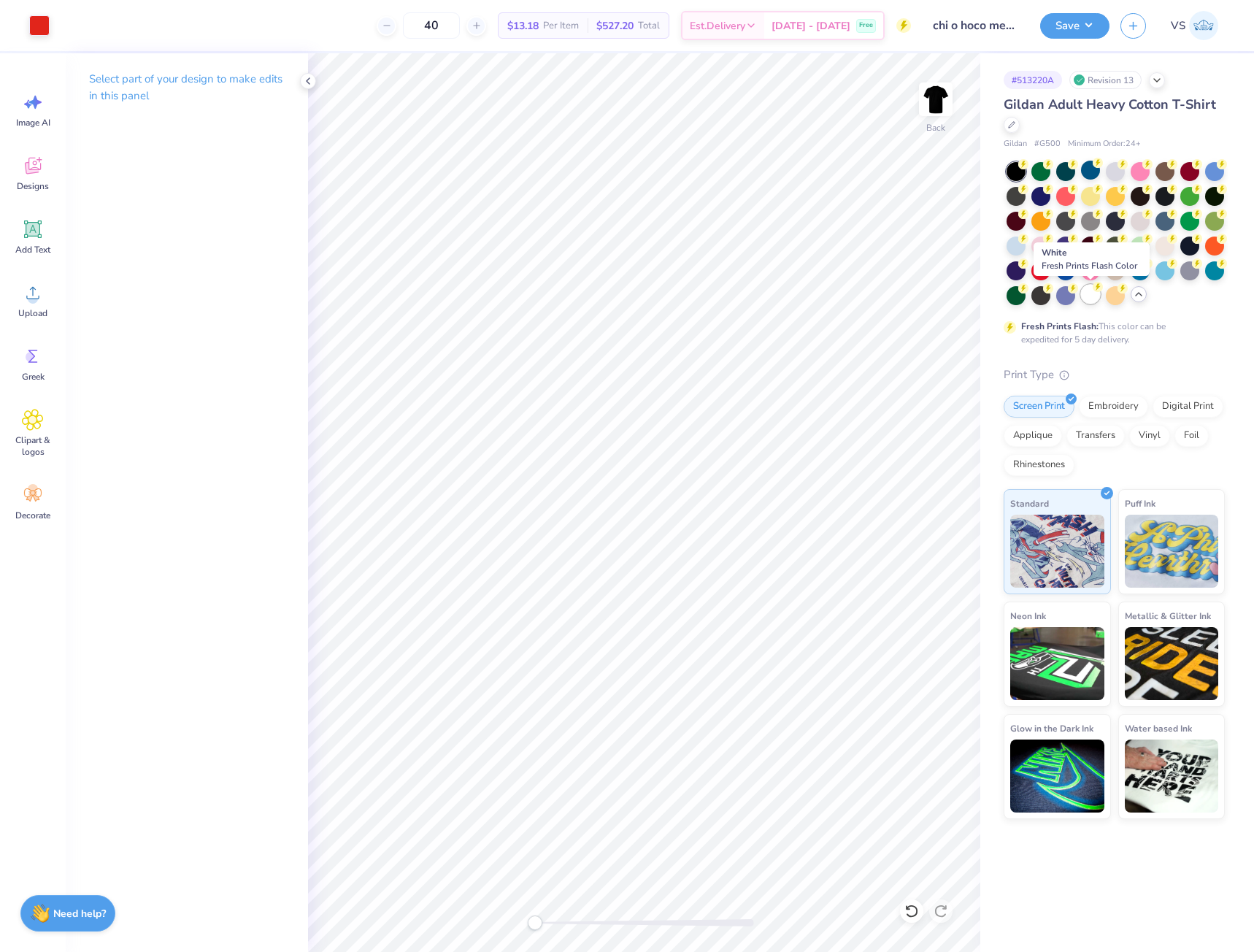
click at [1092, 298] on div at bounding box center [1090, 294] width 19 height 19
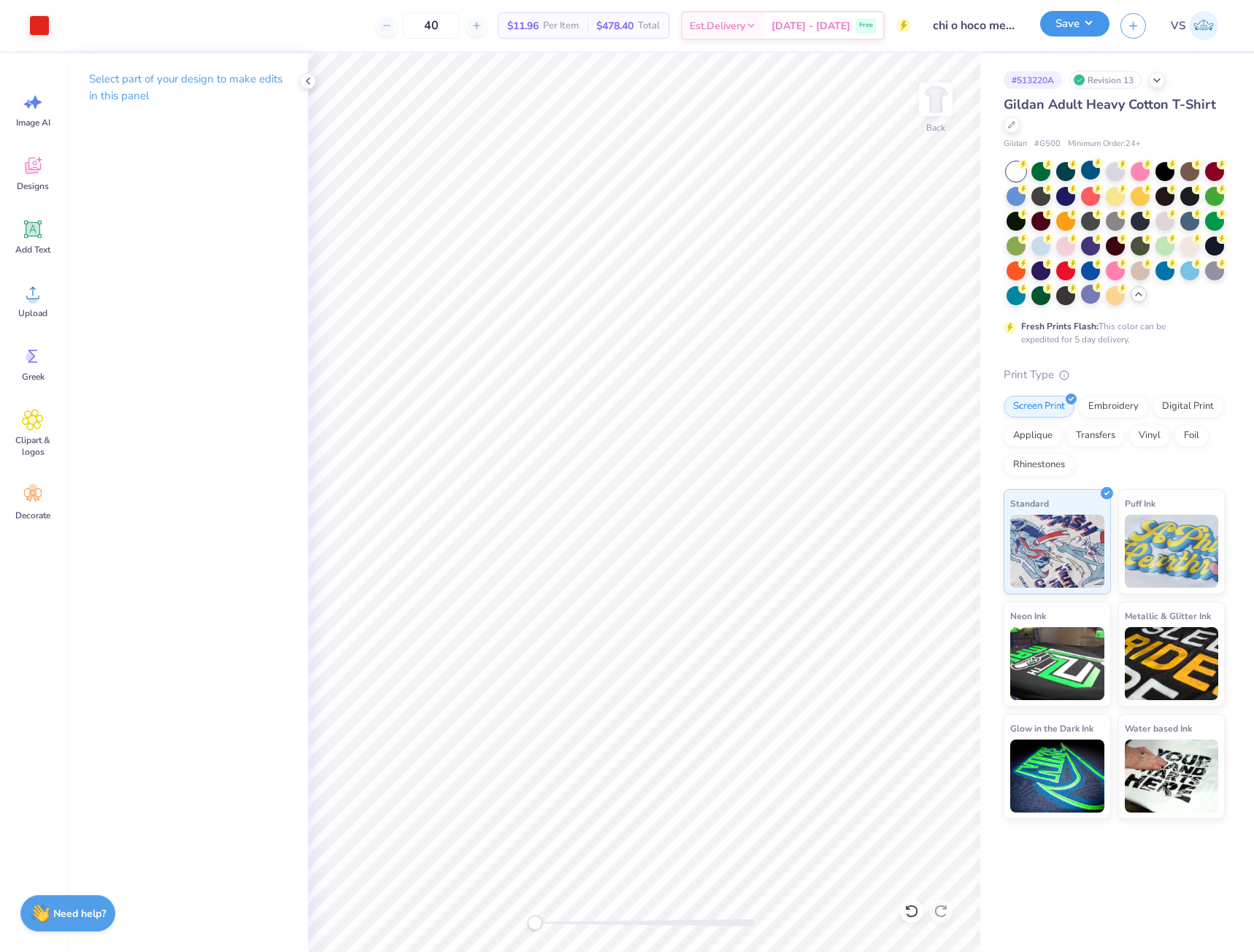
click at [1073, 26] on button "Save" at bounding box center [1074, 24] width 70 height 25
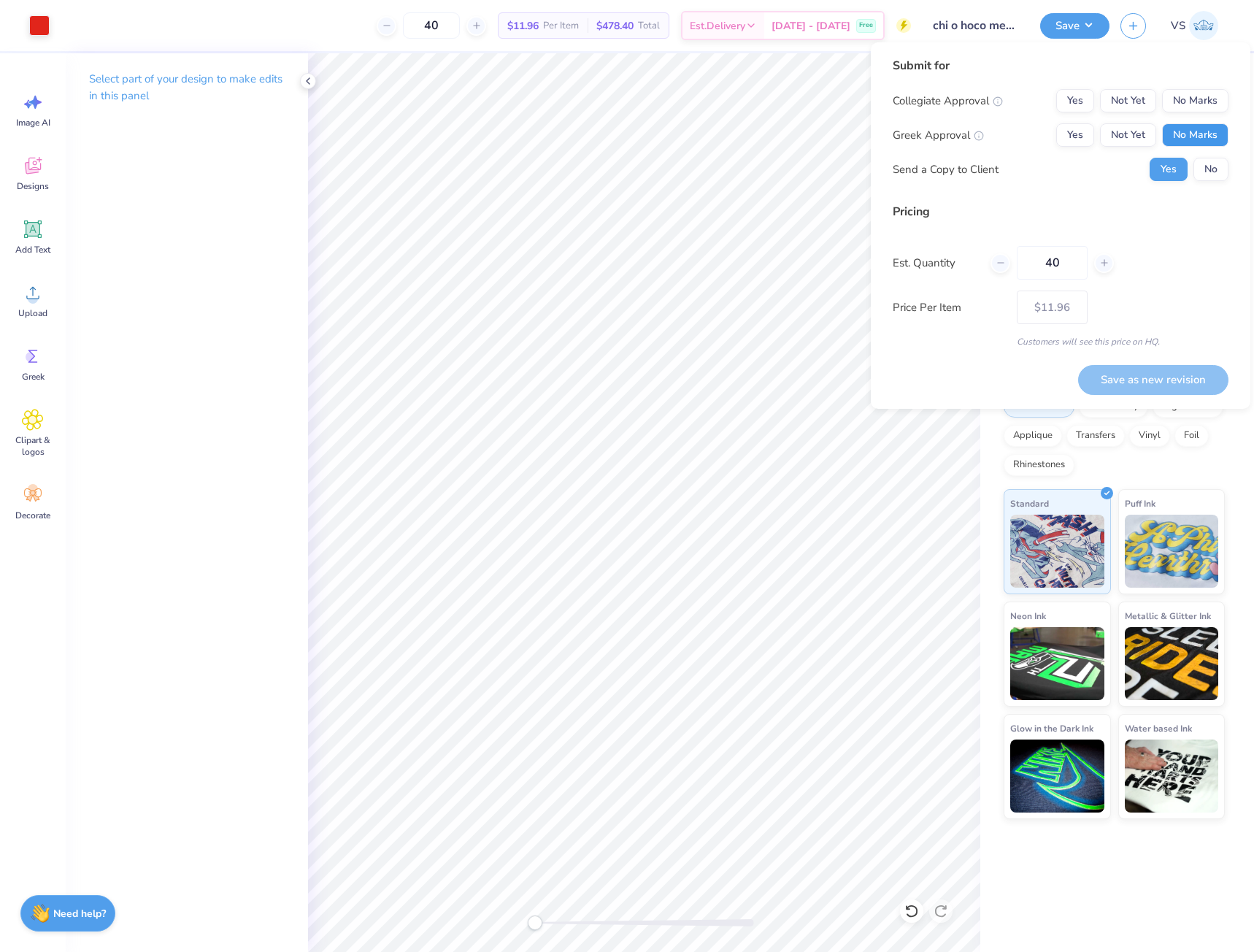
click at [1183, 127] on button "No Marks" at bounding box center [1194, 135] width 66 height 24
click at [1183, 108] on button "No Marks" at bounding box center [1194, 100] width 66 height 24
click at [1203, 182] on div "Submit for Collegiate Approval Yes Not Yet No Marks Greek Approval Yes Not Yet …" at bounding box center [1060, 124] width 335 height 135
click at [1203, 174] on button "No" at bounding box center [1211, 169] width 35 height 24
click at [1158, 382] on button "Save as new revision" at bounding box center [1153, 380] width 150 height 30
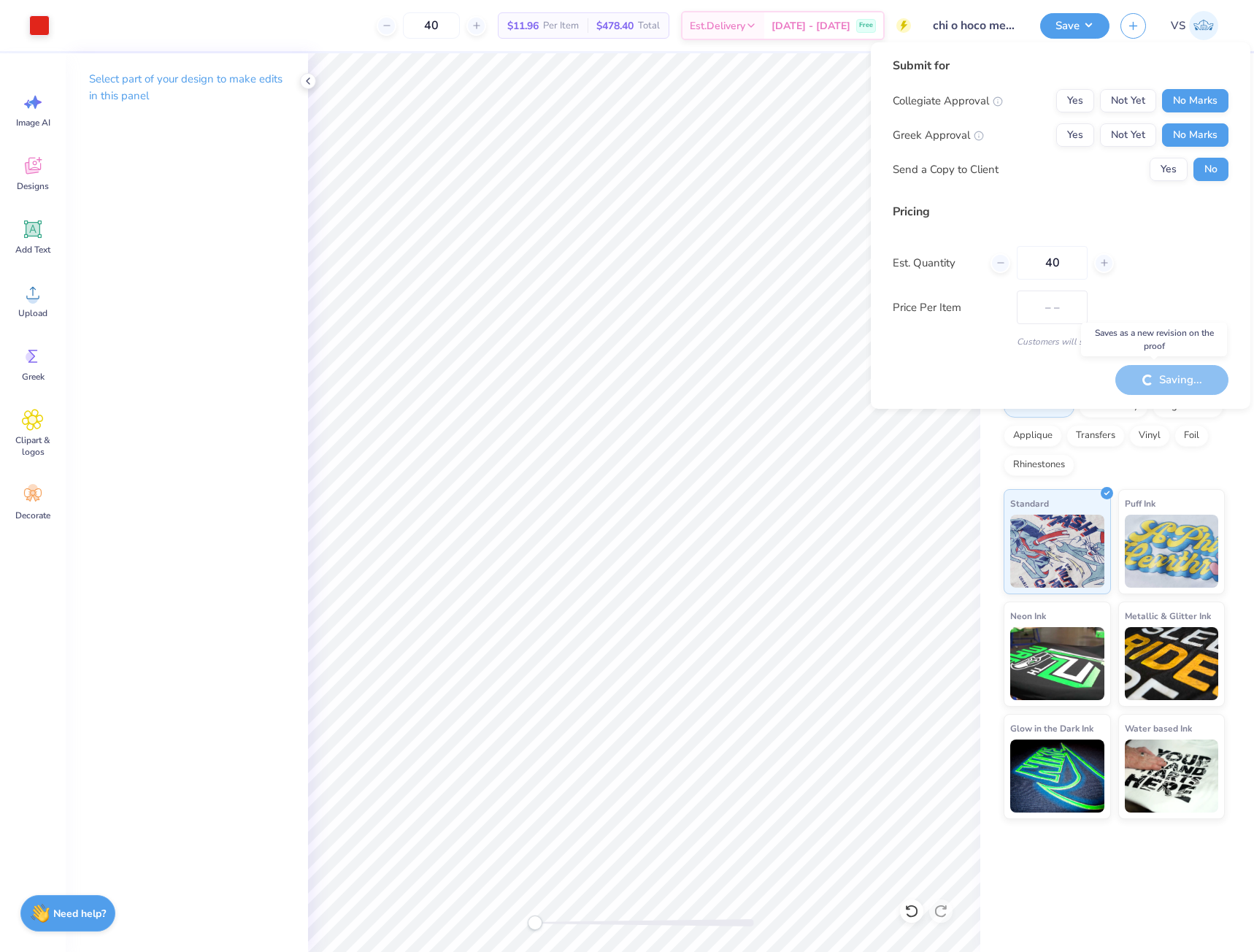
type input "$11.96"
